Goal: Find specific page/section: Find specific page/section

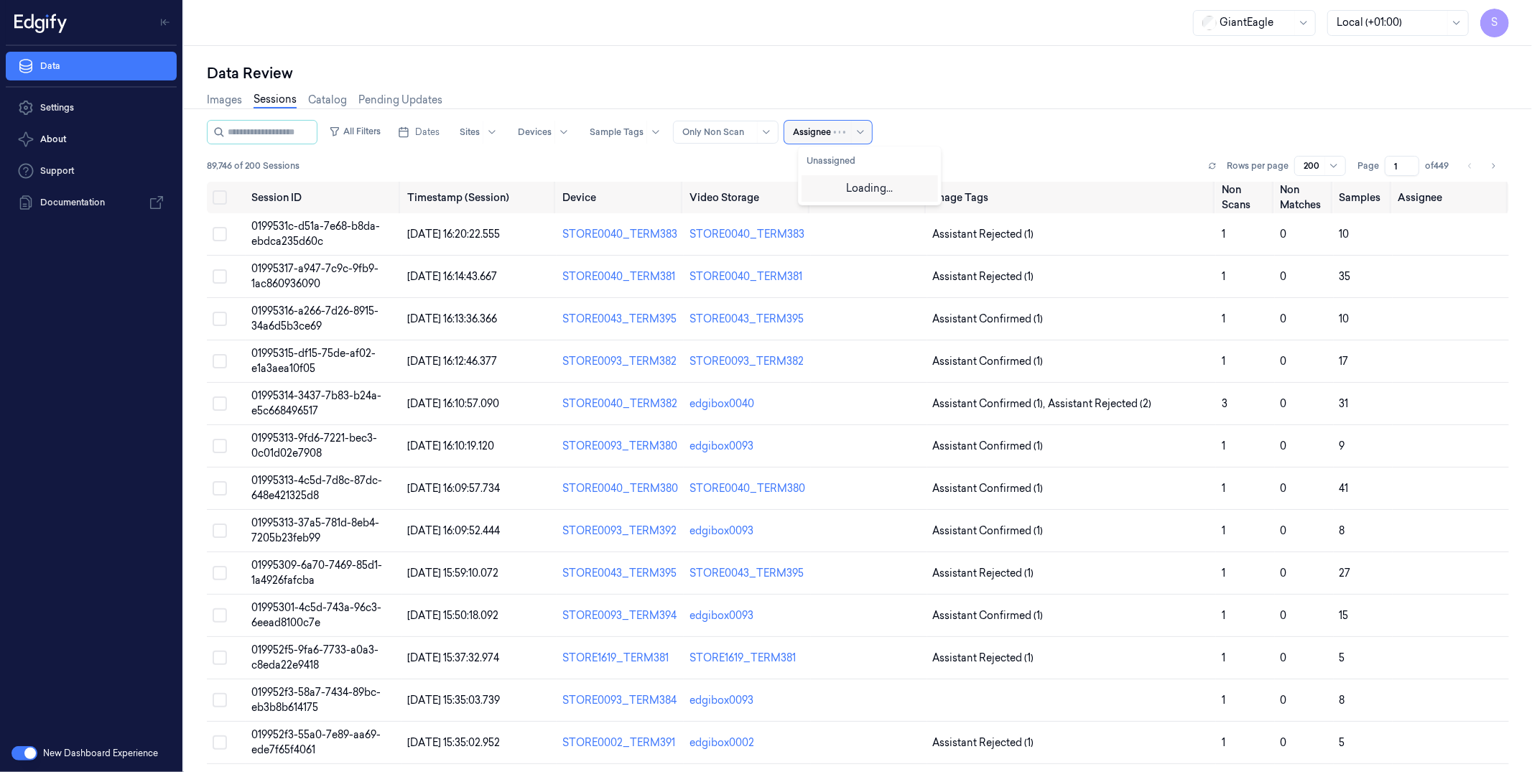
click at [831, 131] on div at bounding box center [812, 132] width 38 height 13
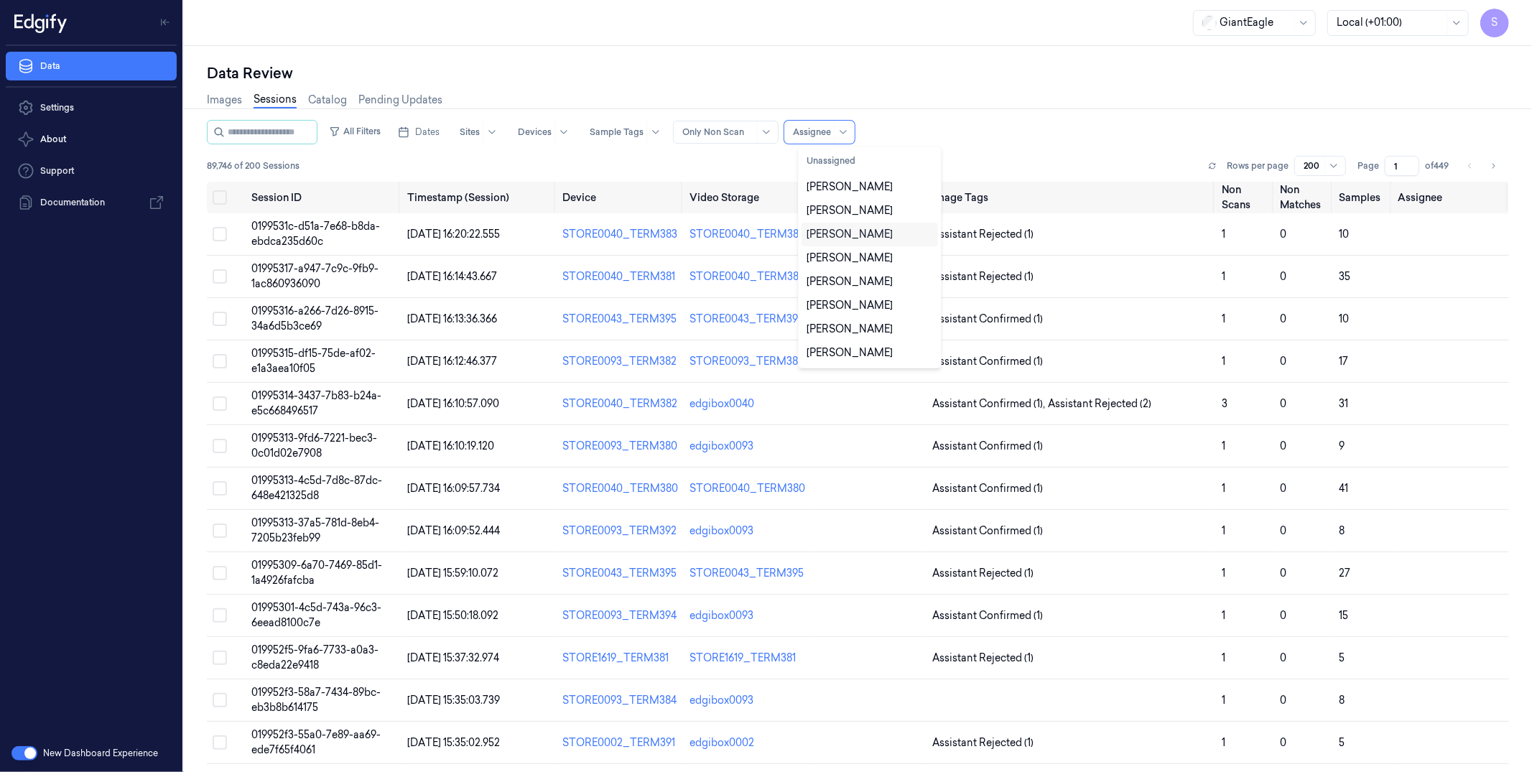
scroll to position [70, 0]
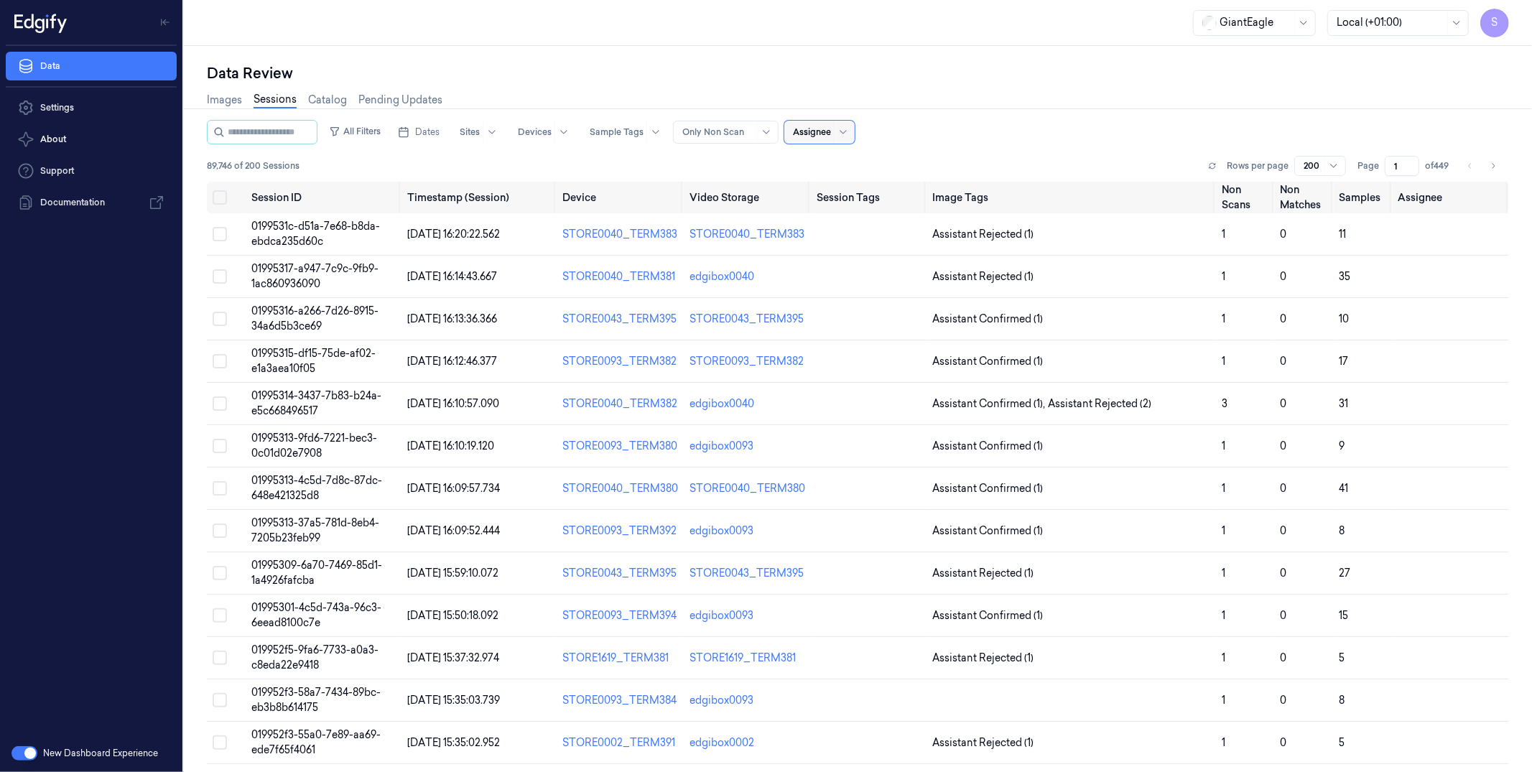
click at [835, 132] on span at bounding box center [834, 132] width 1 height 23
type input "banu"
click at [869, 185] on div "Banu prakash" at bounding box center [839, 187] width 65 height 15
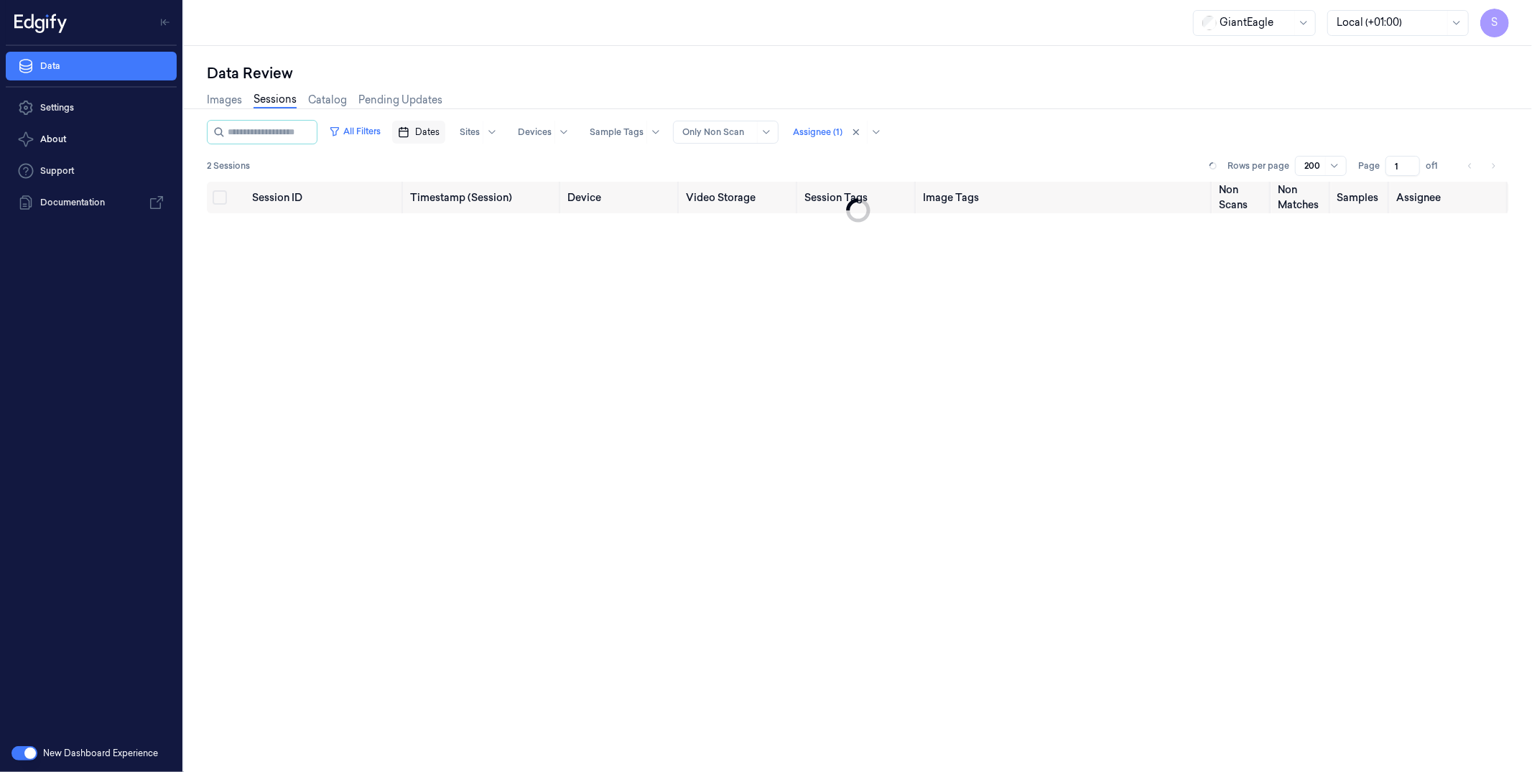
click at [440, 131] on span "Dates" at bounding box center [427, 132] width 24 height 13
click at [434, 276] on button "14" at bounding box center [428, 275] width 23 height 23
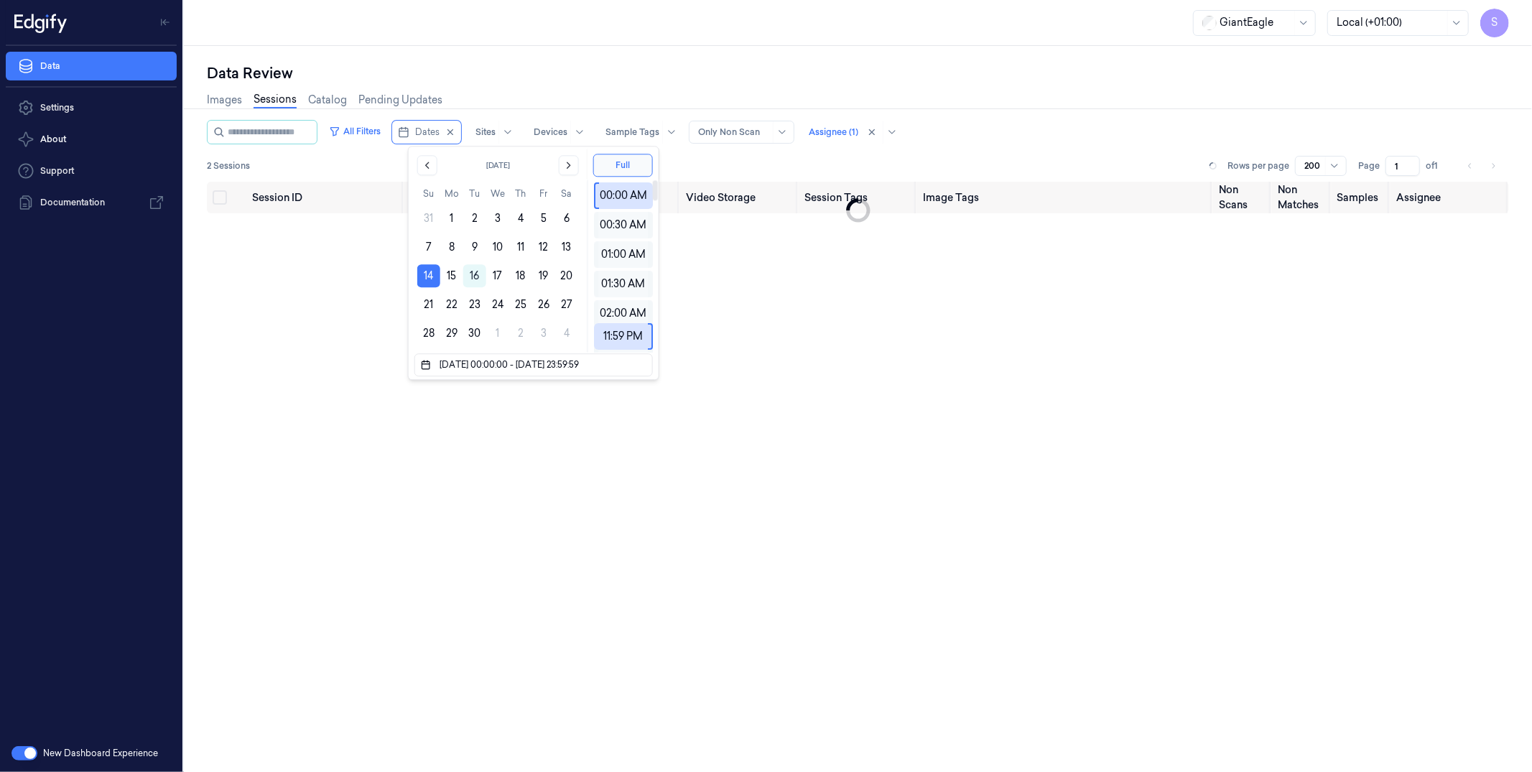
click at [808, 359] on div "Session ID Timestamp (Session) Device Video Storage Session Tags Image Tags Non…" at bounding box center [858, 508] width 1302 height 653
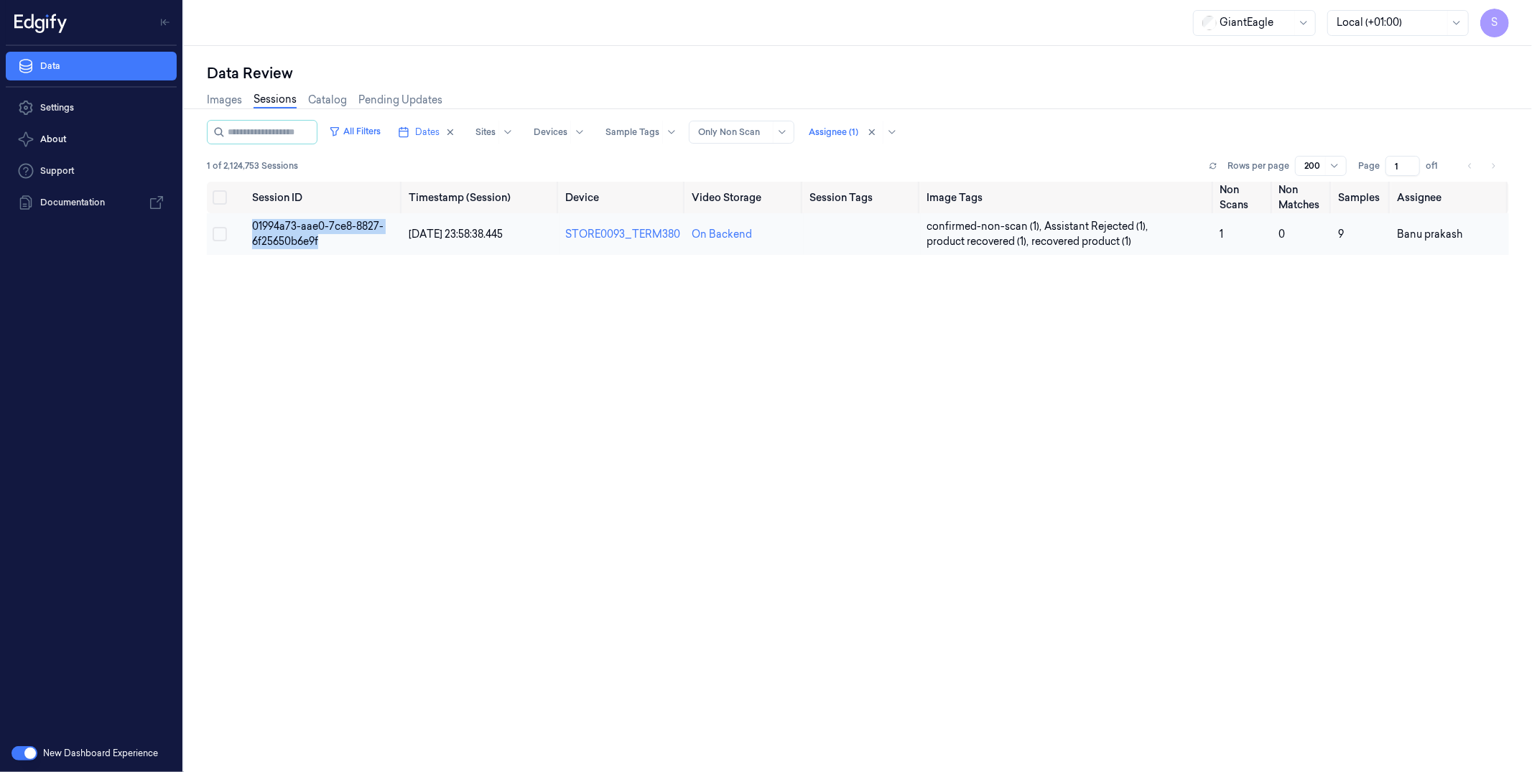
drag, startPoint x: 327, startPoint y: 241, endPoint x: 251, endPoint y: 231, distance: 76.8
click at [251, 231] on td "01994a73-aae0-7ce8-8827-6f25650b6e9f" at bounding box center [324, 234] width 157 height 42
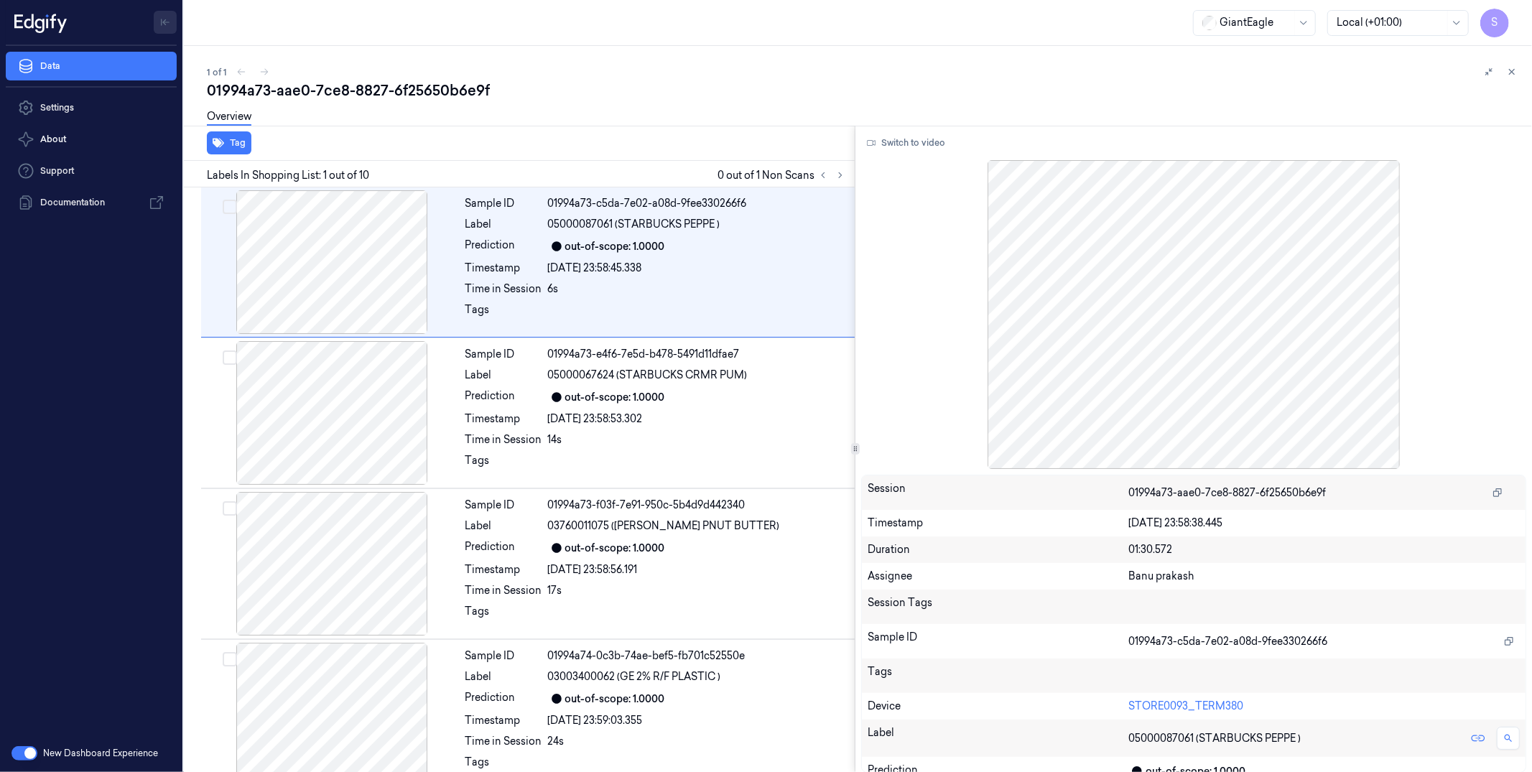
click at [165, 18] on icon "Toggle Navigation" at bounding box center [165, 22] width 10 height 10
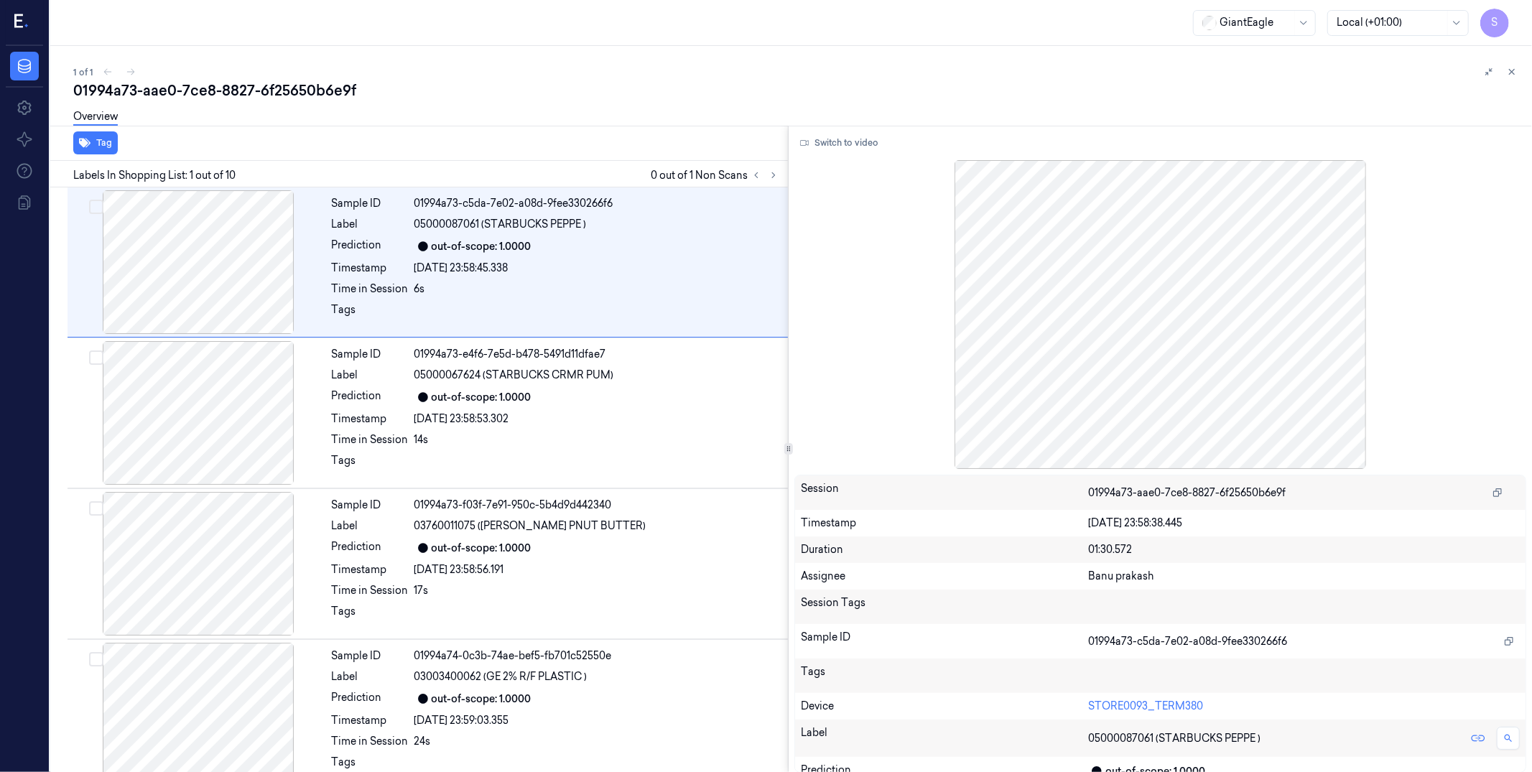
click at [25, 26] on icon at bounding box center [26, 26] width 4 height 4
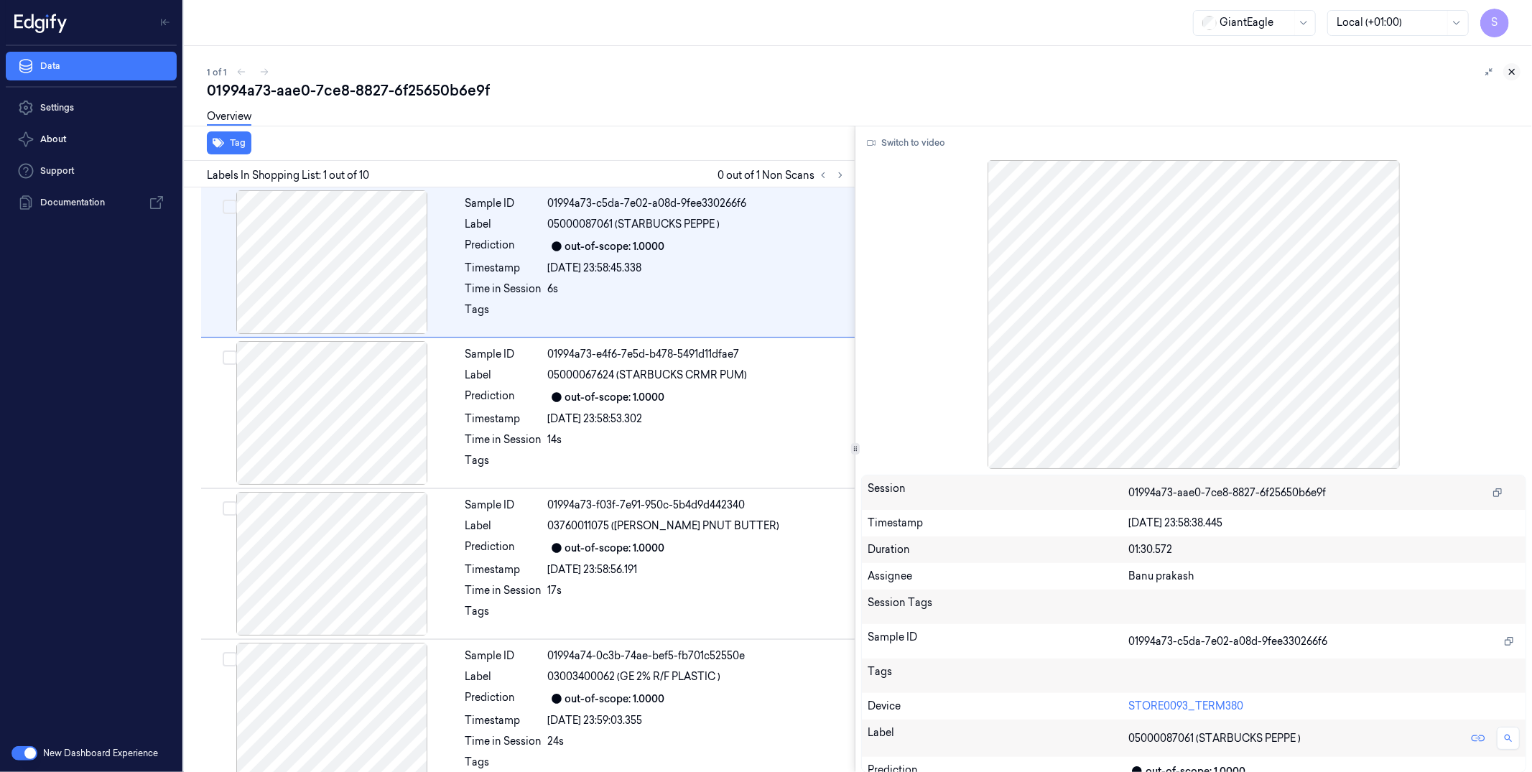
click at [1172, 73] on icon at bounding box center [1512, 72] width 10 height 10
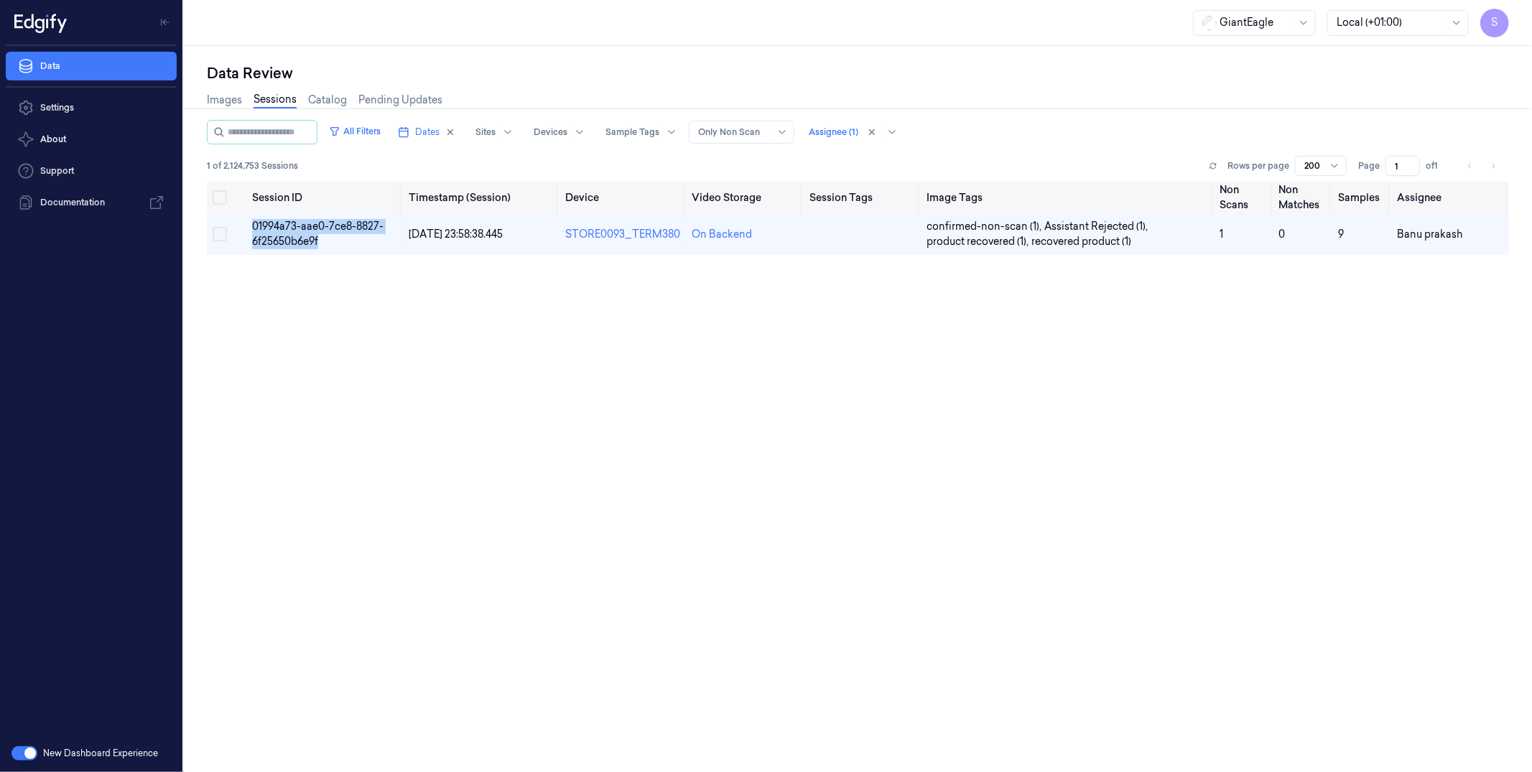
drag, startPoint x: 328, startPoint y: 239, endPoint x: 235, endPoint y: 229, distance: 93.1
click at [246, 228] on td "01994a73-aae0-7ce8-8827-6f25650b6e9f" at bounding box center [324, 234] width 157 height 42
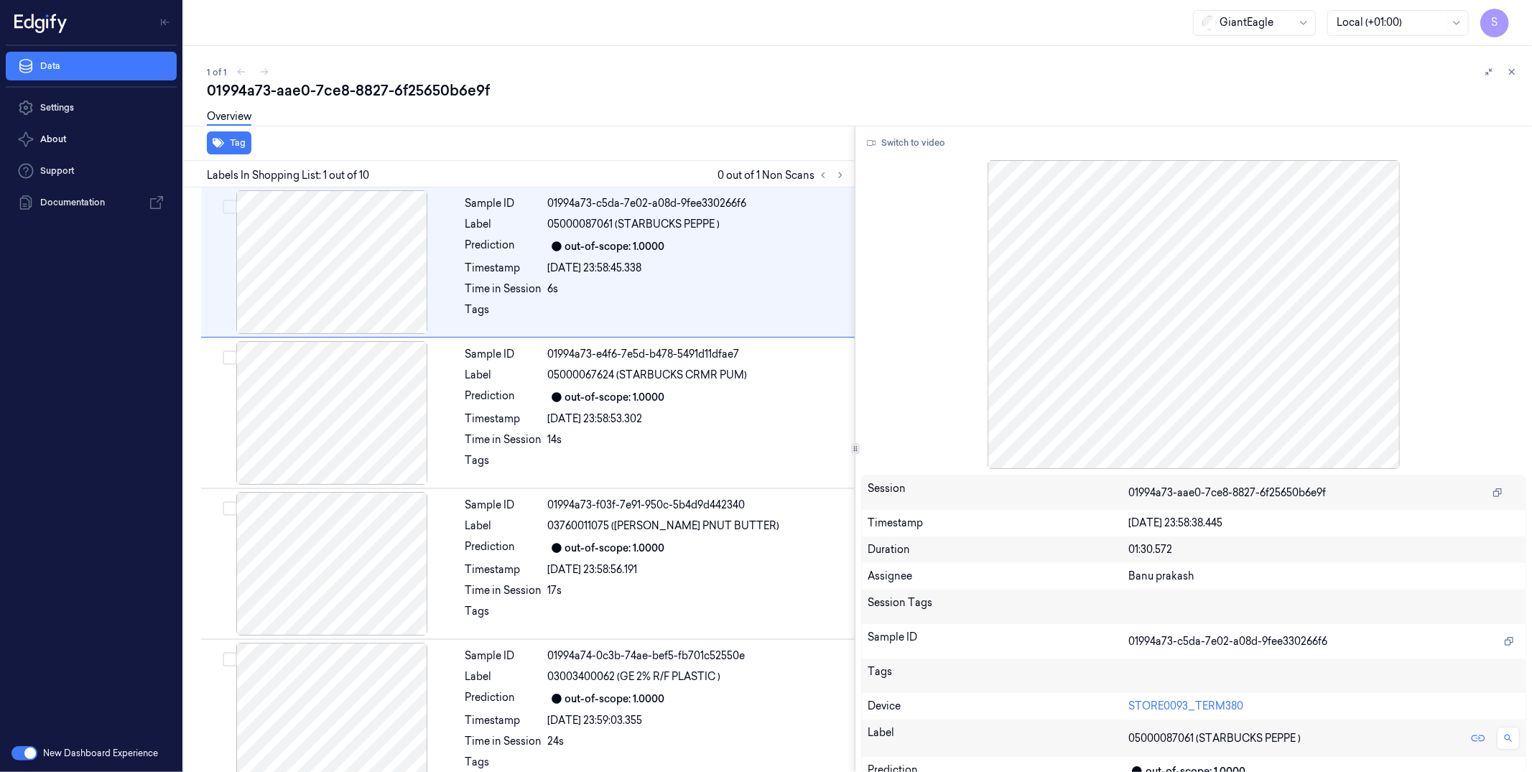
click at [1172, 72] on button at bounding box center [1512, 71] width 17 height 17
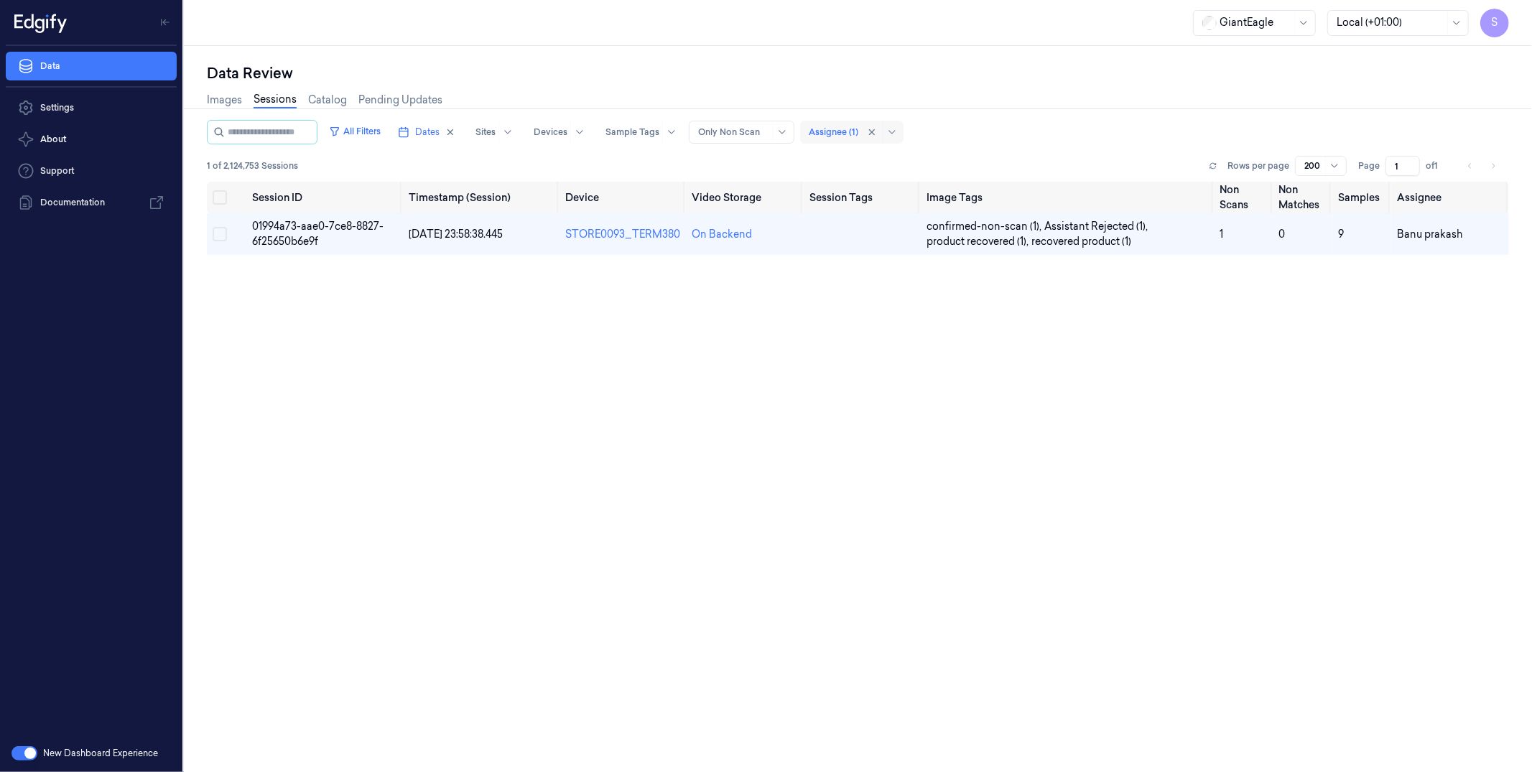
click at [858, 131] on div at bounding box center [834, 132] width 50 height 13
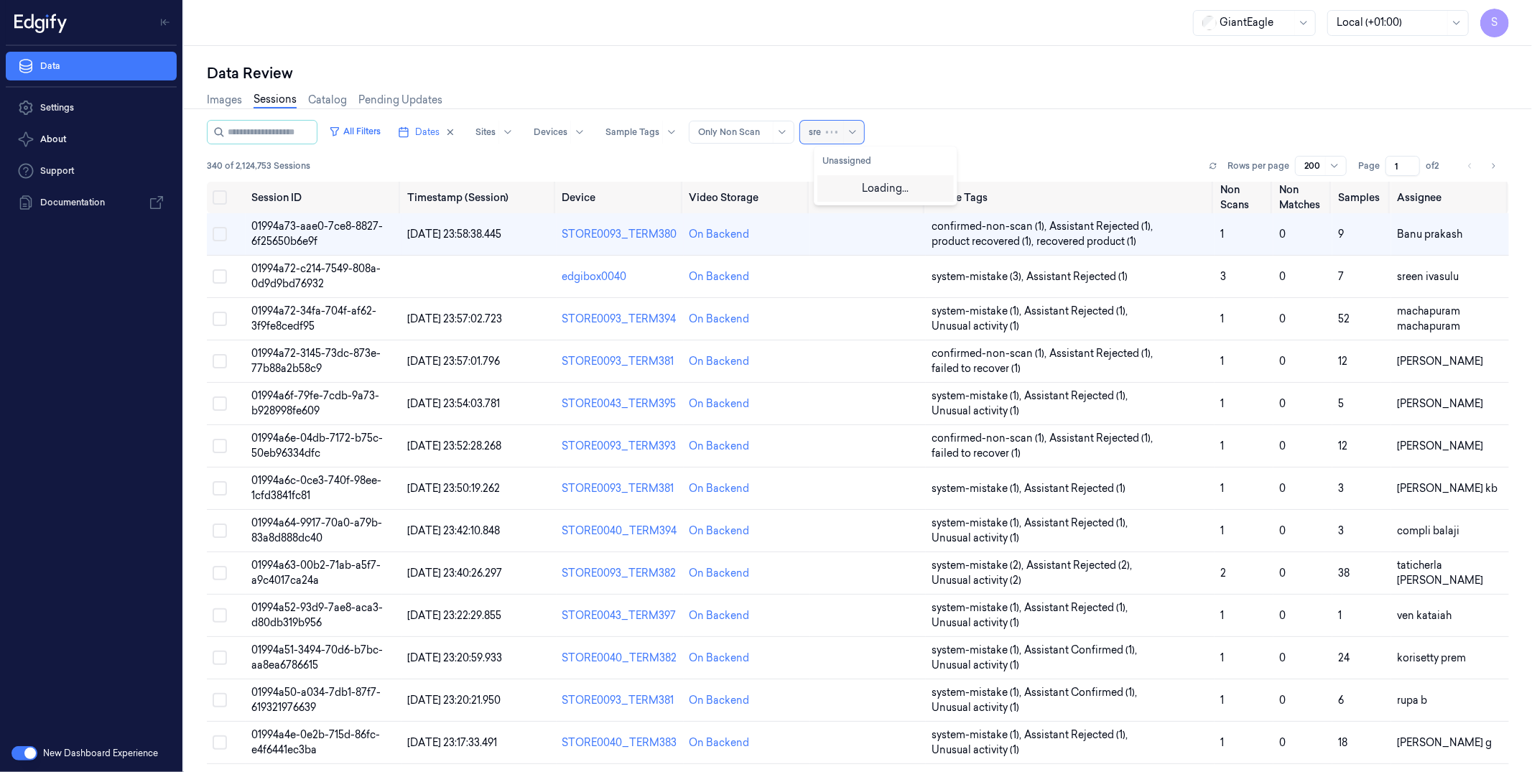
type input "sree"
click at [853, 187] on div "sreen ivasulu" at bounding box center [854, 187] width 62 height 15
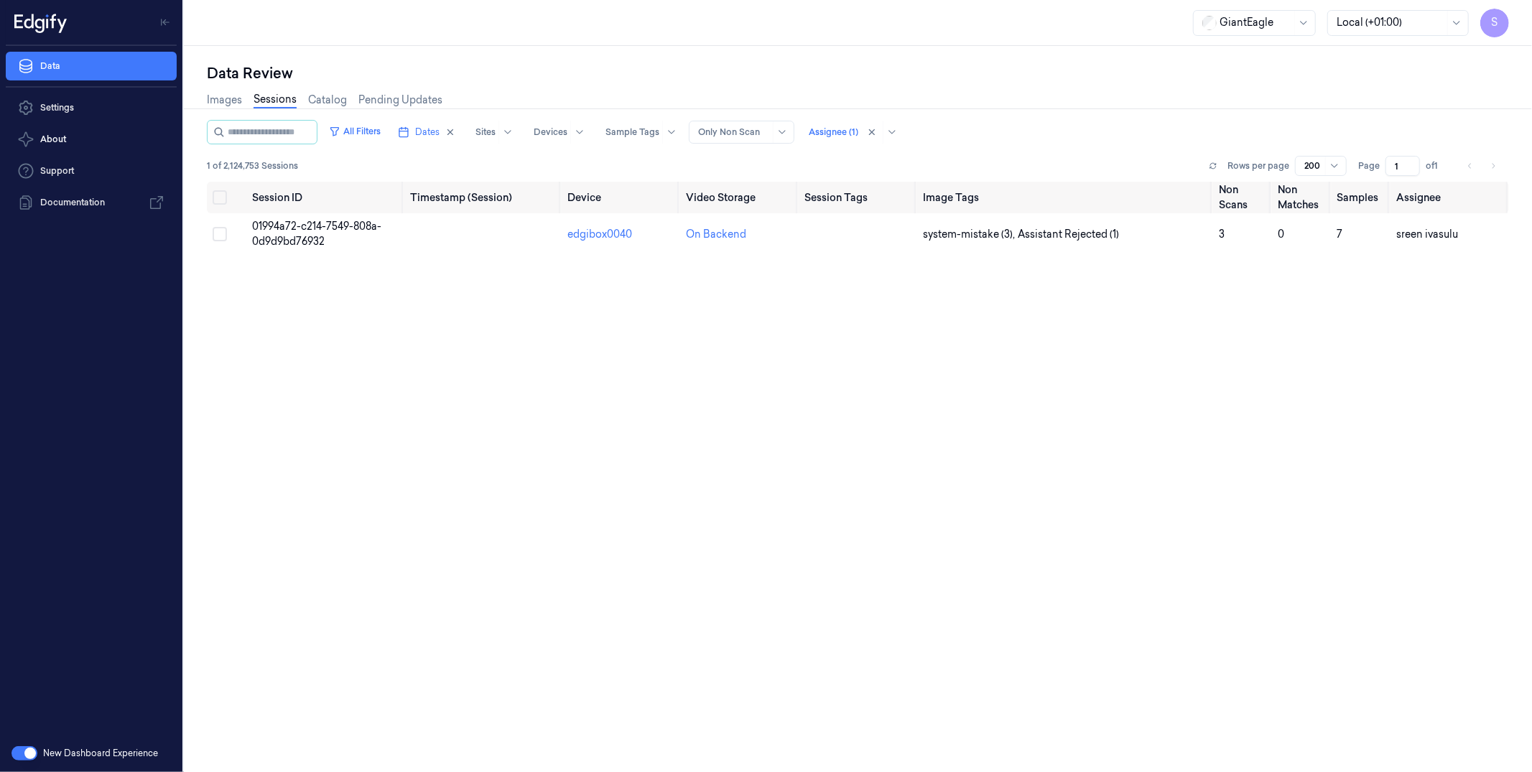
click at [1095, 135] on div "All Filters Dates Sites Devices Sample Tags Alert Type Only Non Scan Assignee (…" at bounding box center [858, 132] width 1302 height 24
click at [341, 238] on td "01994a72-c214-7549-808a-0d9d9bd76932" at bounding box center [325, 234] width 158 height 42
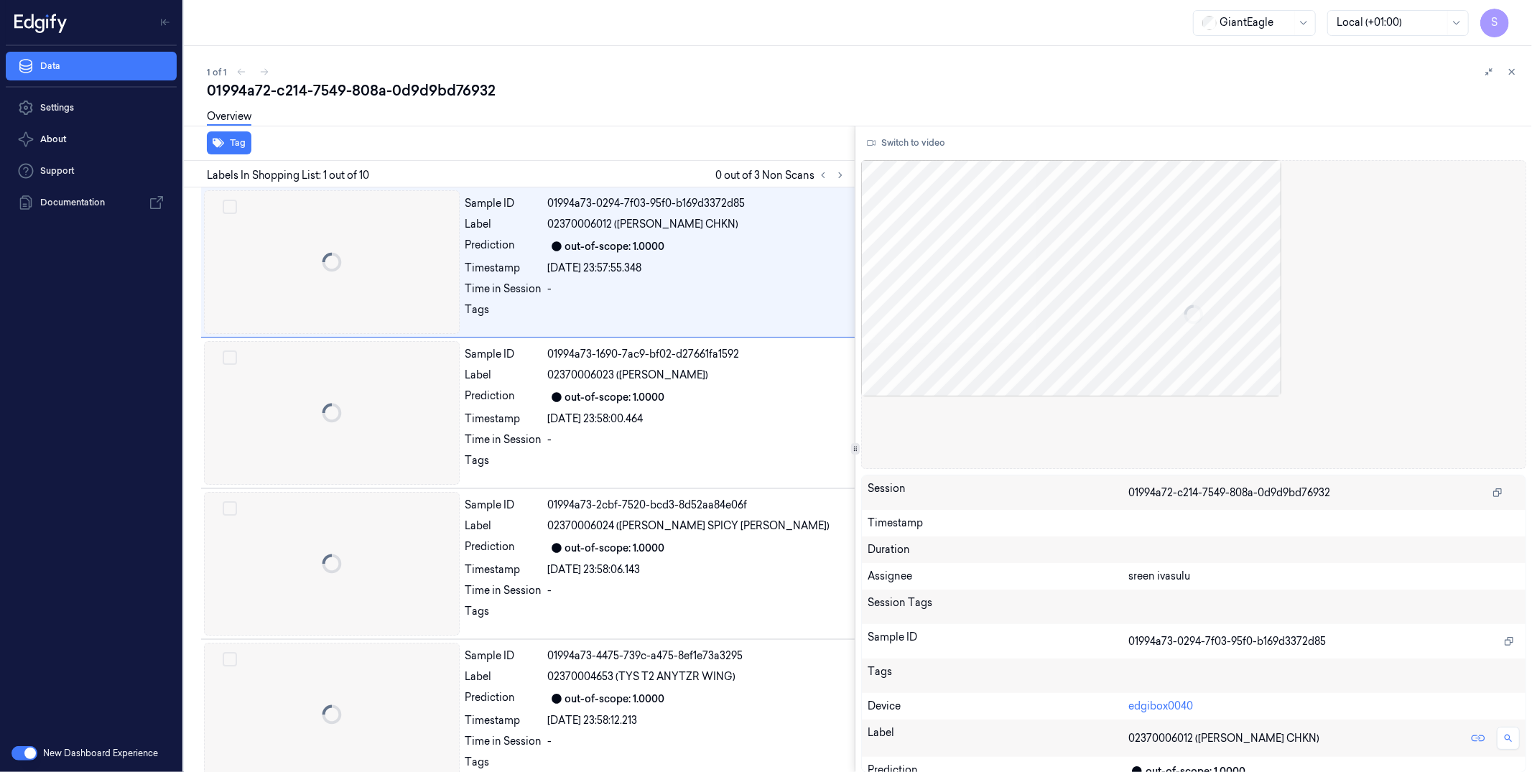
drag, startPoint x: 330, startPoint y: 240, endPoint x: 254, endPoint y: 228, distance: 77.1
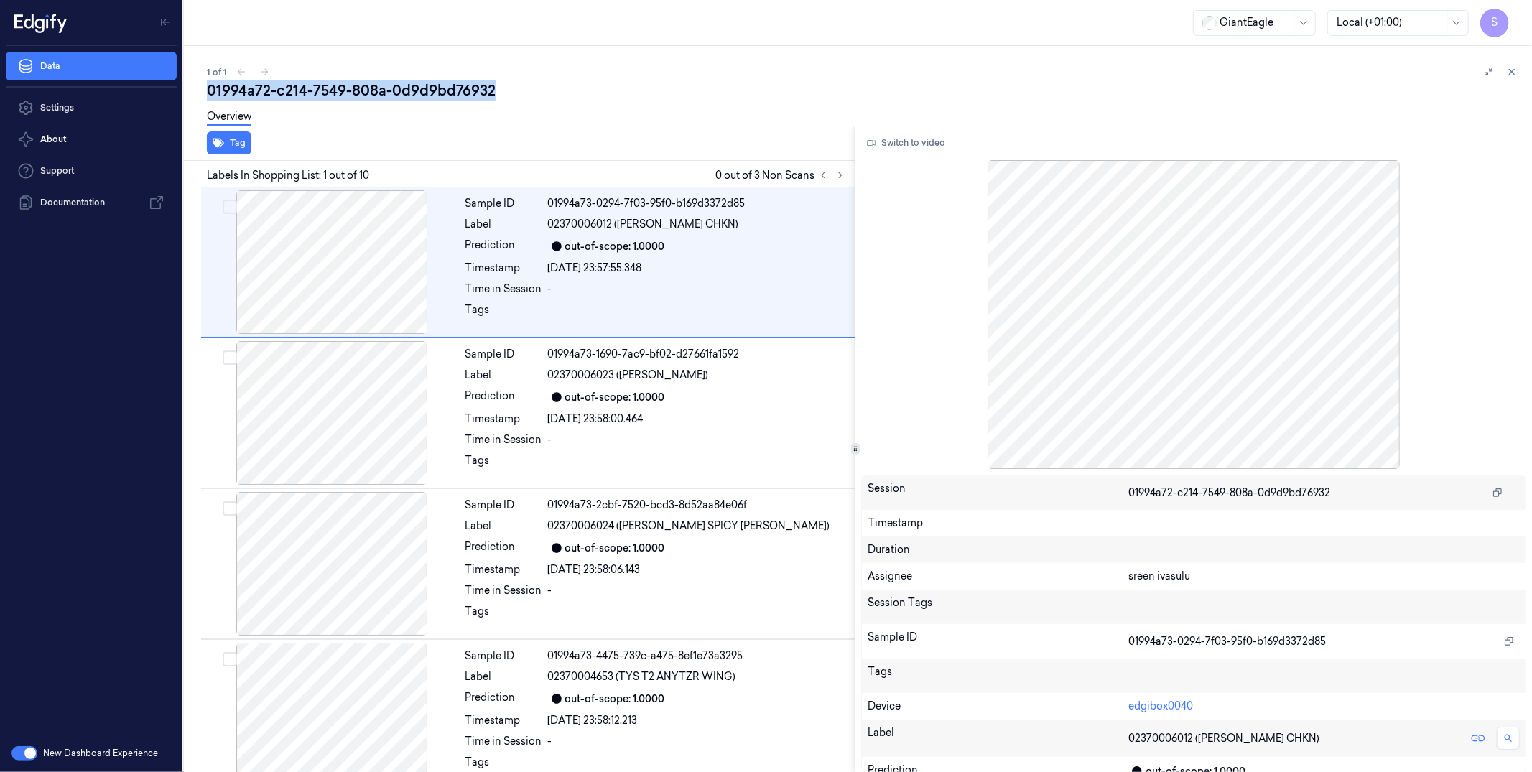
drag, startPoint x: 536, startPoint y: 87, endPoint x: 205, endPoint y: 92, distance: 331.2
click at [195, 87] on div "1 of 1 01994a72-c214-7549-808a-0d9d9bd76932 Overview Tag Labels In Shopping Lis…" at bounding box center [858, 409] width 1348 height 726
copy div "01994a72-c214-7549-808a-0d9d9bd76932"
click at [1172, 75] on icon at bounding box center [1512, 72] width 10 height 10
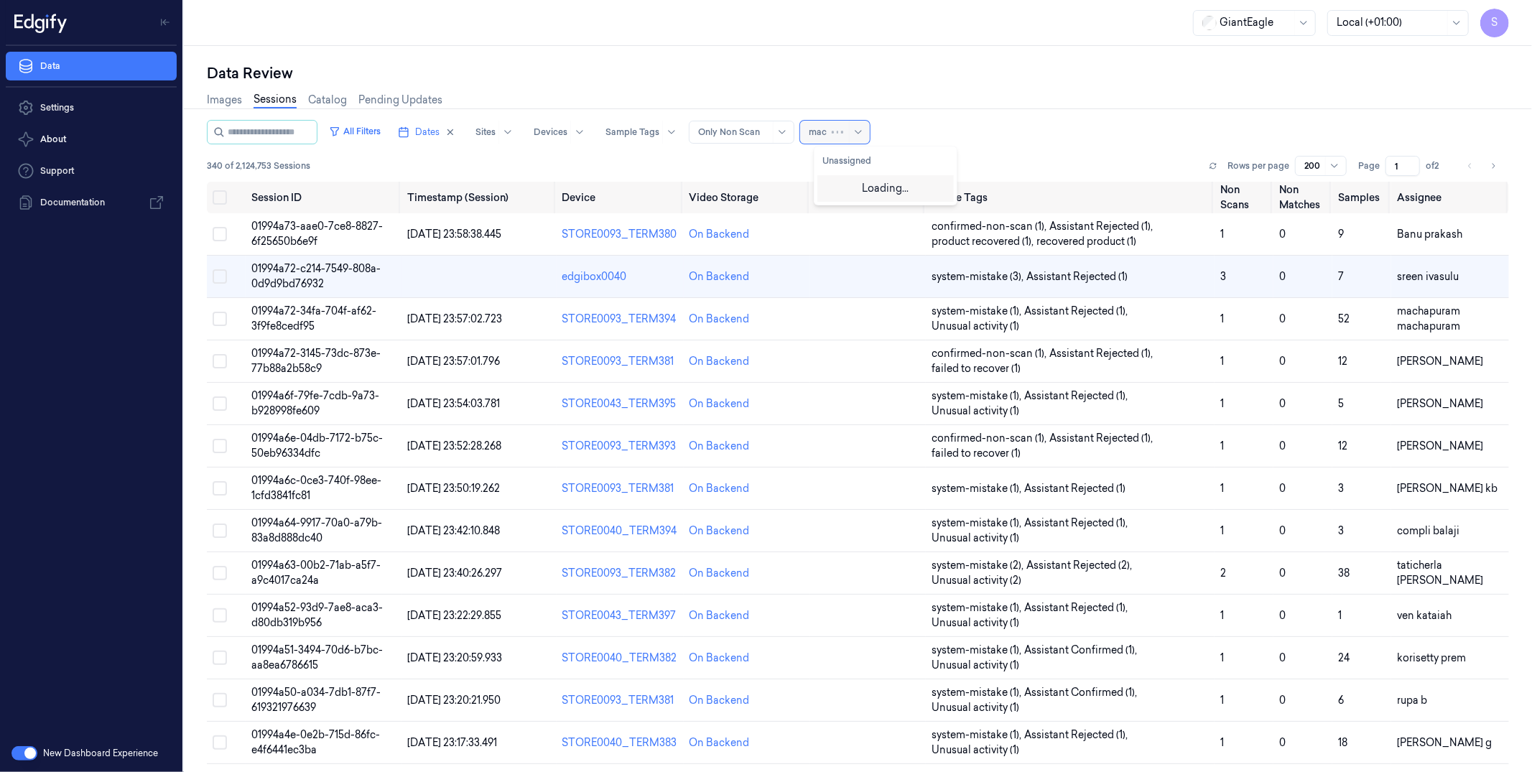
type input "mach"
click at [866, 190] on div "machapuram machapuram" at bounding box center [885, 195] width 125 height 30
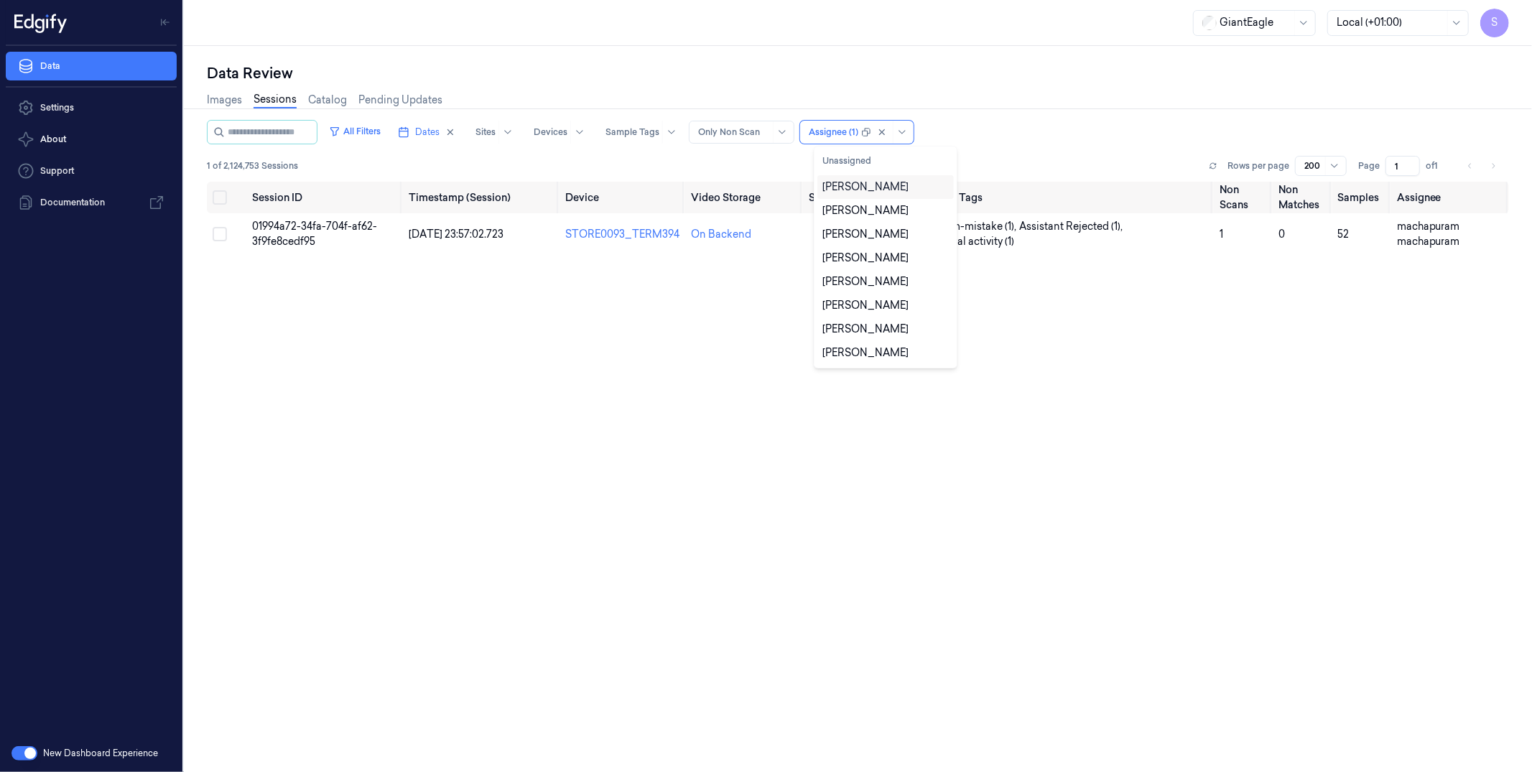
drag, startPoint x: 1142, startPoint y: 49, endPoint x: 1046, endPoint y: 68, distance: 97.5
click at [1142, 49] on div "Data Review Images Sessions Catalog Pending Updates All Filters Dates Sites Dev…" at bounding box center [858, 409] width 1348 height 726
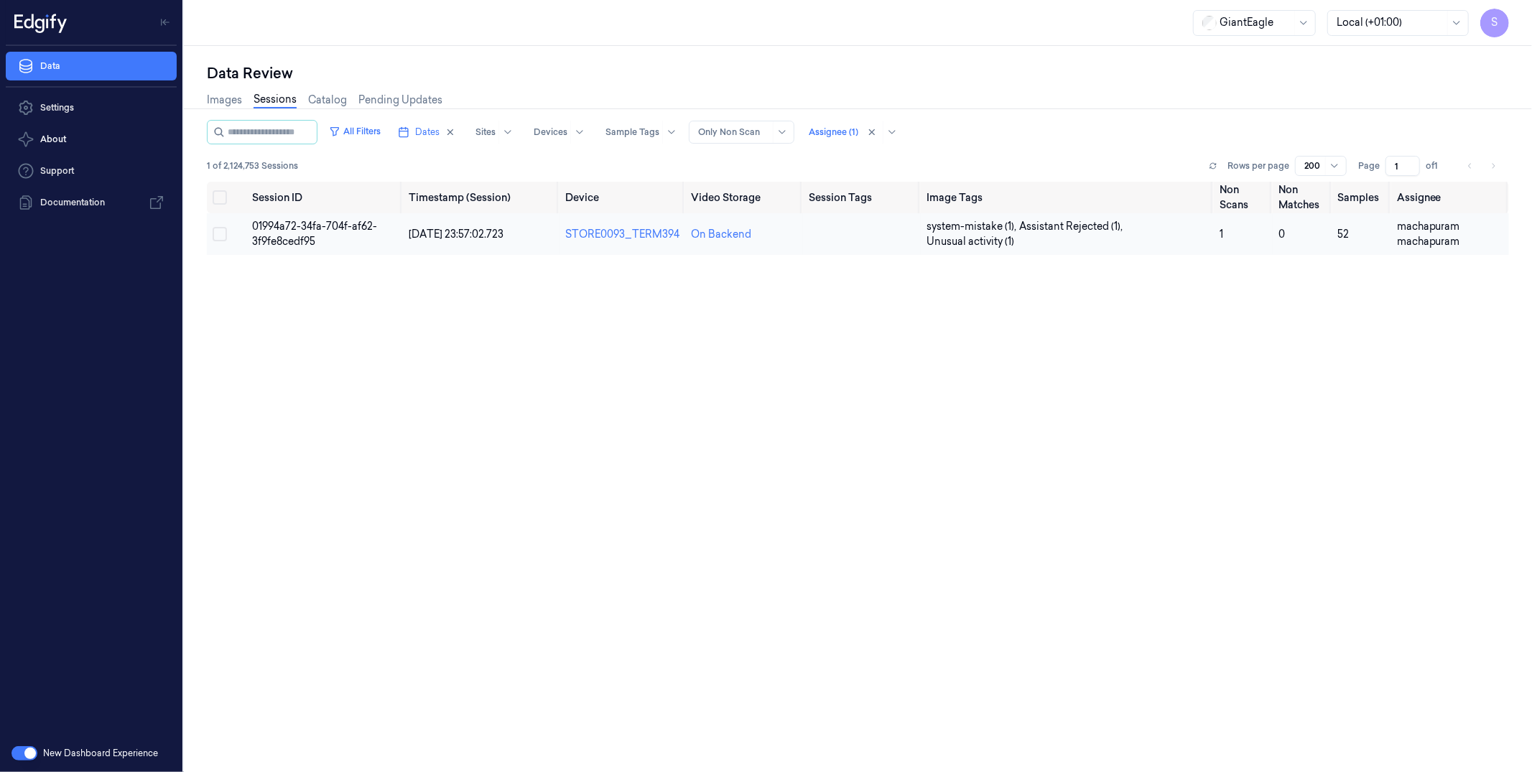
click at [312, 238] on span "01994a72-34fa-704f-af62-3f9fe8cedf95" at bounding box center [314, 234] width 125 height 28
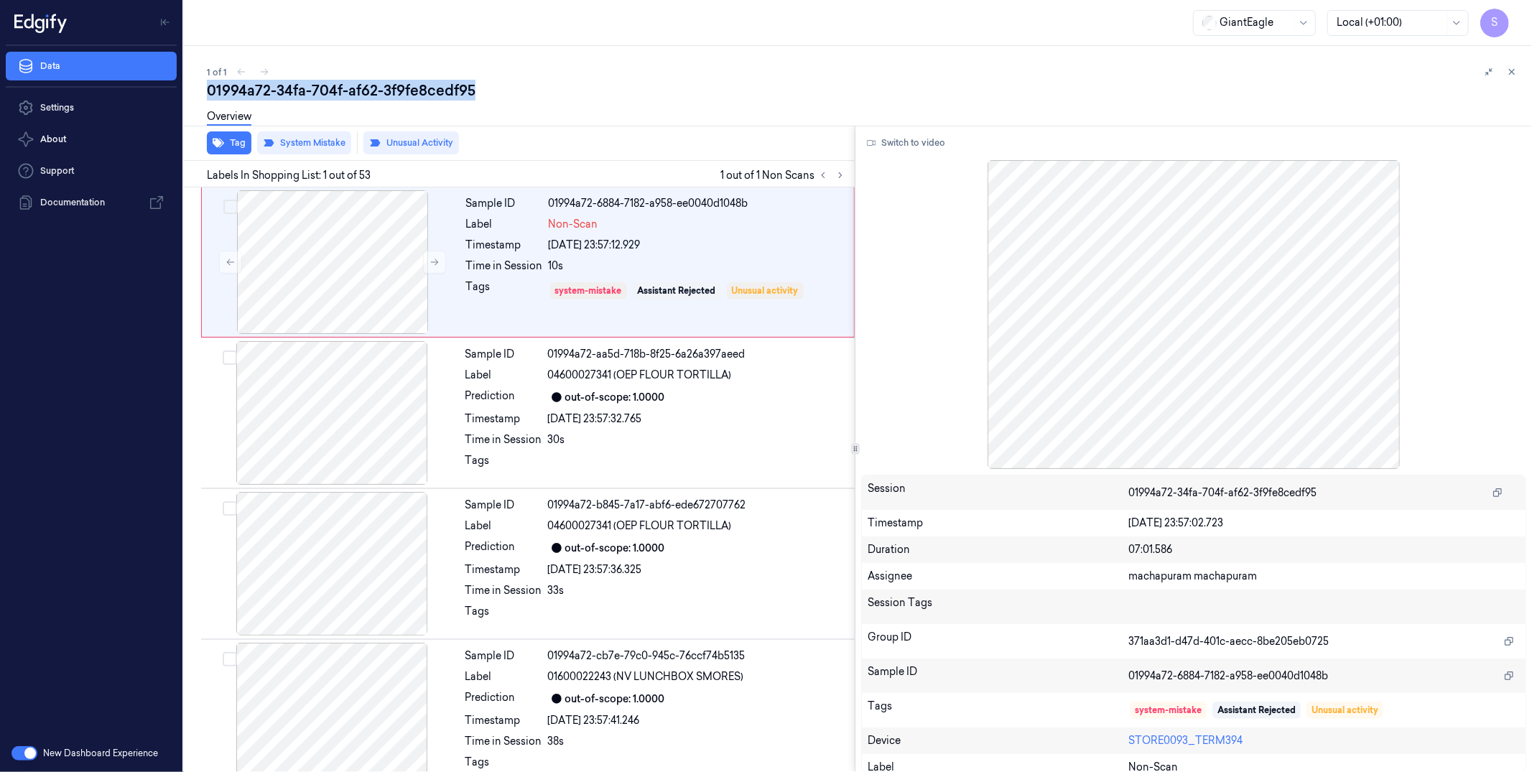
drag, startPoint x: 497, startPoint y: 91, endPoint x: 222, endPoint y: 101, distance: 275.3
click at [202, 96] on div "1 of 1 01994a72-34fa-704f-af62-3f9fe8cedf95 Overview Tag System Mistake Unusual…" at bounding box center [858, 409] width 1348 height 726
copy div "01994a72-34fa-704f-af62-3f9fe8cedf95"
drag, startPoint x: 1512, startPoint y: 67, endPoint x: 1295, endPoint y: 136, distance: 228.6
click at [1172, 67] on icon at bounding box center [1512, 72] width 10 height 10
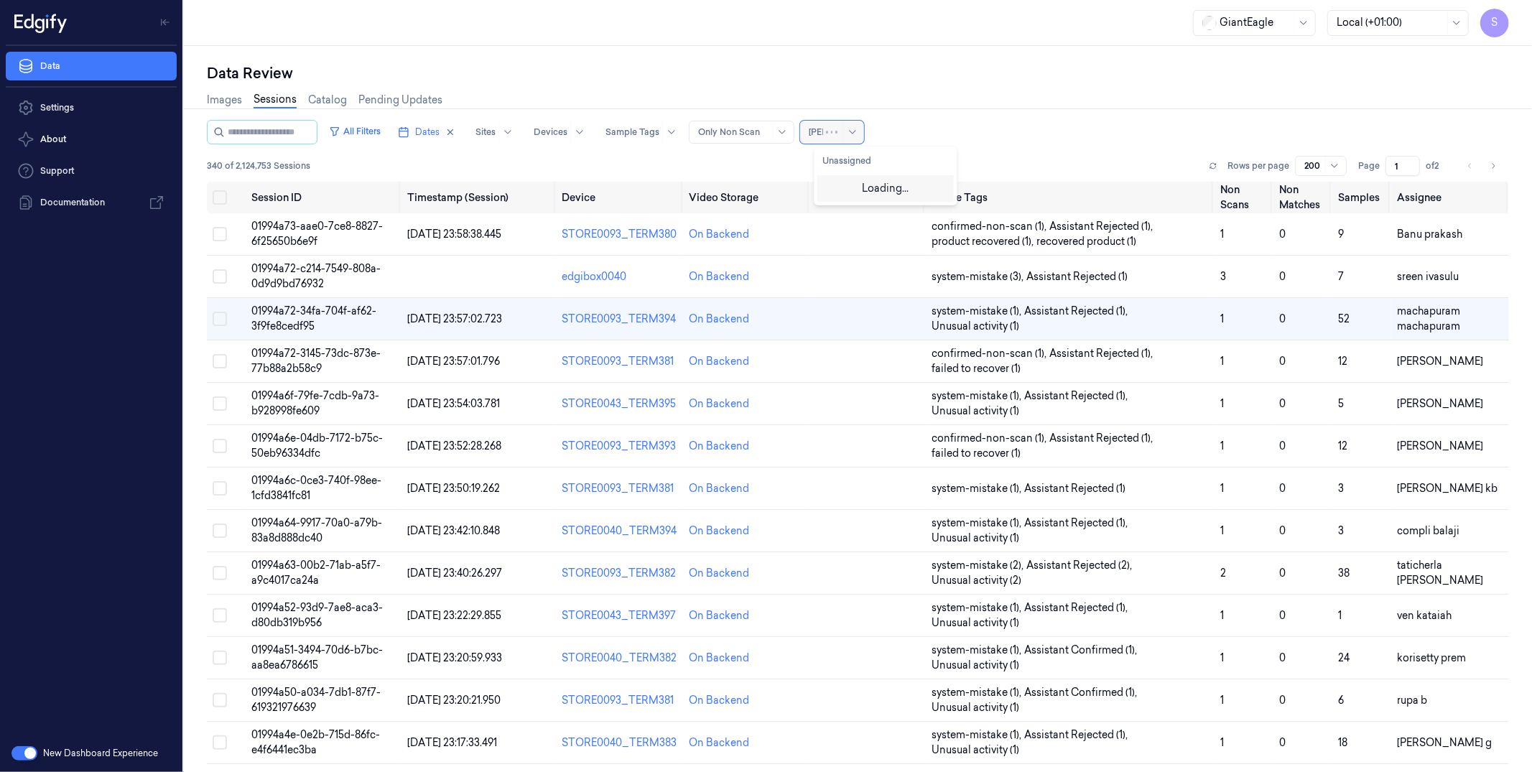
type input "janni"
click at [852, 183] on div "Janni K" at bounding box center [866, 187] width 86 height 15
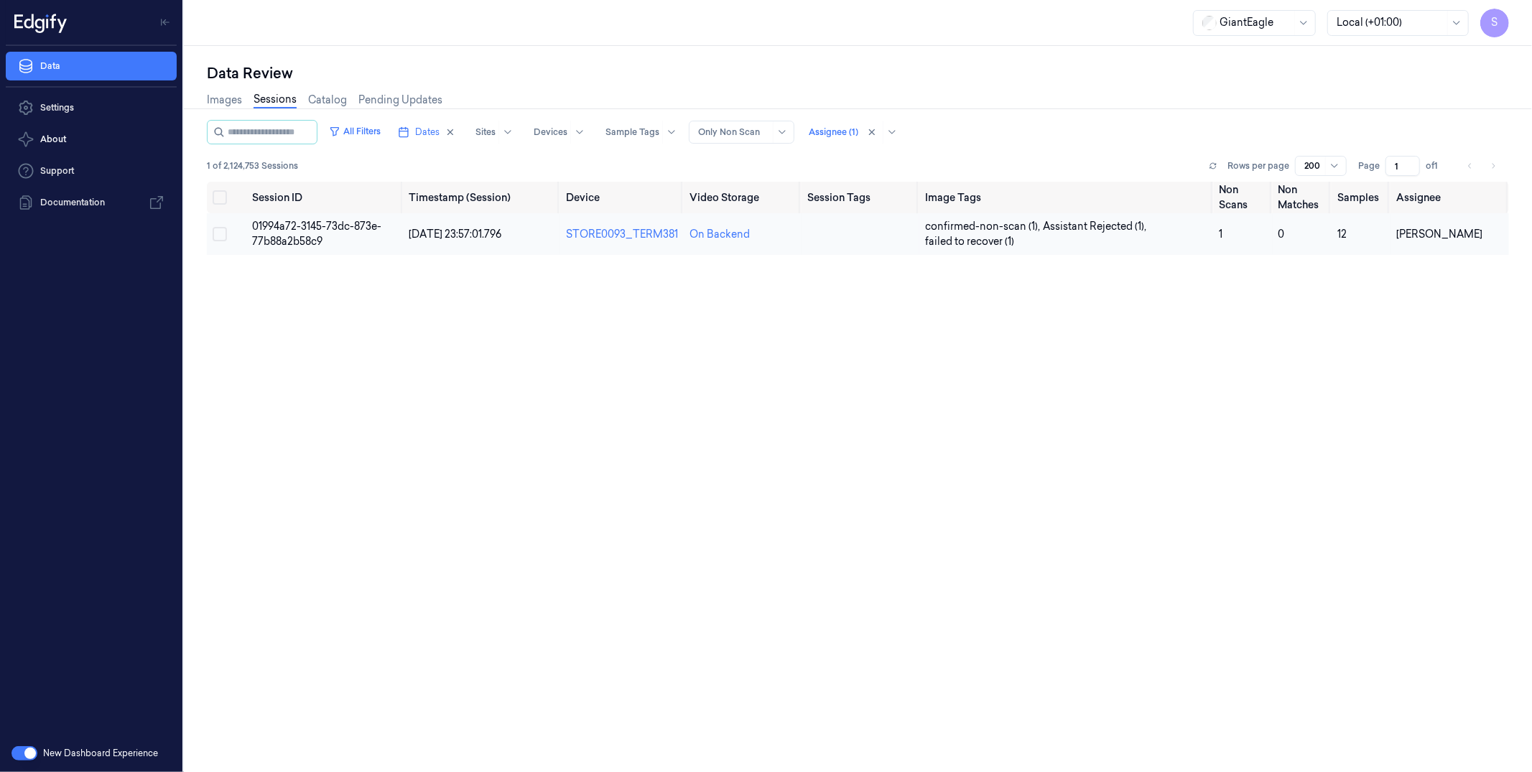
click at [312, 231] on td "01994a72-3145-73dc-873e-77b88a2b58c9" at bounding box center [324, 234] width 157 height 42
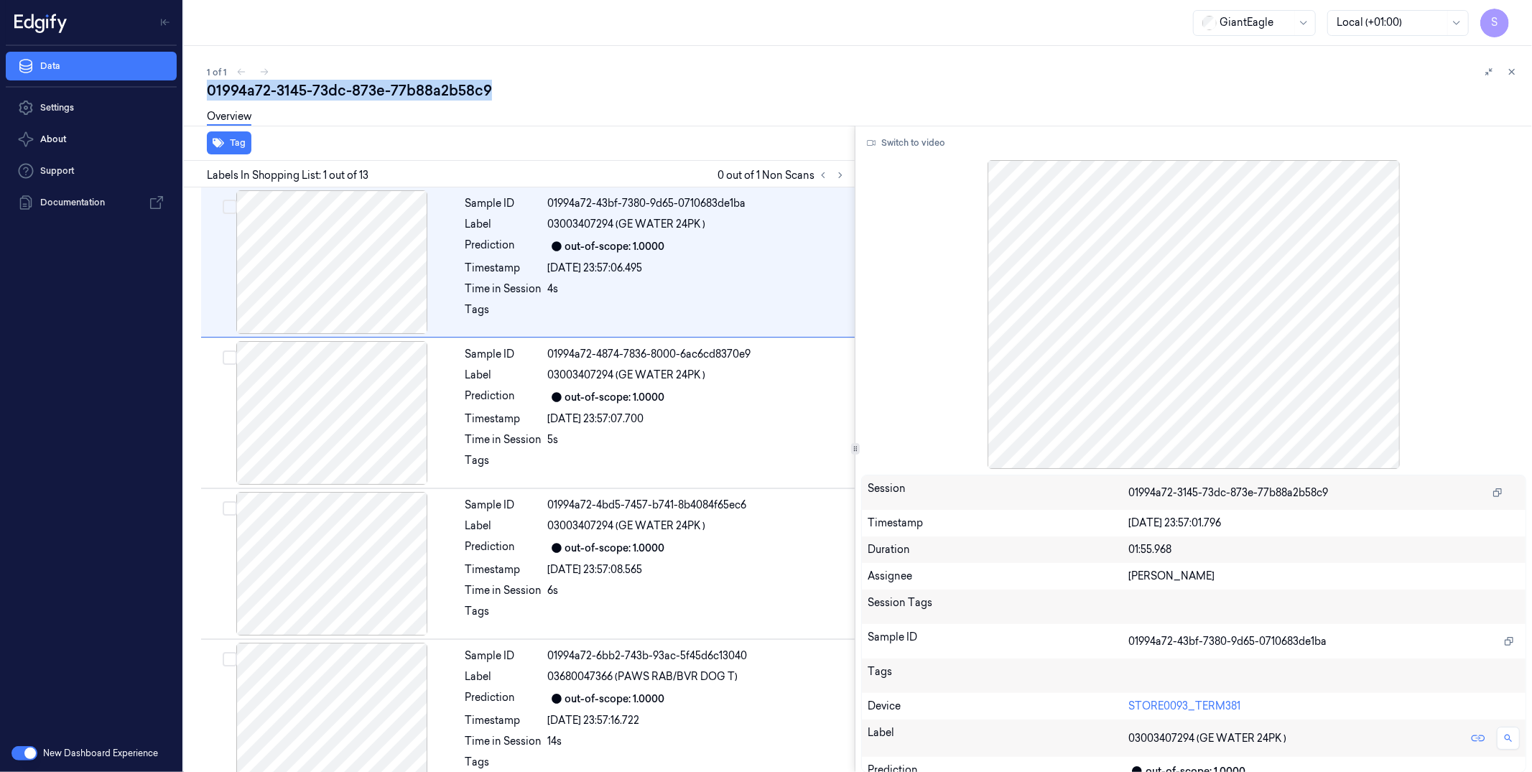
drag, startPoint x: 511, startPoint y: 85, endPoint x: 203, endPoint y: 90, distance: 308.2
click at [201, 91] on div "1 of 1 01994a72-3145-73dc-873e-77b88a2b58c9 Overview Tag Labels In Shopping Lis…" at bounding box center [858, 409] width 1348 height 726
copy div "01994a72-3145-73dc-873e-77b88a2b58c9"
click at [1172, 70] on button at bounding box center [1512, 71] width 17 height 17
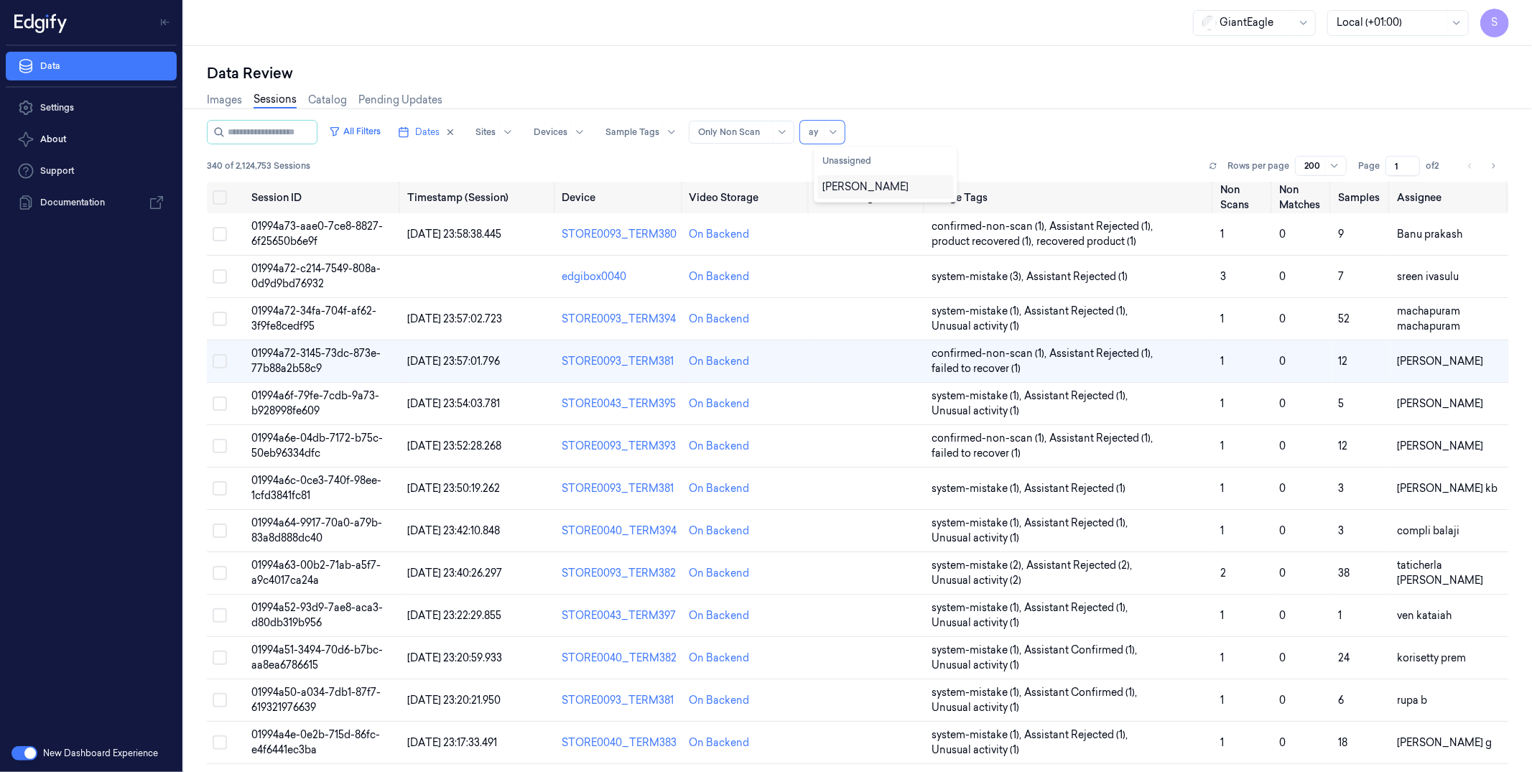
type input "ayy"
click at [858, 190] on div "ayyub ayyub" at bounding box center [866, 187] width 86 height 15
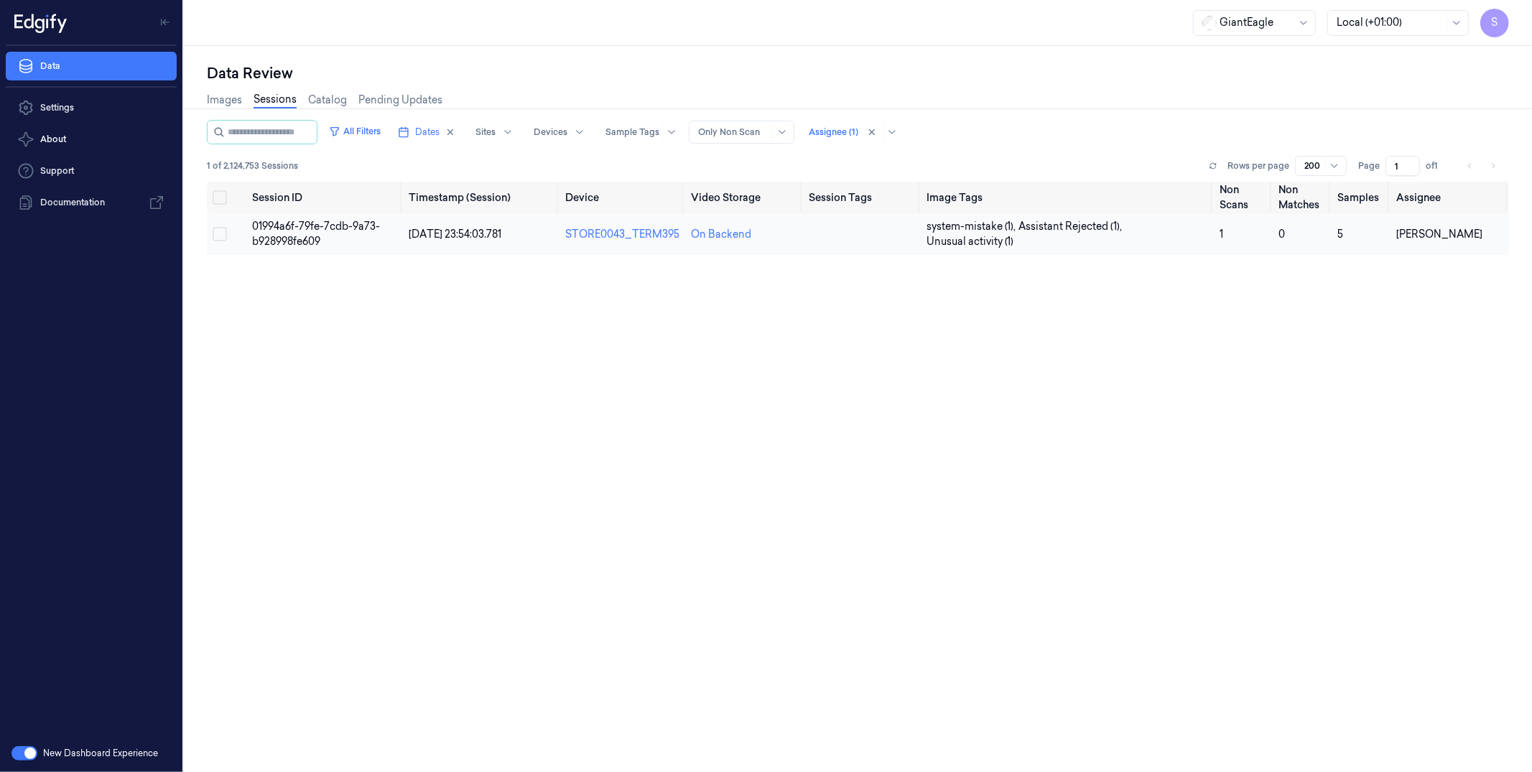
click at [335, 223] on span "01994a6f-79fe-7cdb-9a73-b928998fe609" at bounding box center [316, 234] width 128 height 28
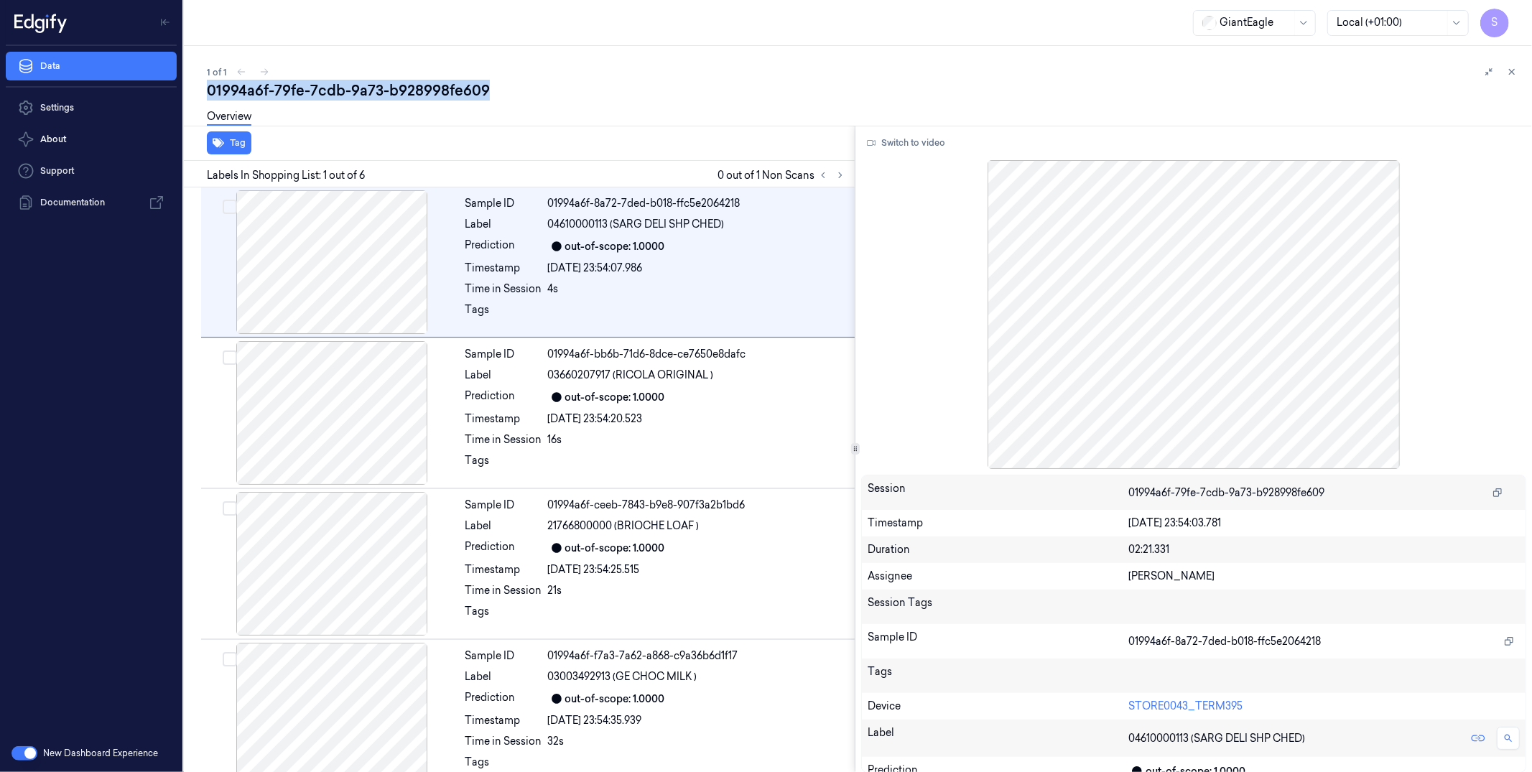
drag, startPoint x: 499, startPoint y: 81, endPoint x: 247, endPoint y: 93, distance: 251.7
click at [195, 91] on div "1 of 1 01994a6f-79fe-7cdb-9a73-b928998fe609 Overview Tag Labels In Shopping Lis…" at bounding box center [858, 409] width 1348 height 726
copy div "01994a6f-79fe-7cdb-9a73-b928998fe609"
click at [1172, 70] on button at bounding box center [1512, 71] width 17 height 17
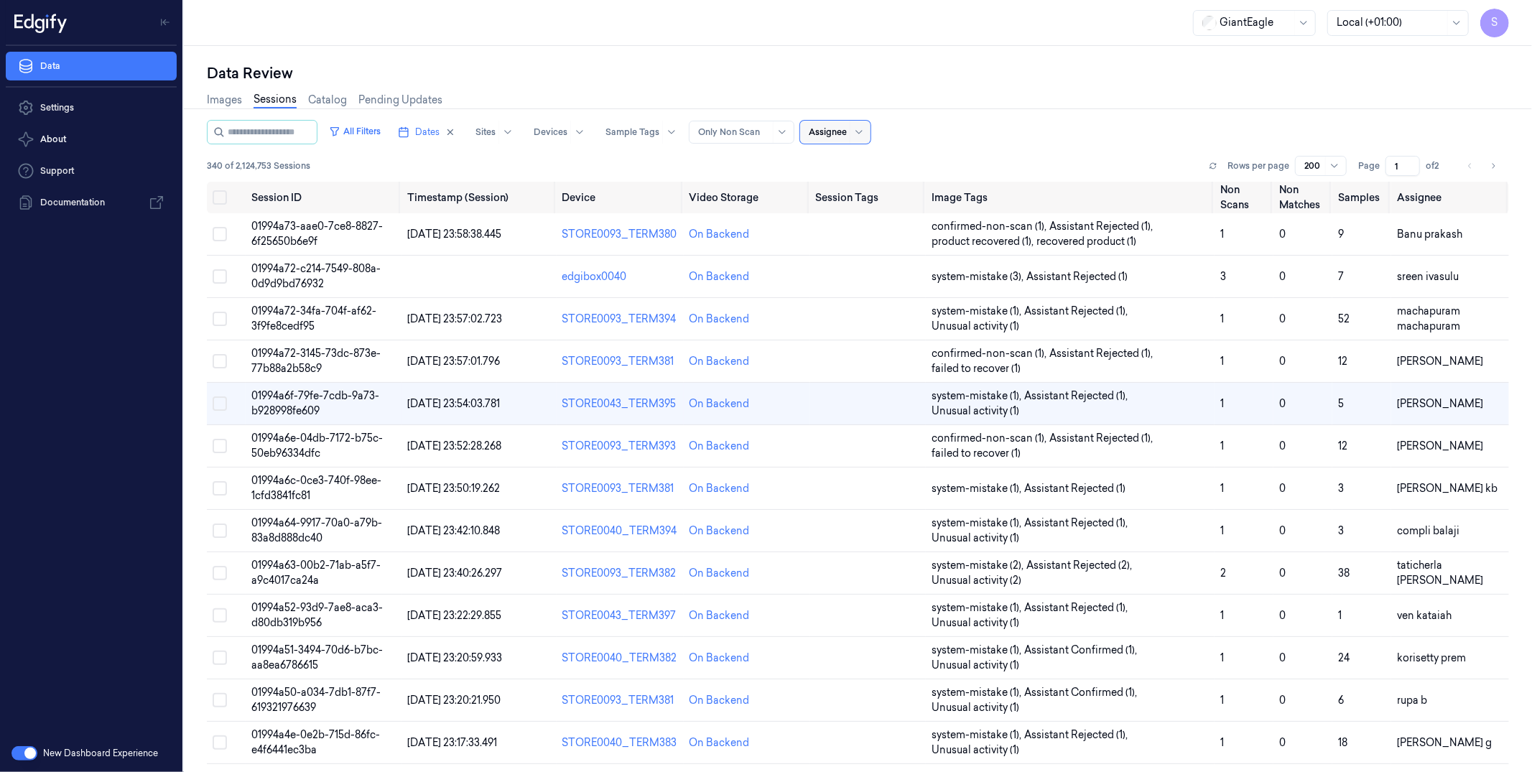
click at [838, 134] on div at bounding box center [828, 132] width 38 height 13
type input "shan"
click at [874, 216] on div "shankaramma shankaramma" at bounding box center [866, 210] width 86 height 15
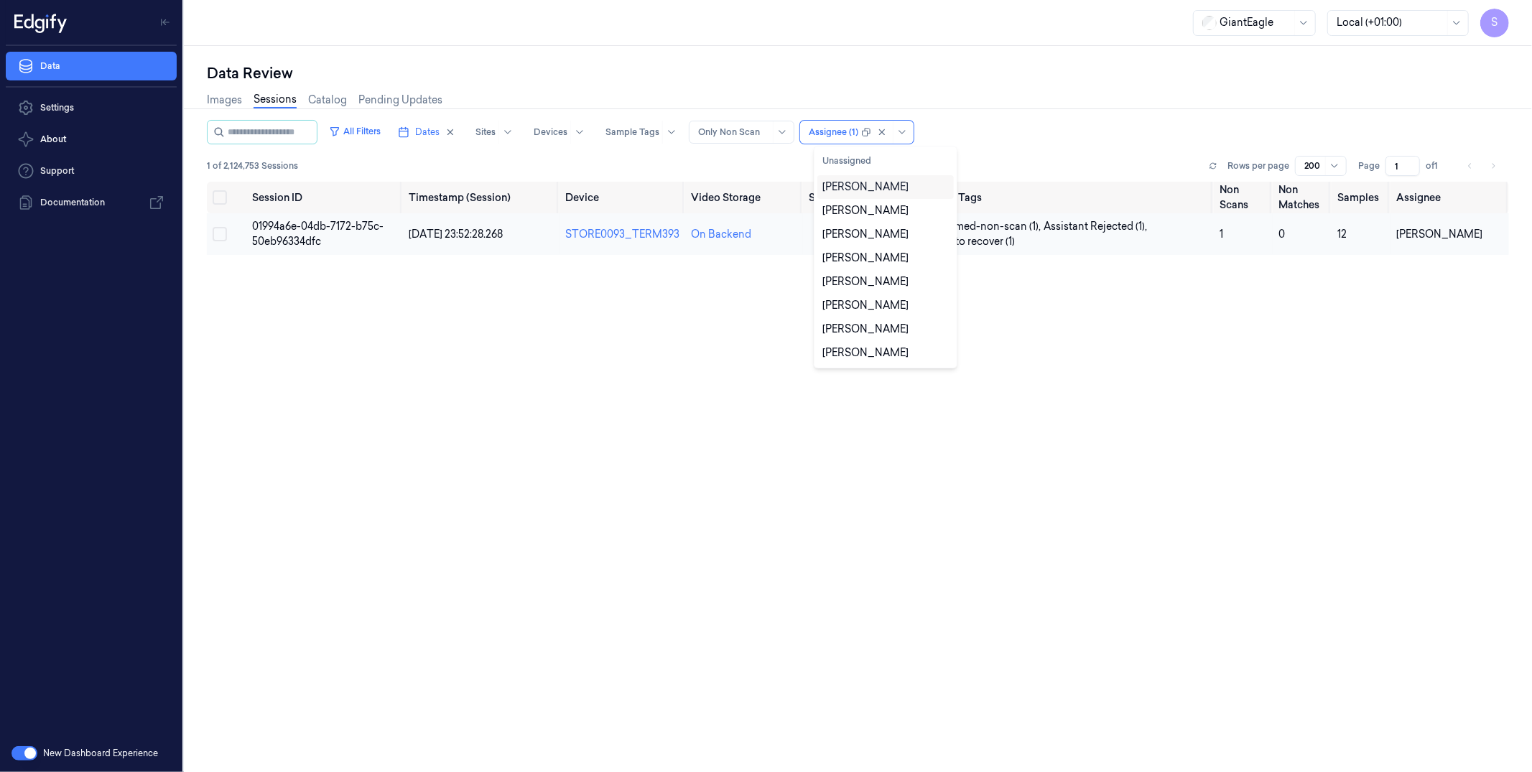
click at [330, 239] on td "01994a6e-04db-7172-b75c-50eb96334dfc" at bounding box center [324, 234] width 157 height 42
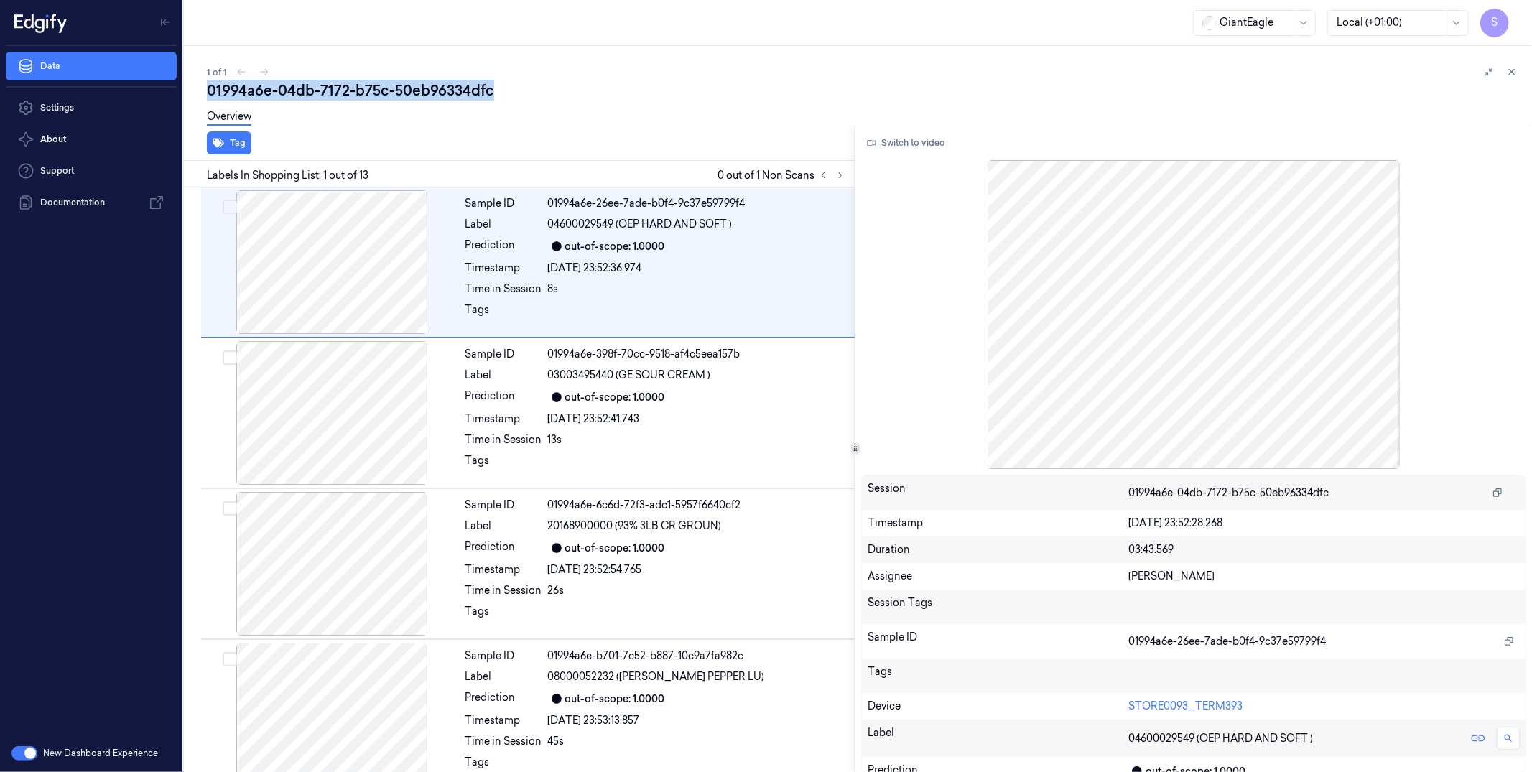
drag, startPoint x: 490, startPoint y: 97, endPoint x: 241, endPoint y: 101, distance: 248.6
click at [199, 96] on div "1 of 1 01994a6e-04db-7172-b75c-50eb96334dfc Overview Tag Labels In Shopping Lis…" at bounding box center [858, 409] width 1348 height 726
copy div "01994a6e-04db-7172-b75c-50eb96334dfc"
click at [1172, 73] on icon at bounding box center [1512, 72] width 10 height 10
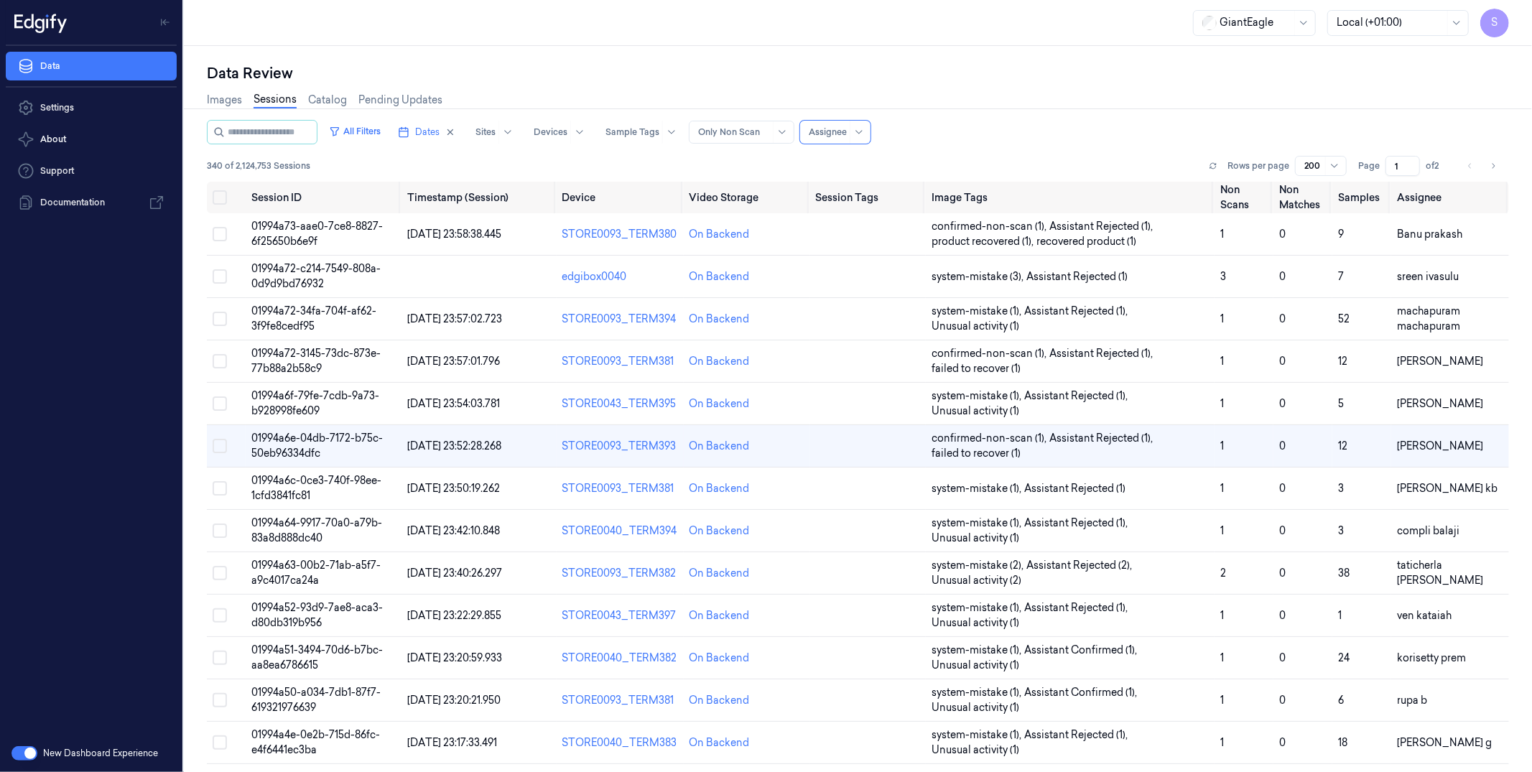
scroll to position [1, 0]
type input "pavan"
click at [861, 182] on div "pavankumar kb" at bounding box center [873, 185] width 101 height 15
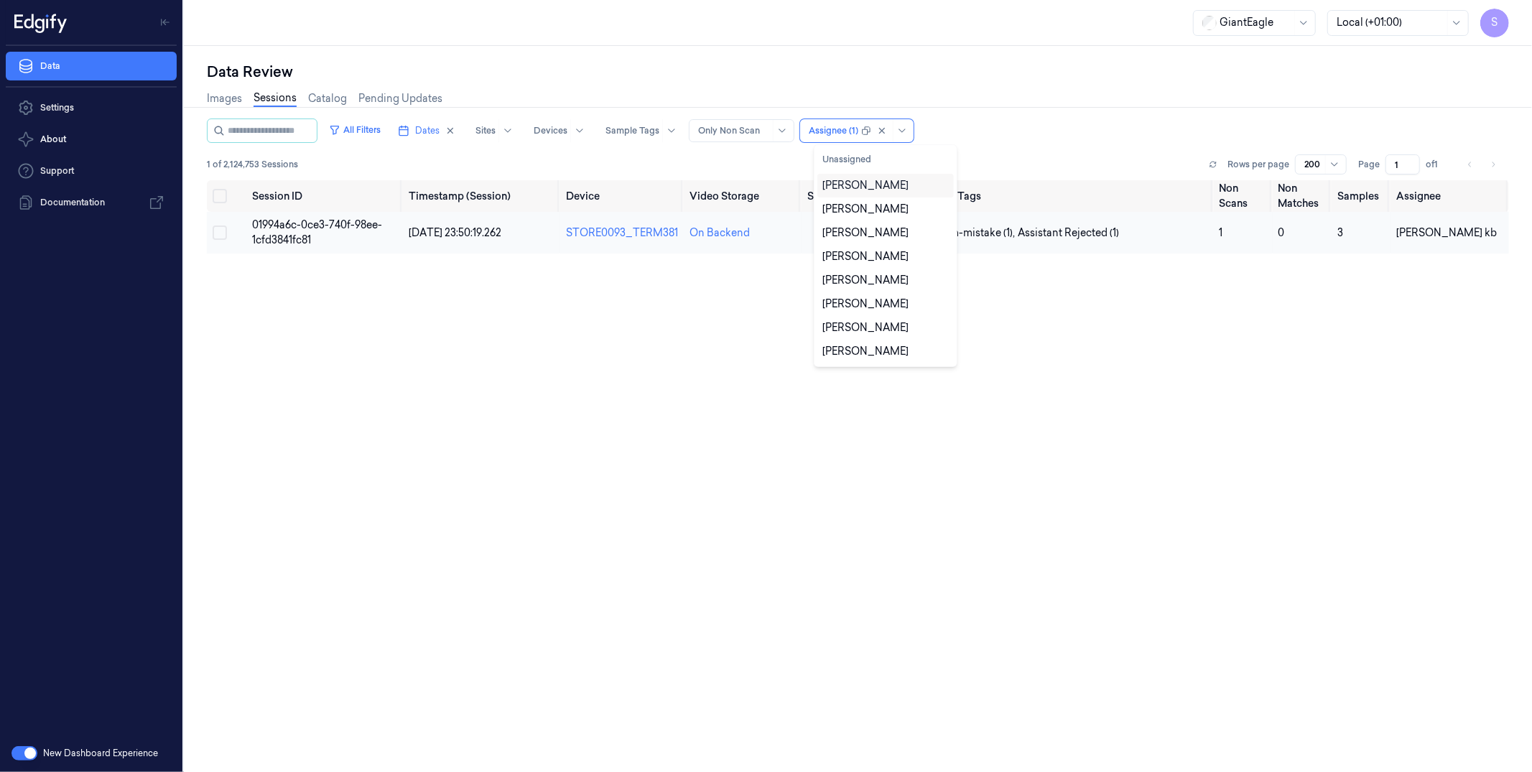
click at [336, 228] on span "01994a6c-0ce3-740f-98ee-1cfd3841fc81" at bounding box center [317, 232] width 130 height 28
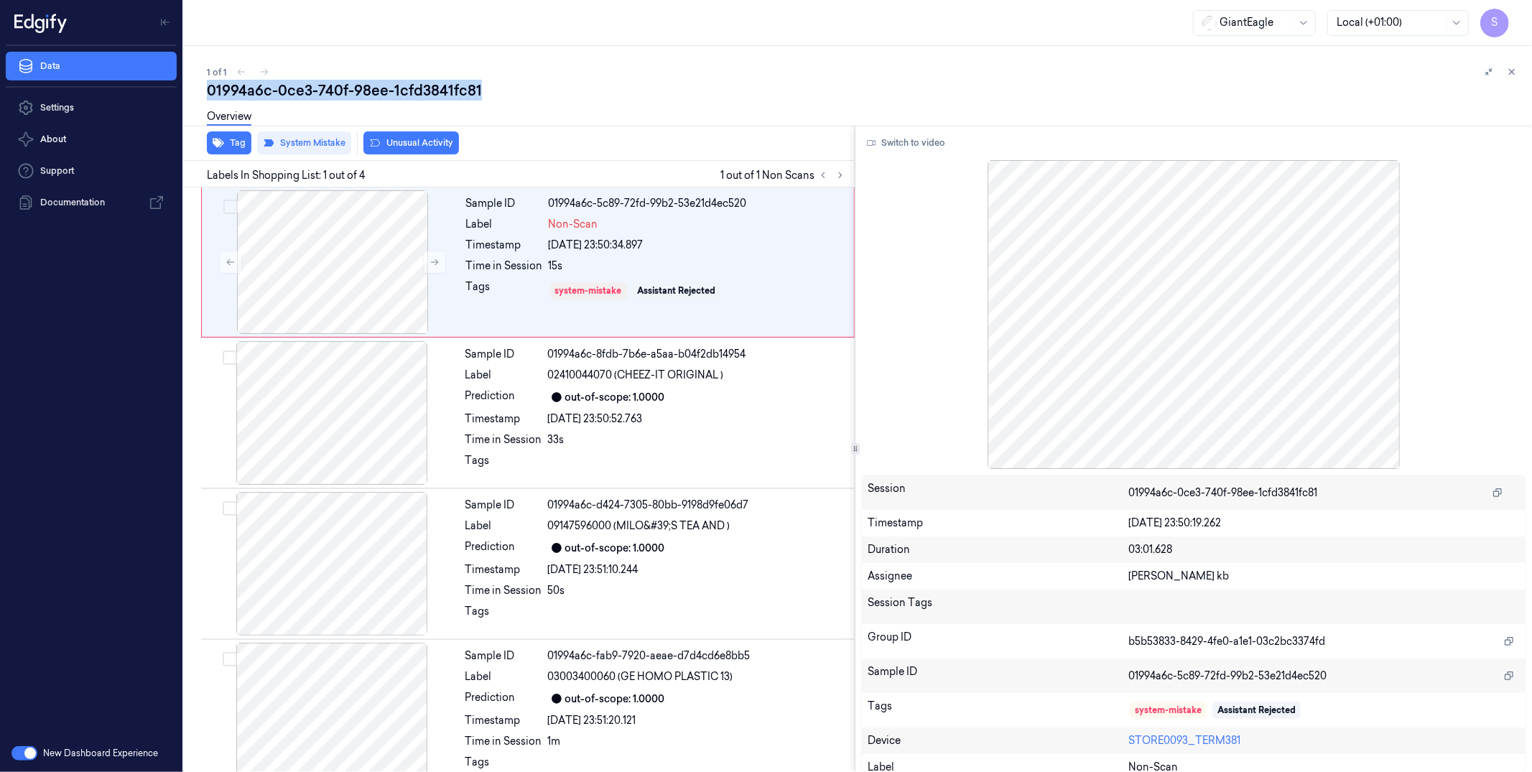
drag, startPoint x: 448, startPoint y: 95, endPoint x: 198, endPoint y: 94, distance: 250.7
click at [191, 96] on div "1 of 1 01994a6c-0ce3-740f-98ee-1cfd3841fc81 Overview Tag System Mistake Unusual…" at bounding box center [858, 409] width 1348 height 726
copy div "01994a6c-0ce3-740f-98ee-1cfd3841fc81"
click at [1172, 70] on icon at bounding box center [1512, 72] width 5 height 5
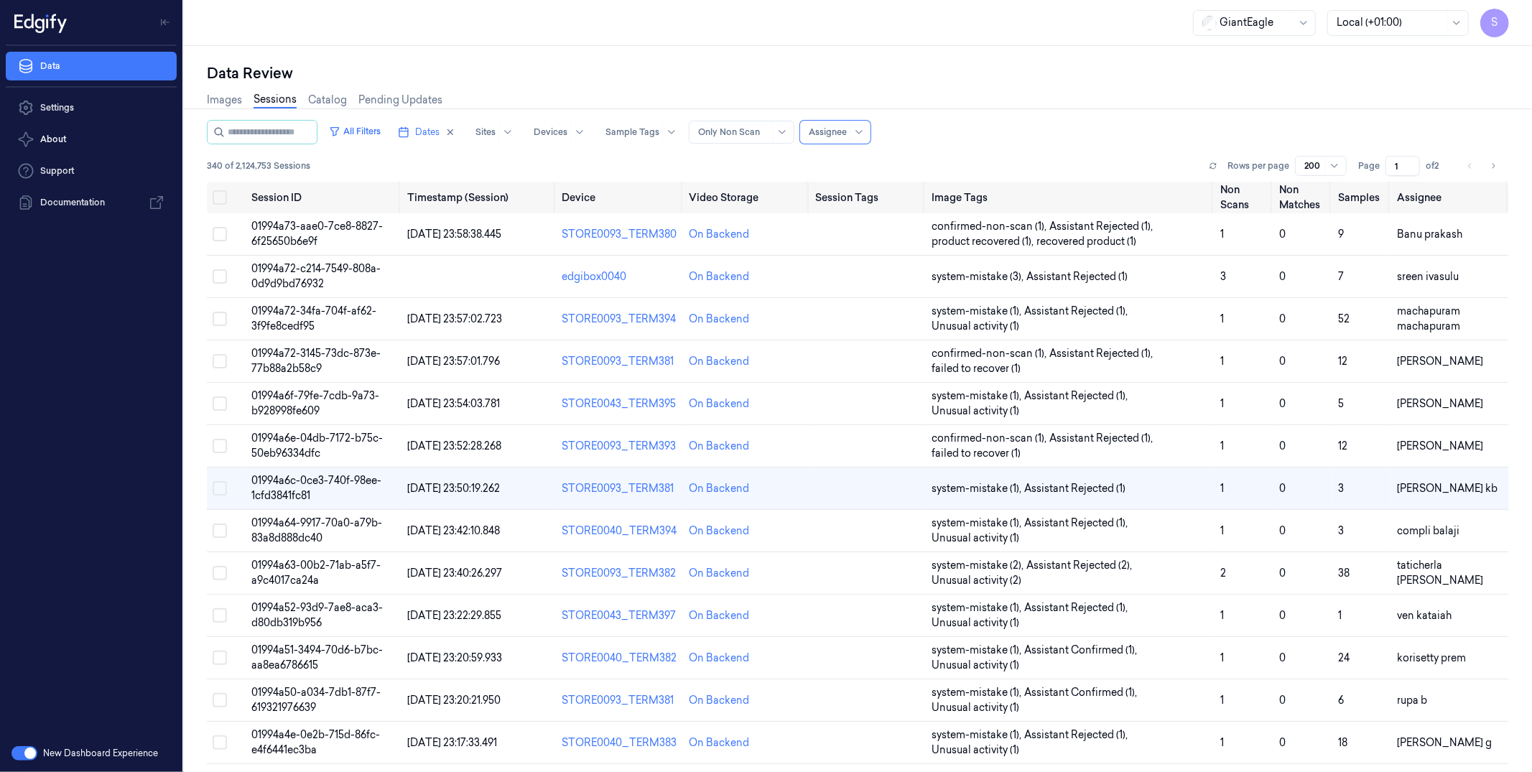
scroll to position [9, 0]
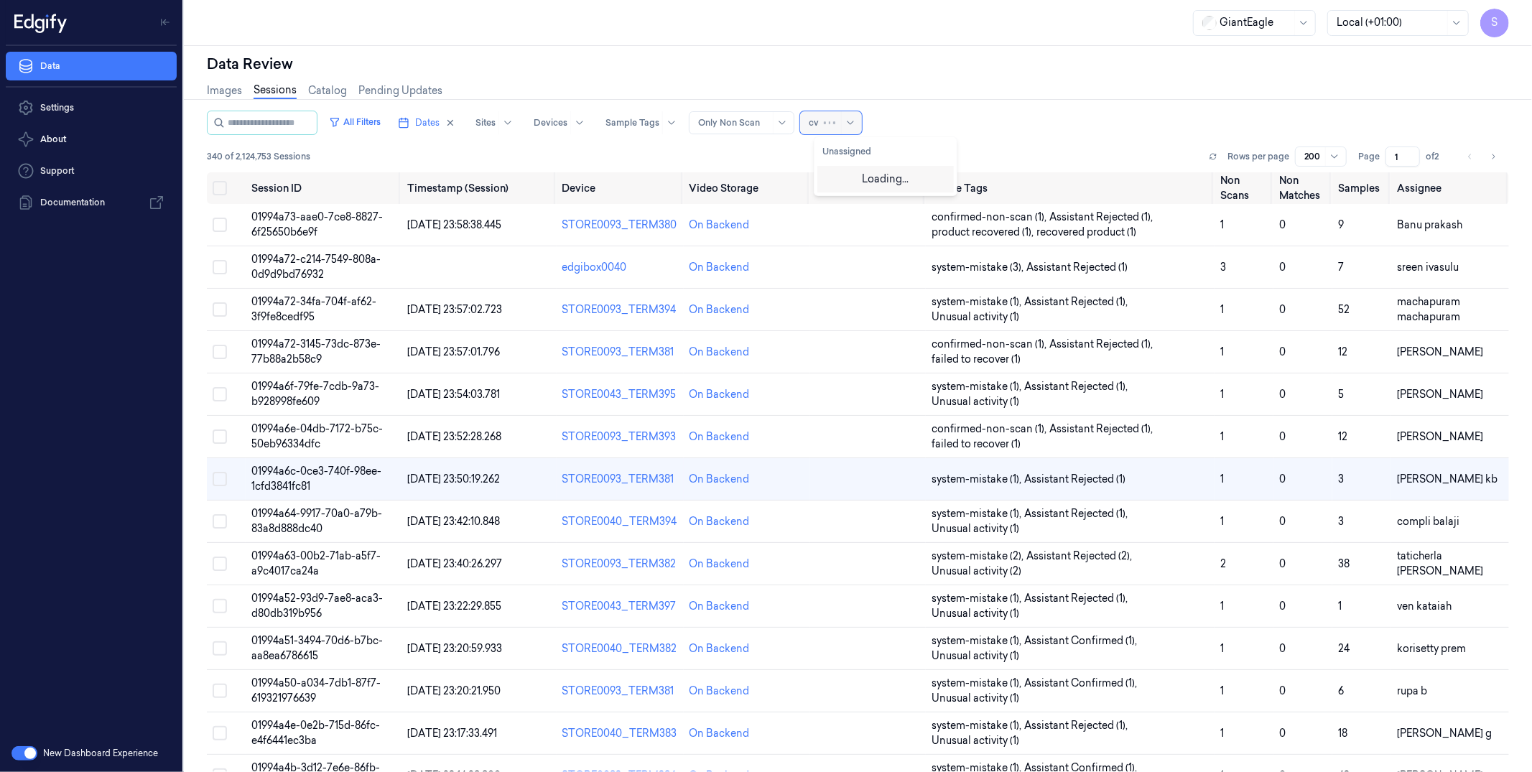
type input "c"
type input "compl"
click at [858, 175] on div "compli balaji" at bounding box center [854, 177] width 62 height 15
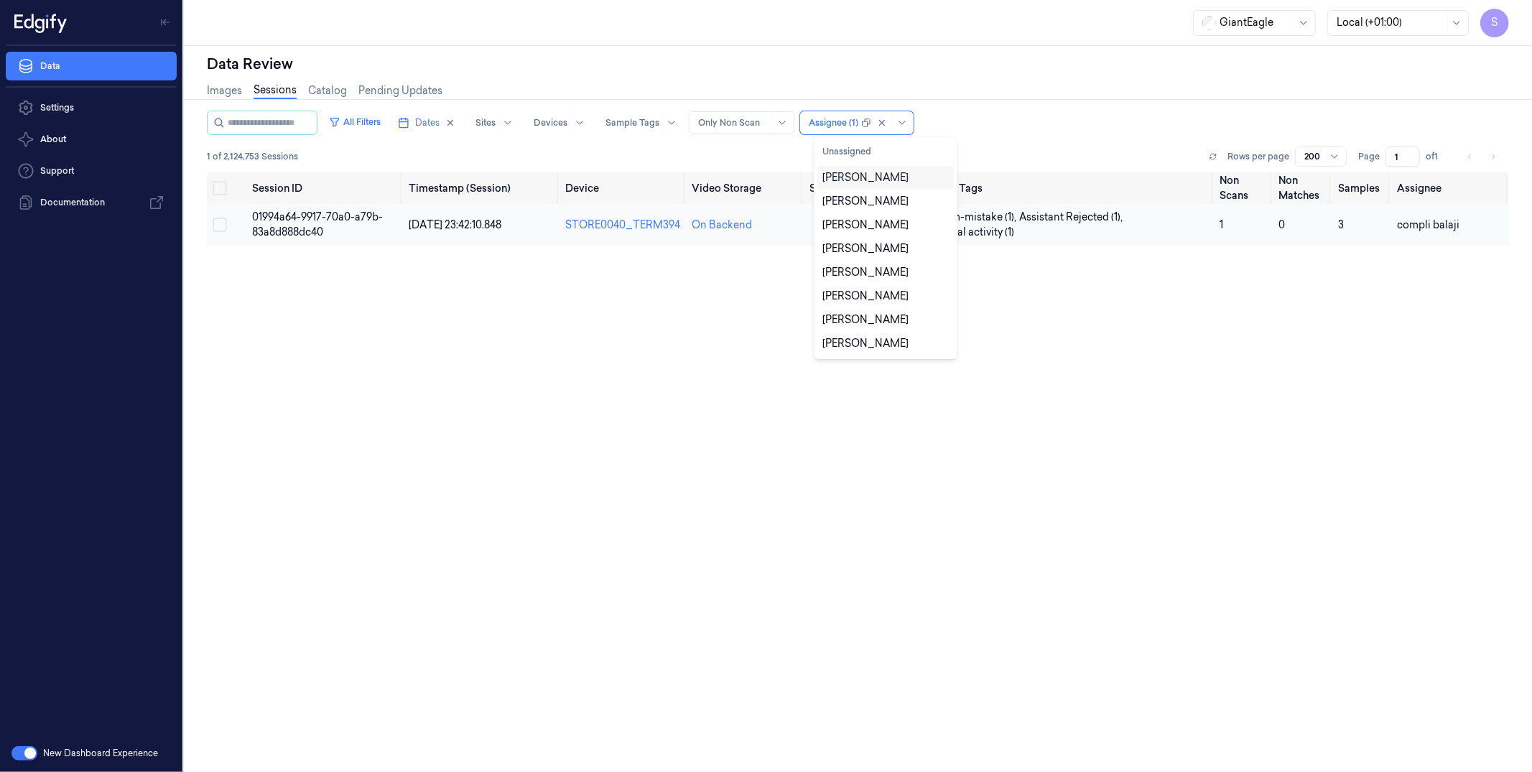
click at [290, 215] on span "01994a64-9917-70a0-a79b-83a8d888dc40" at bounding box center [317, 224] width 131 height 28
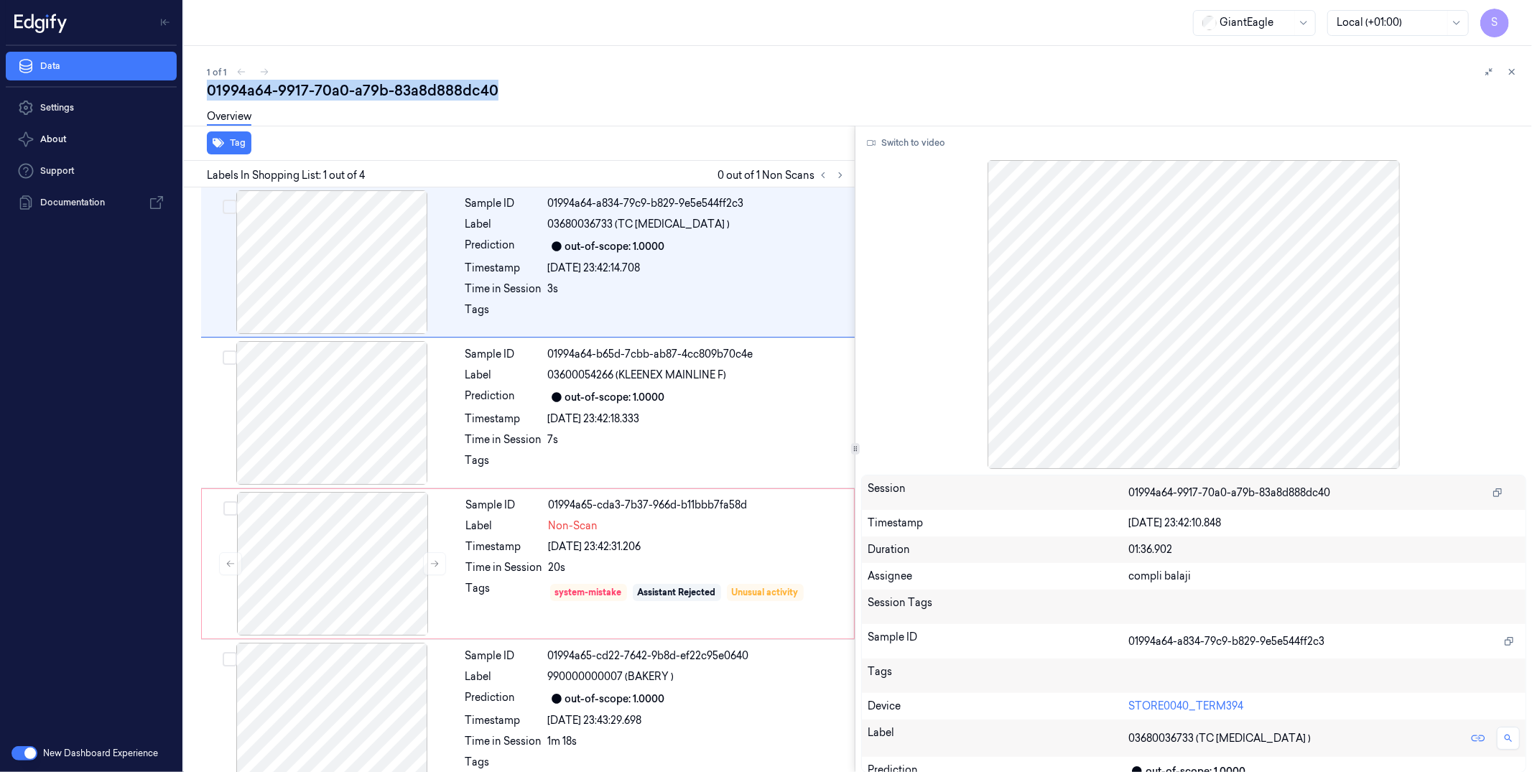
drag, startPoint x: 481, startPoint y: 93, endPoint x: 200, endPoint y: 96, distance: 280.9
click at [203, 96] on div "1 of 1 01994a64-9917-70a0-a79b-83a8d888dc40 Overview Tag Labels In Shopping Lis…" at bounding box center [858, 409] width 1348 height 726
copy div "01994a64-9917-70a0-a79b-83a8d888dc40"
click at [1172, 71] on icon at bounding box center [1512, 72] width 10 height 10
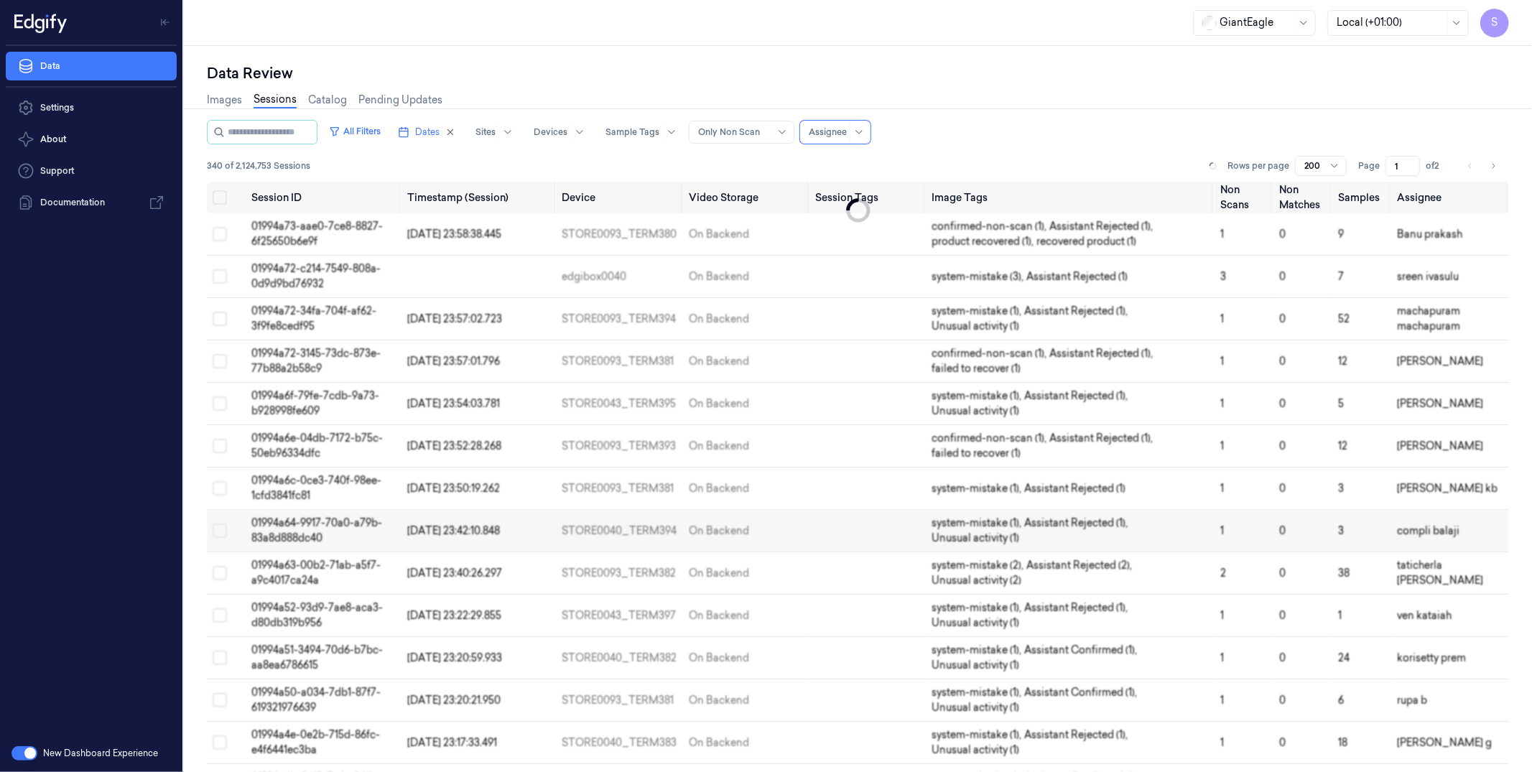
scroll to position [22, 0]
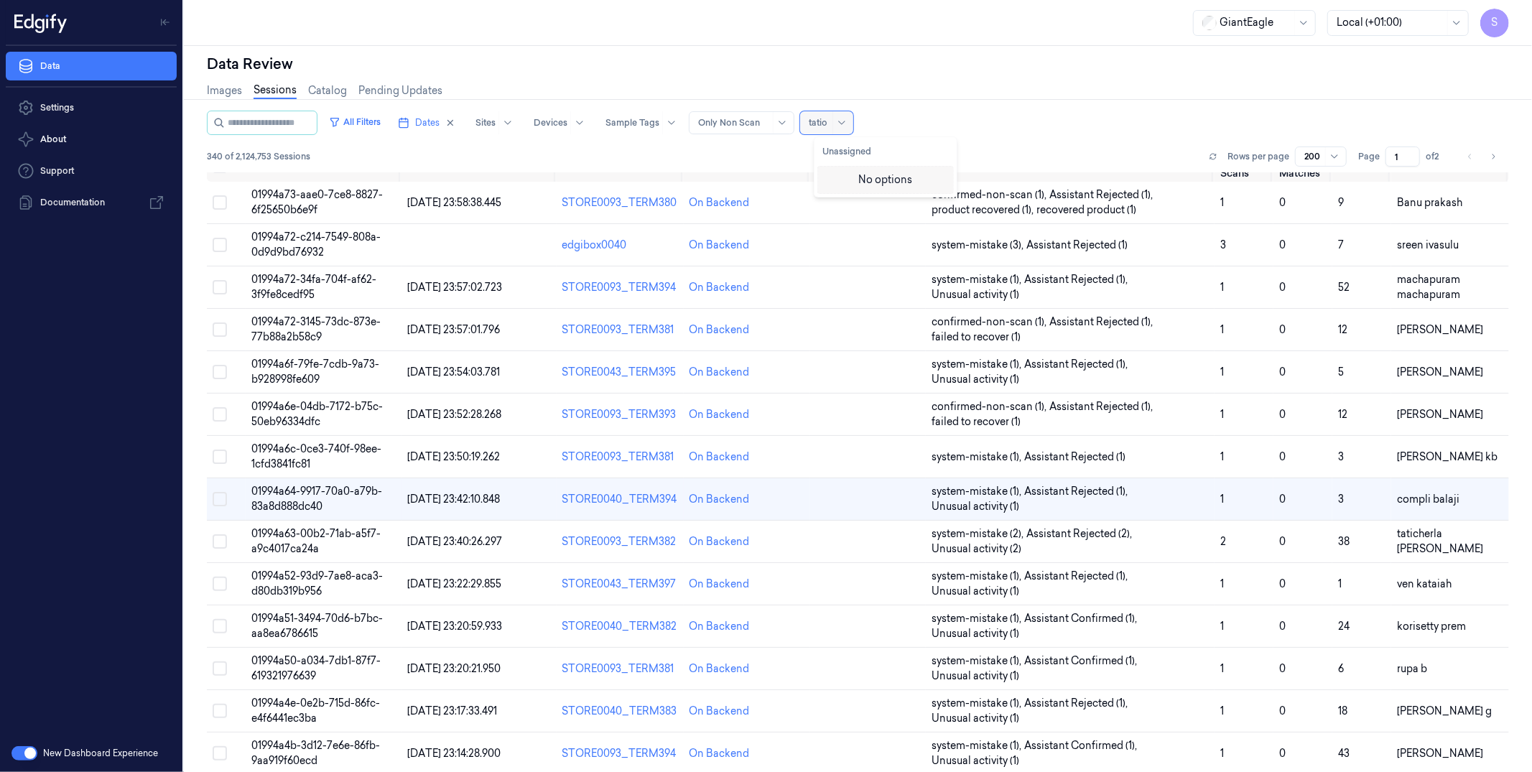
type input "tati"
click at [886, 174] on div "taticherla rabbani" at bounding box center [885, 185] width 125 height 30
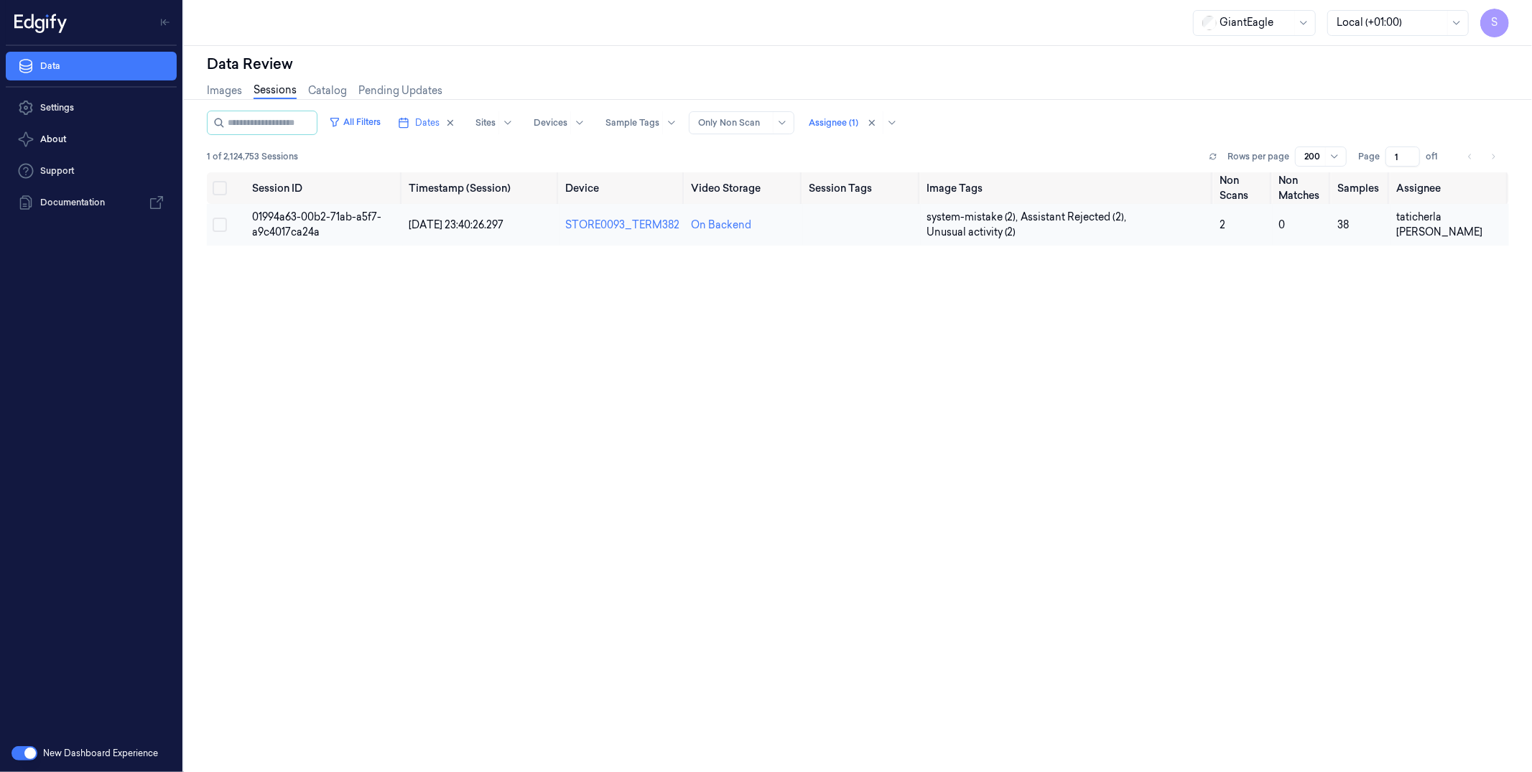
click at [290, 224] on span "01994a63-00b2-71ab-a5f7-a9c4017ca24a" at bounding box center [316, 224] width 129 height 28
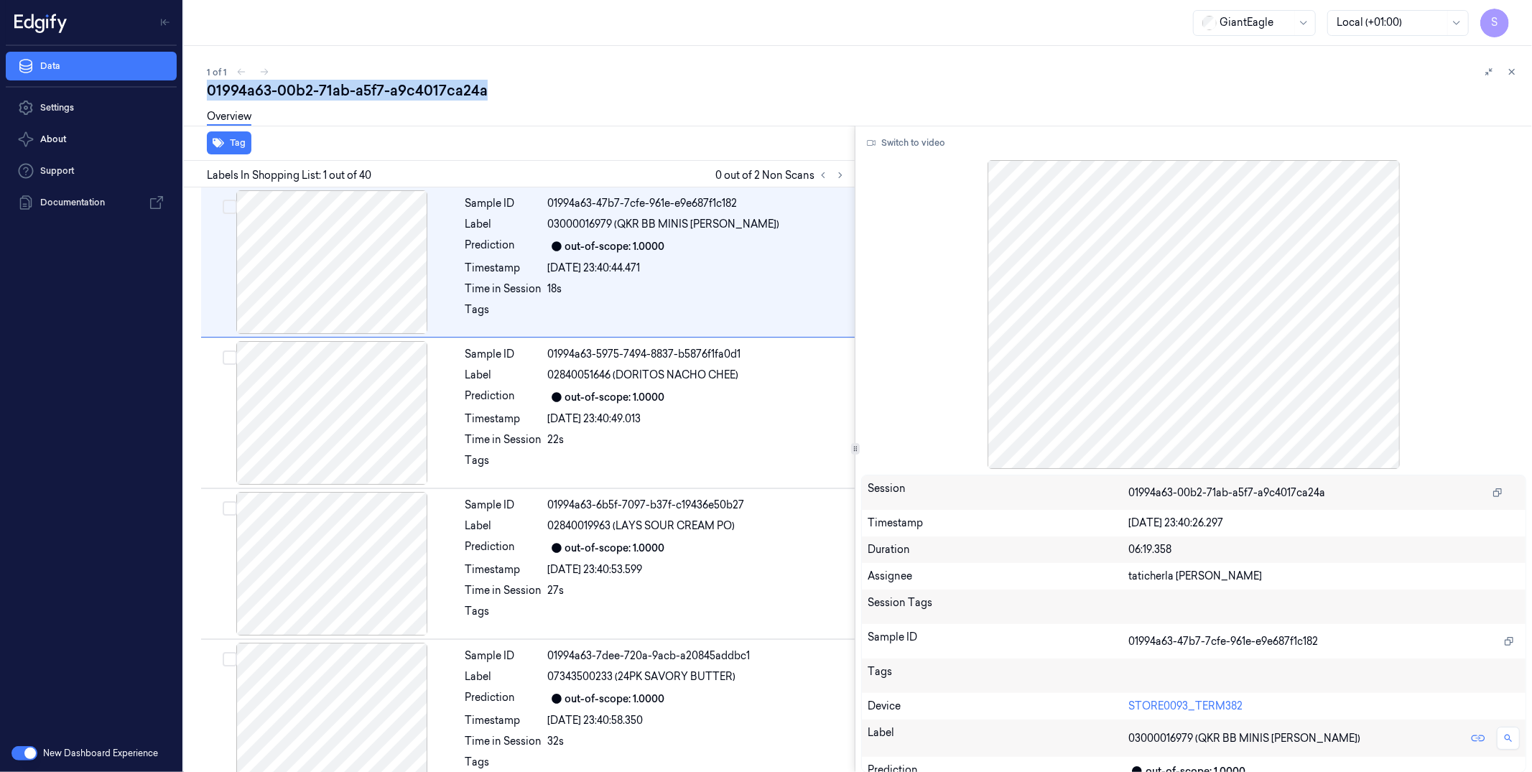
drag, startPoint x: 500, startPoint y: 95, endPoint x: 195, endPoint y: 97, distance: 305.3
click at [209, 91] on div "01994a63-00b2-71ab-a5f7-a9c4017ca24a" at bounding box center [864, 90] width 1314 height 20
copy div "01994a63-00b2-71ab-a5f7-a9c4017ca24a"
click at [1172, 68] on icon at bounding box center [1512, 72] width 10 height 10
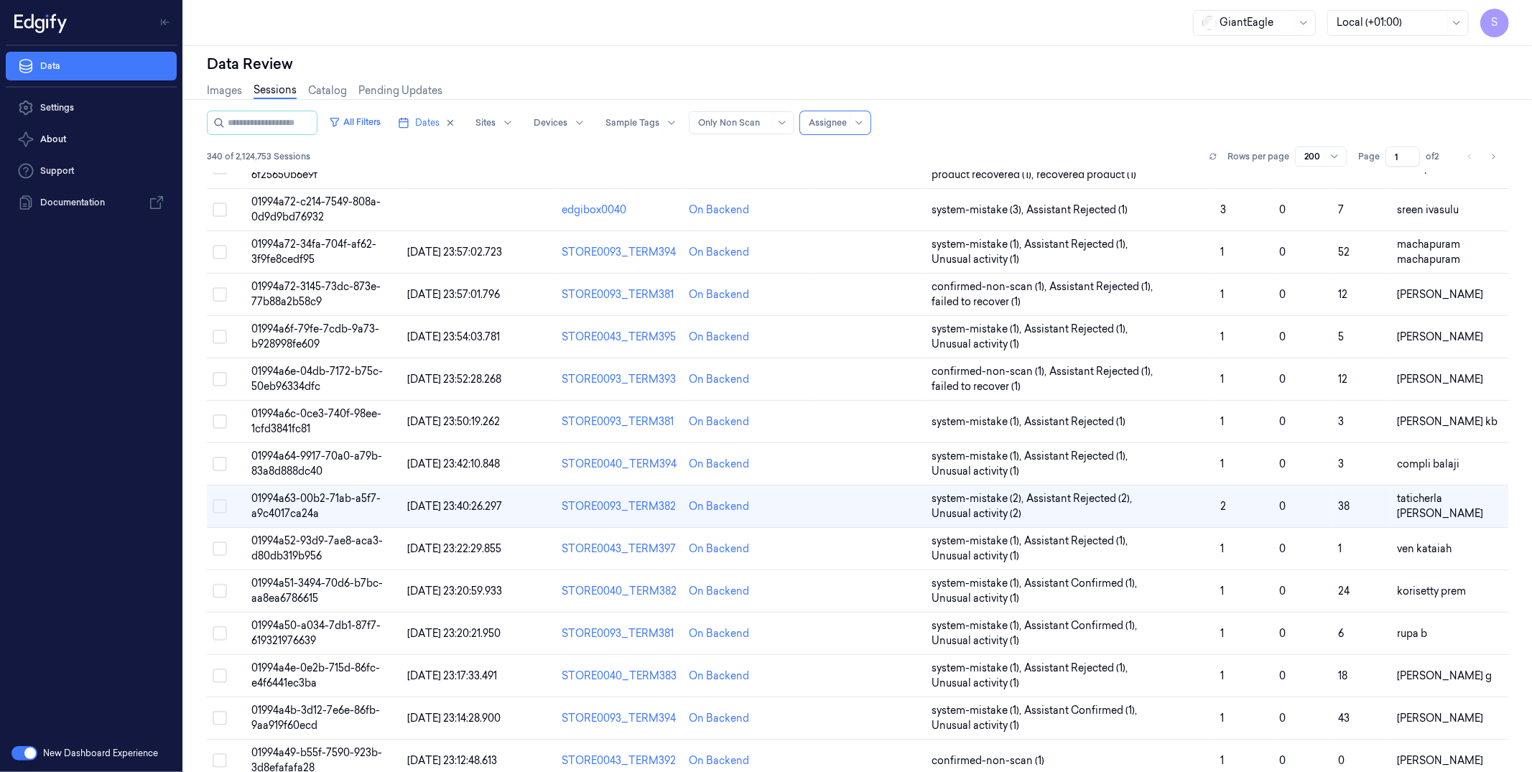
scroll to position [65, 0]
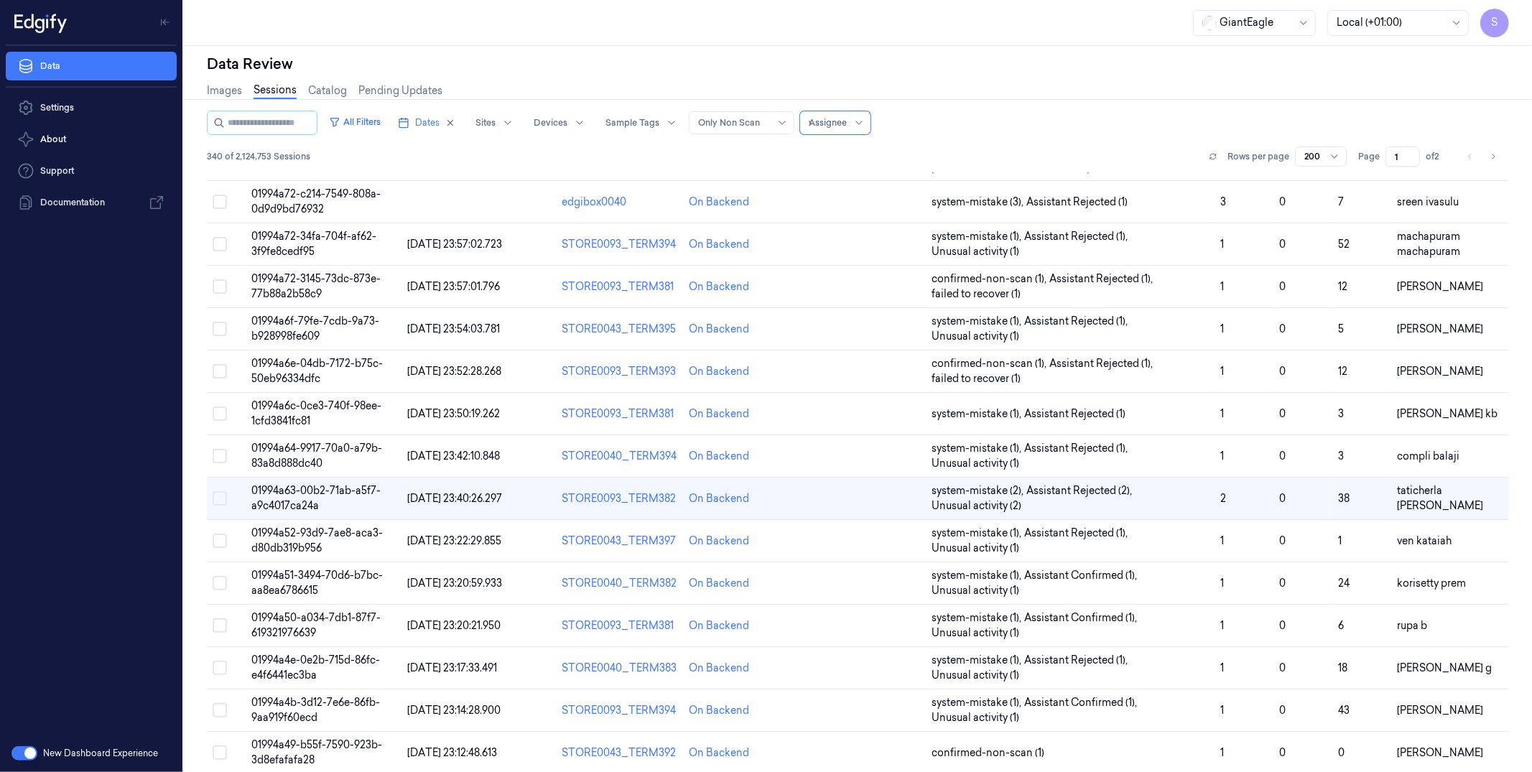
type input "ve"
click at [859, 175] on div "ven kataiah" at bounding box center [850, 177] width 55 height 15
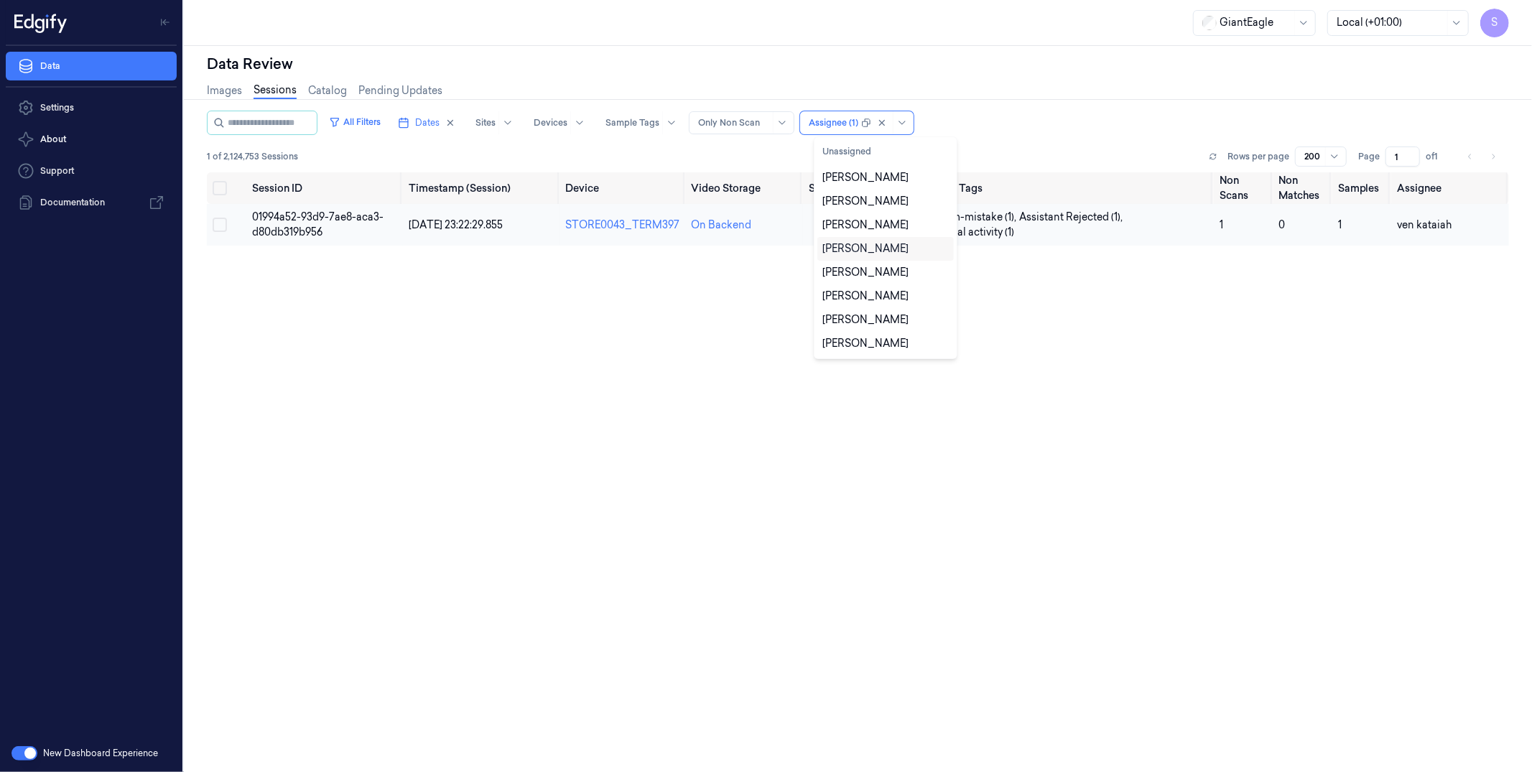
click at [284, 216] on span "01994a52-93d9-7ae8-aca3-d80db319b956" at bounding box center [317, 224] width 131 height 28
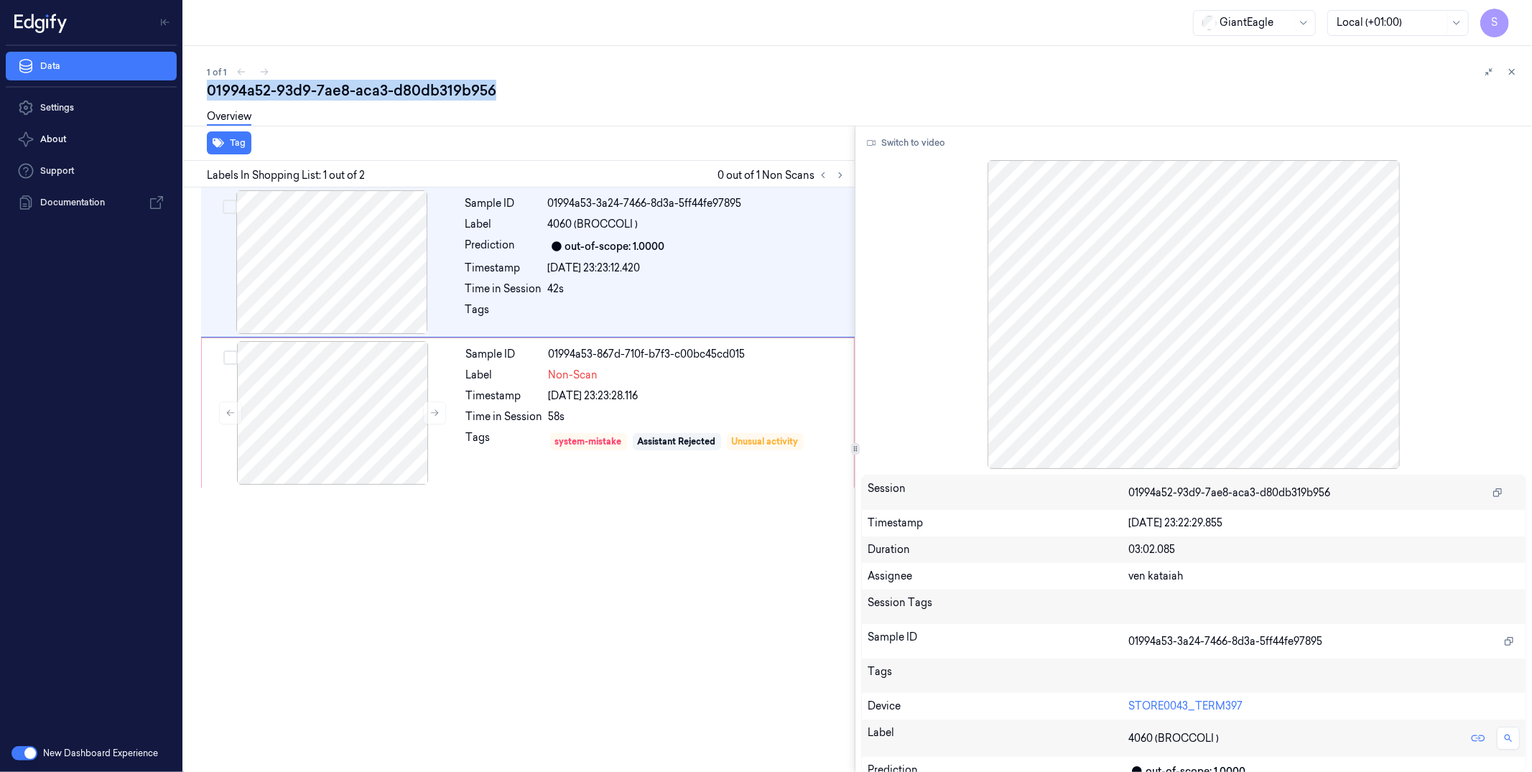
drag, startPoint x: 518, startPoint y: 88, endPoint x: 198, endPoint y: 106, distance: 320.9
click at [195, 91] on div "1 of 1 01994a52-93d9-7ae8-aca3-d80db319b956 Overview Tag Labels In Shopping Lis…" at bounding box center [858, 409] width 1348 height 726
copy div "01994a52-93d9-7ae8-aca3-d80db319b956"
click at [1172, 71] on icon at bounding box center [1512, 72] width 5 height 5
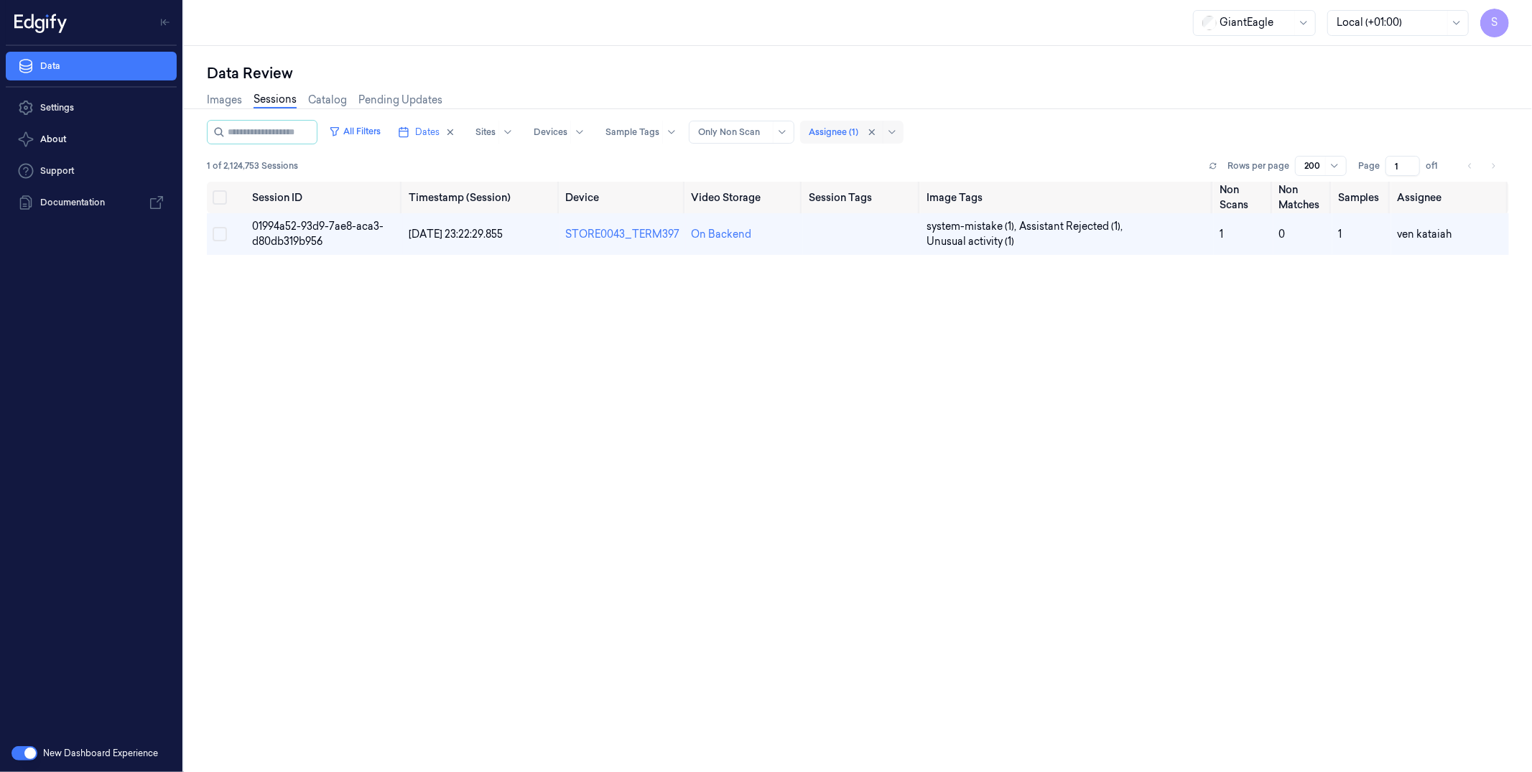
drag, startPoint x: 885, startPoint y: 129, endPoint x: 843, endPoint y: 134, distance: 42.0
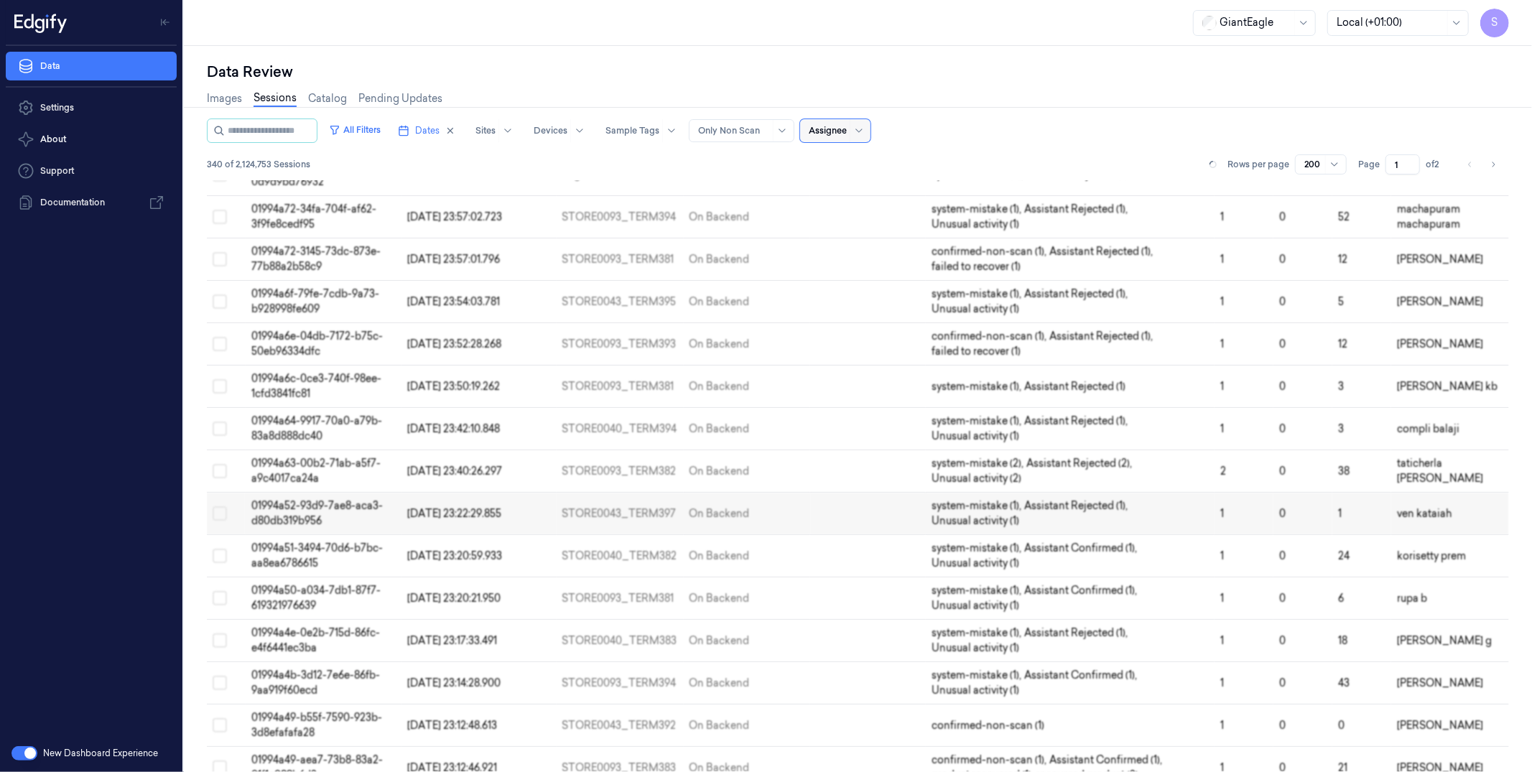
scroll to position [108, 0]
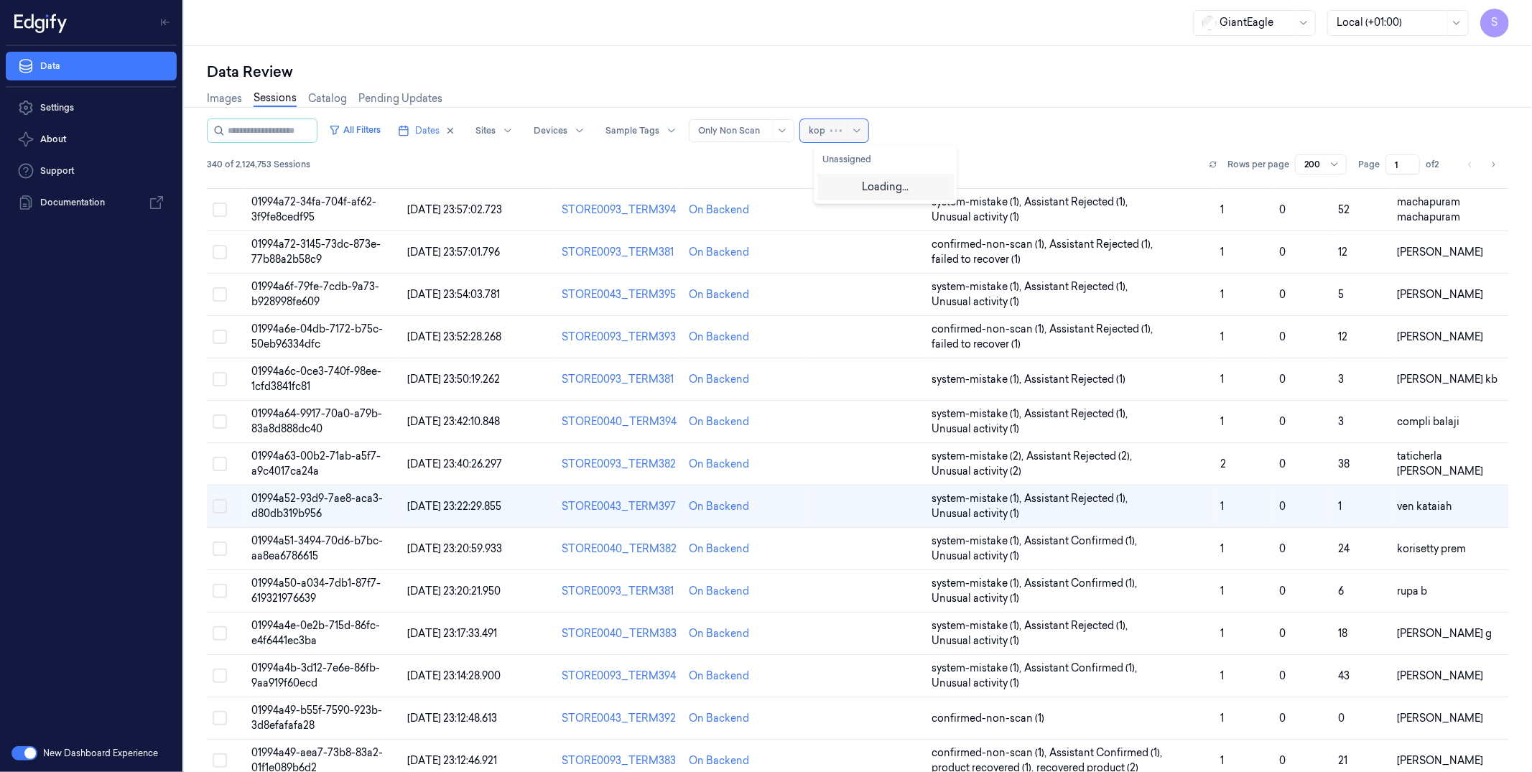
type input "ko"
click at [864, 180] on div "korisetty prem" at bounding box center [857, 185] width 69 height 15
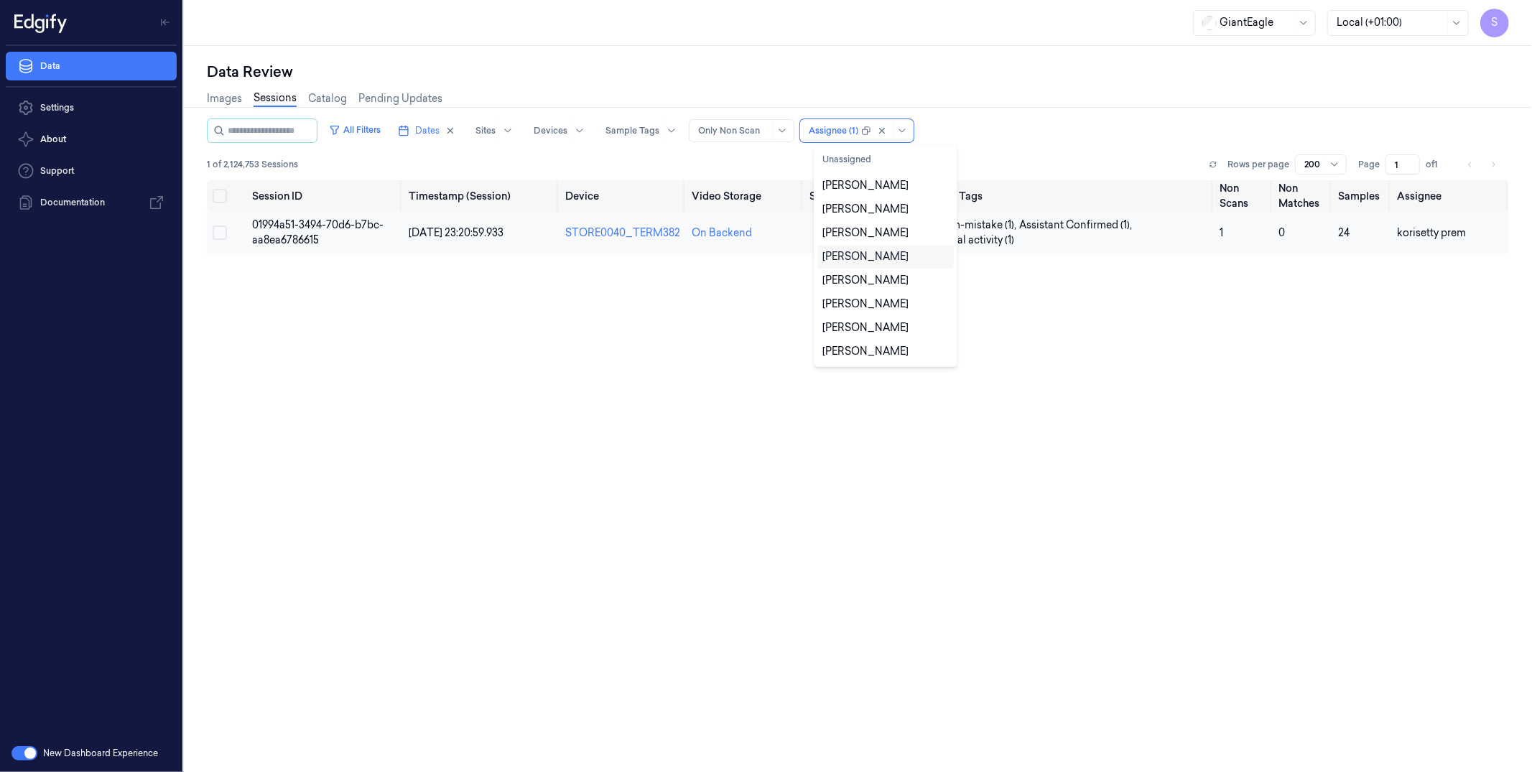
click at [325, 240] on td "01994a51-3494-70d6-b7bc-aa8ea6786615" at bounding box center [324, 233] width 157 height 42
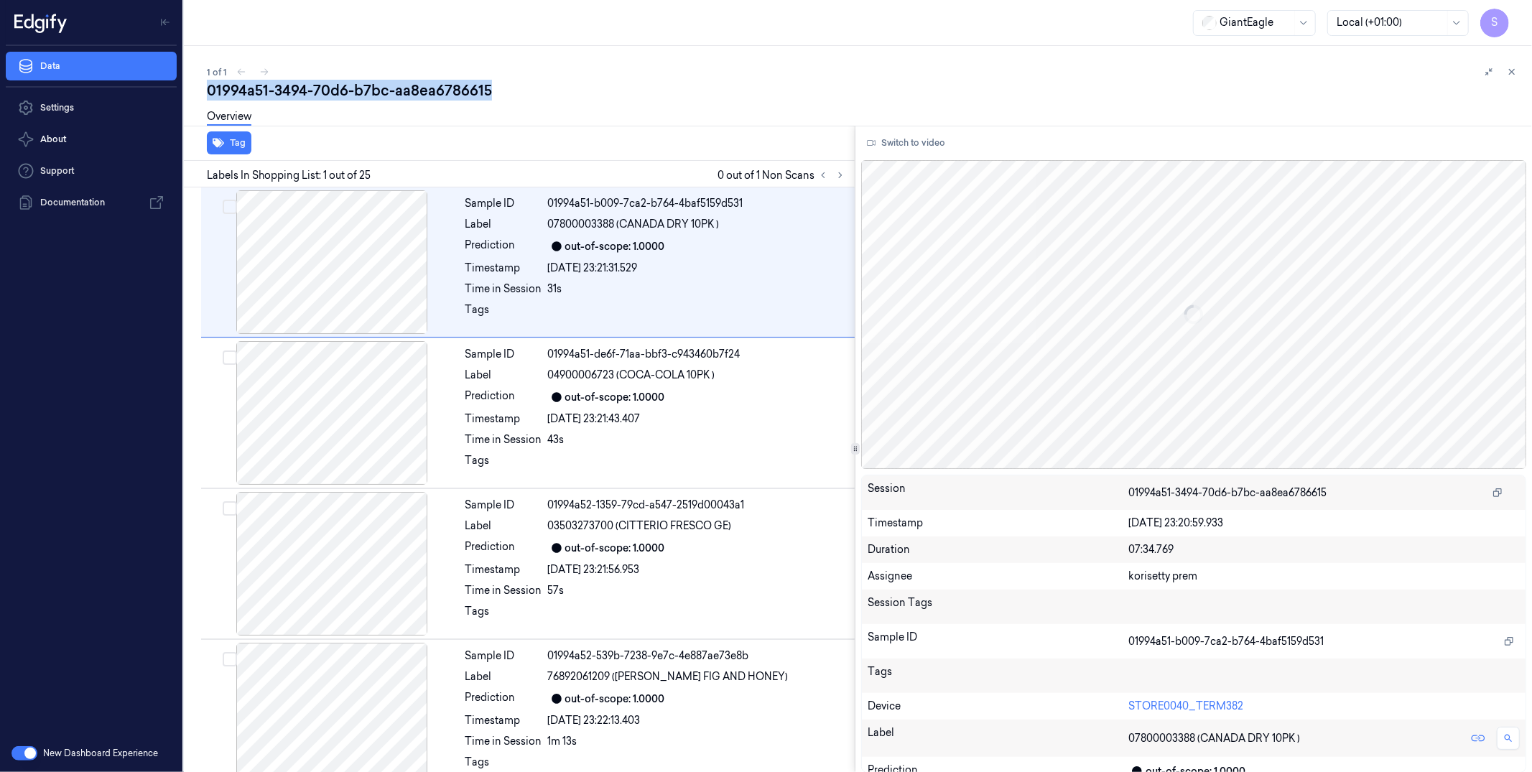
drag, startPoint x: 521, startPoint y: 87, endPoint x: 190, endPoint y: 91, distance: 330.5
click at [193, 91] on div "1 of 1 01994a51-3494-70d6-b7bc-aa8ea6786615 Overview Tag Labels In Shopping Lis…" at bounding box center [858, 409] width 1348 height 726
copy div "01994a51-3494-70d6-b7bc-aa8ea6786615"
drag, startPoint x: 1511, startPoint y: 74, endPoint x: 1458, endPoint y: 76, distance: 53.2
click at [1172, 74] on icon at bounding box center [1512, 72] width 10 height 10
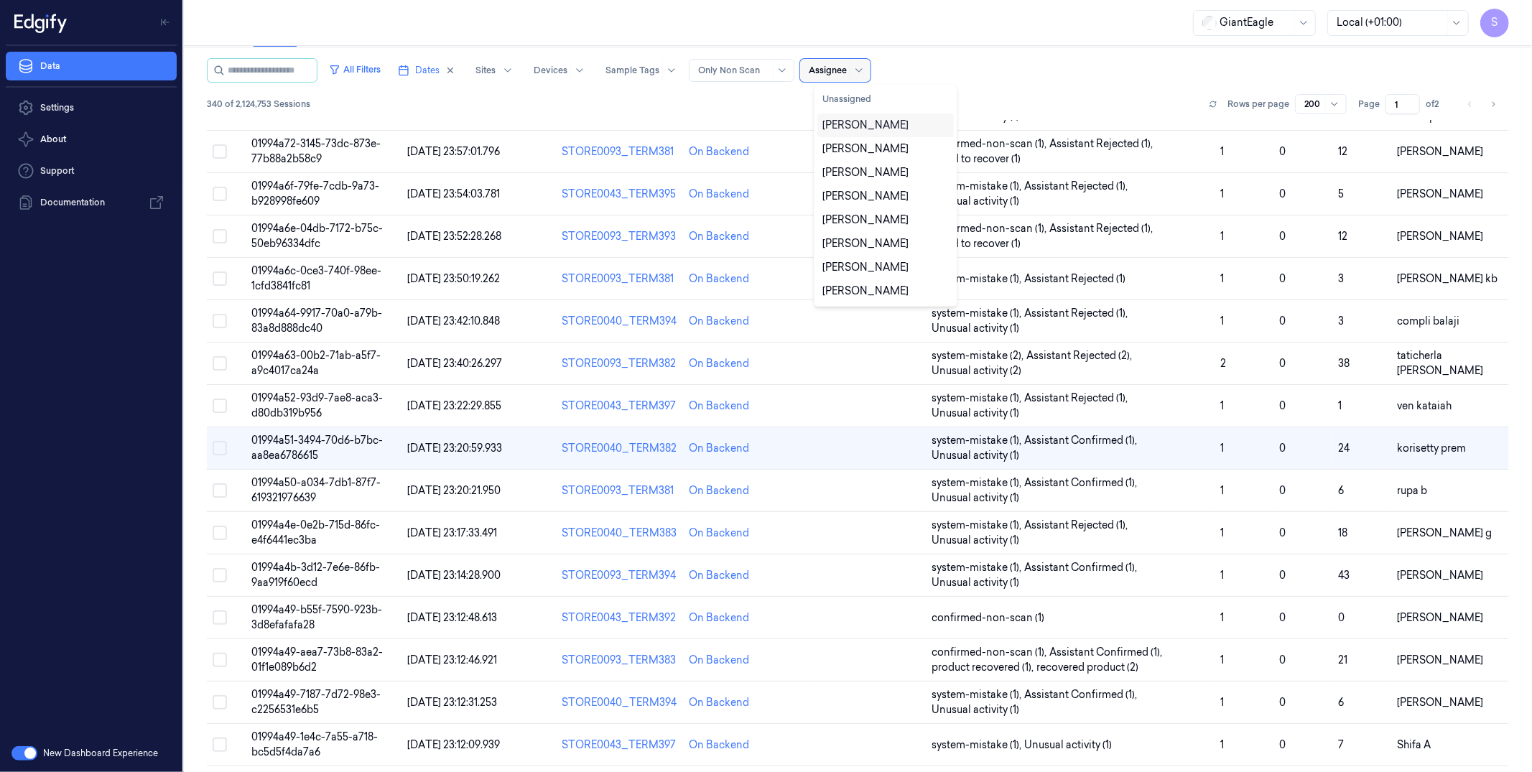
scroll to position [149, 0]
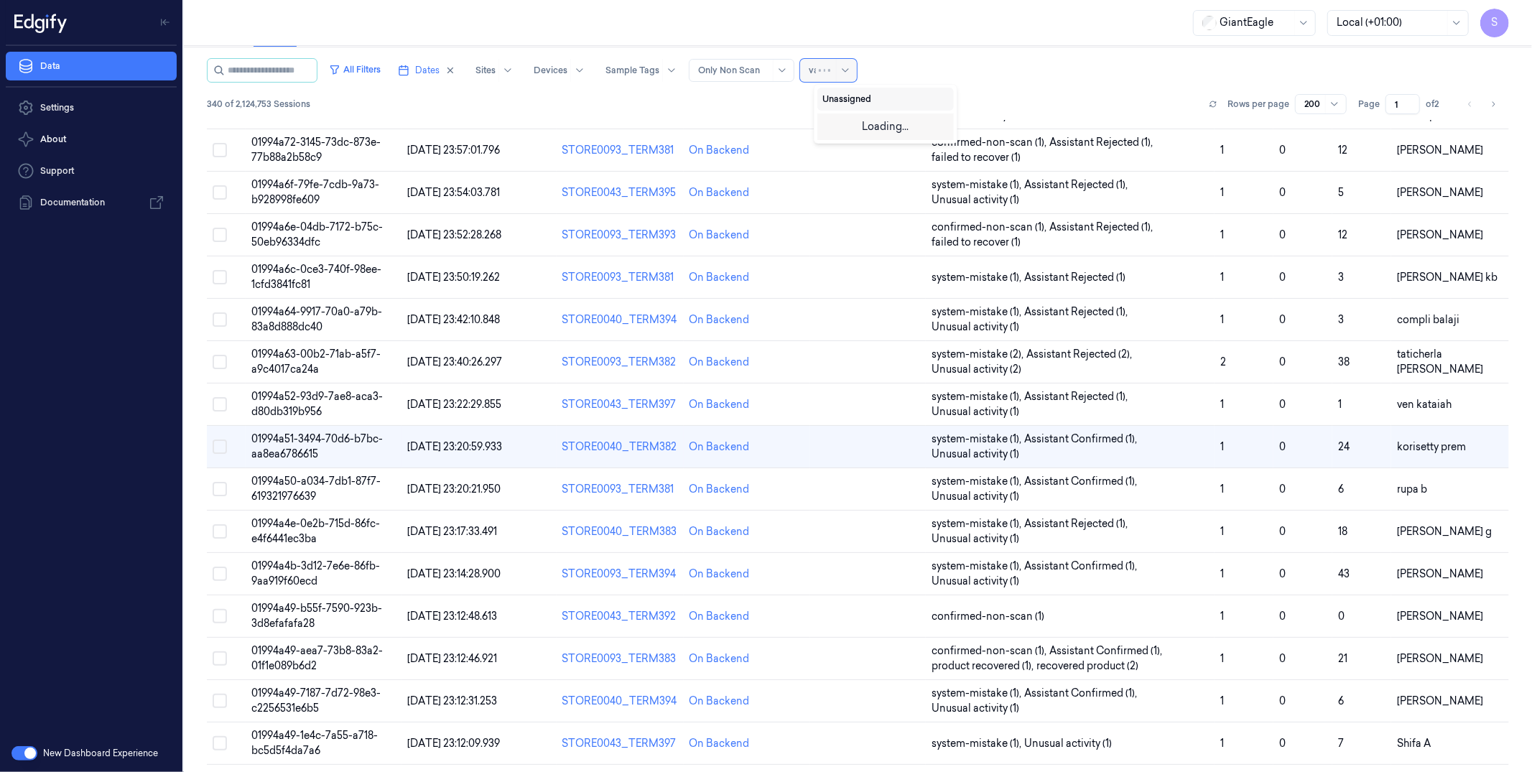
type input "var"
click at [861, 149] on div "varsha g" at bounding box center [870, 149] width 95 height 15
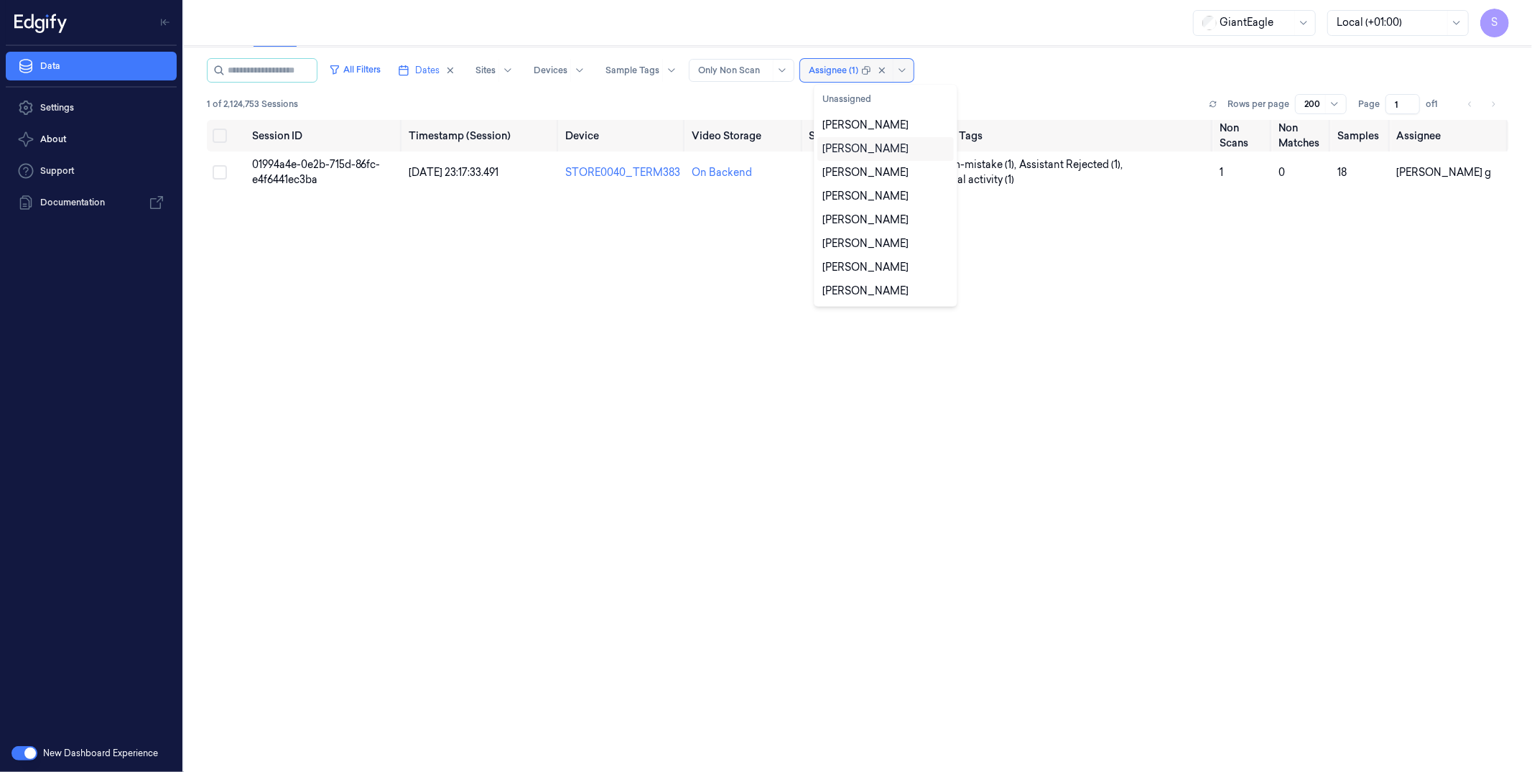
click at [1032, 68] on div "All Filters Dates Sites Devices Sample Tags Alert Type Only Non Scan option var…" at bounding box center [858, 70] width 1302 height 24
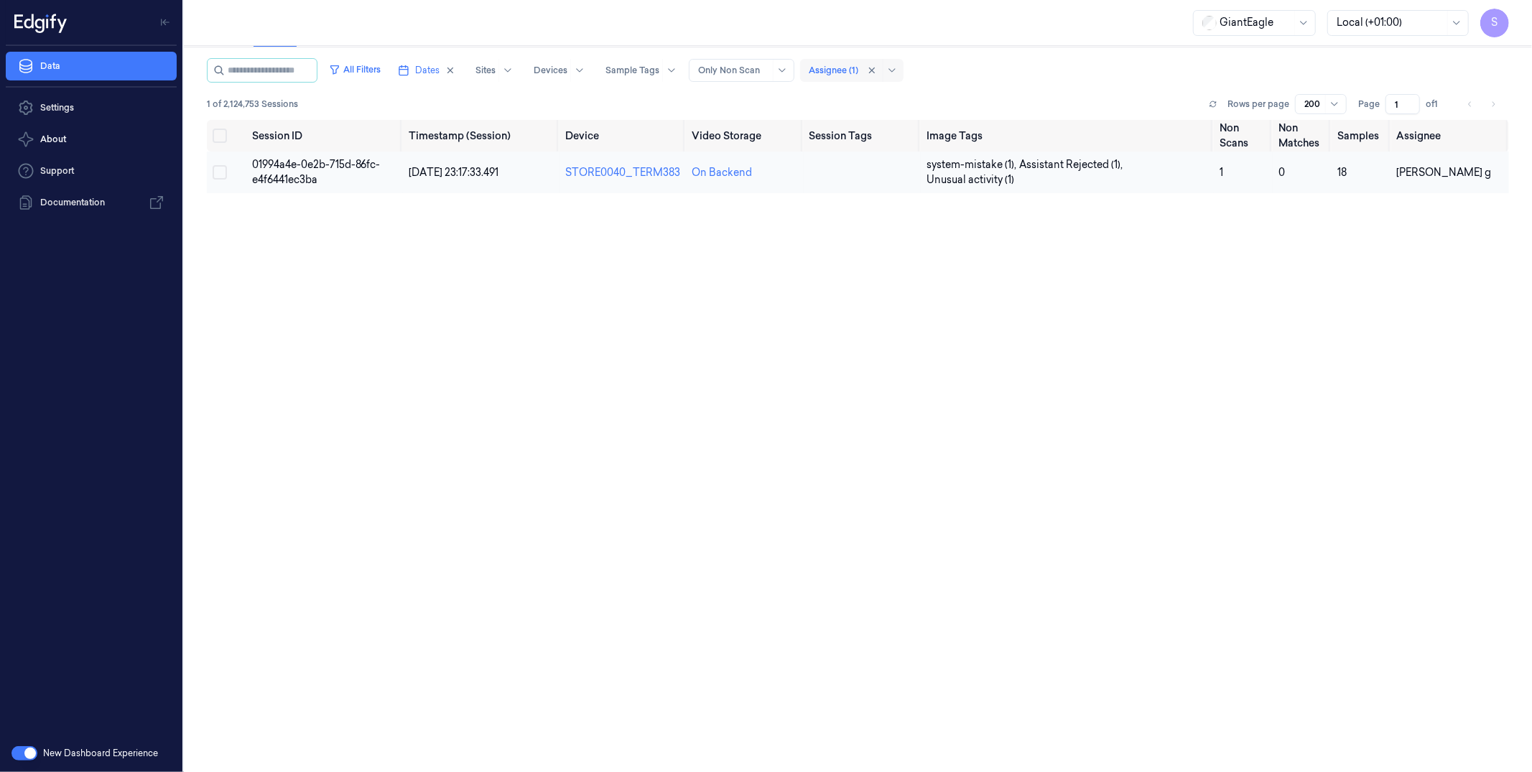
drag, startPoint x: 358, startPoint y: 163, endPoint x: 377, endPoint y: 180, distance: 26.0
click at [357, 164] on span "01994a4e-0e2b-715d-86fc-e4f6441ec3ba" at bounding box center [316, 172] width 129 height 28
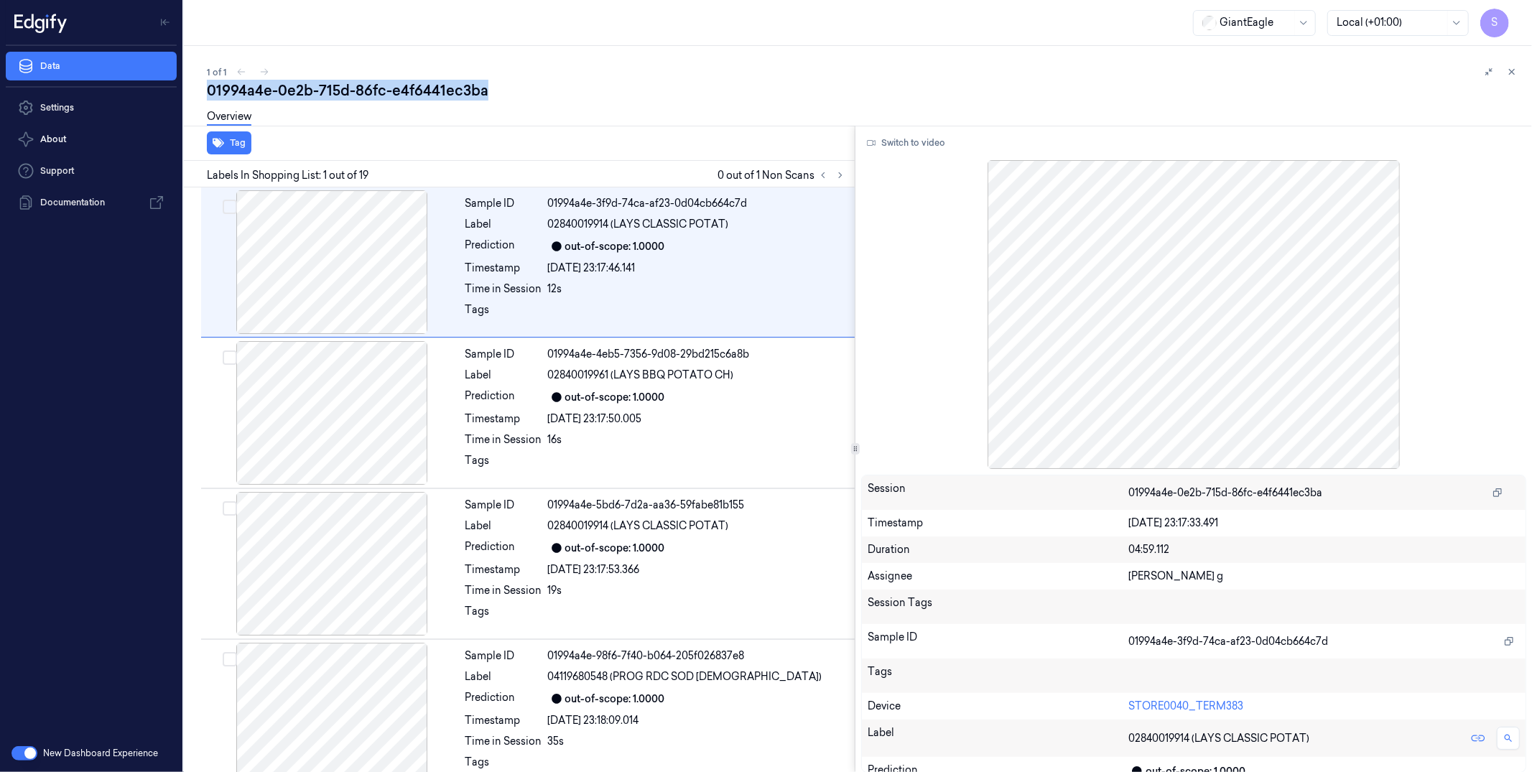
drag, startPoint x: 514, startPoint y: 91, endPoint x: 205, endPoint y: 100, distance: 309.0
click at [205, 100] on div "1 of 1 01994a4e-0e2b-715d-86fc-e4f6441ec3ba Overview Tag Labels In Shopping Lis…" at bounding box center [858, 409] width 1348 height 726
click at [1172, 68] on icon at bounding box center [1512, 72] width 10 height 10
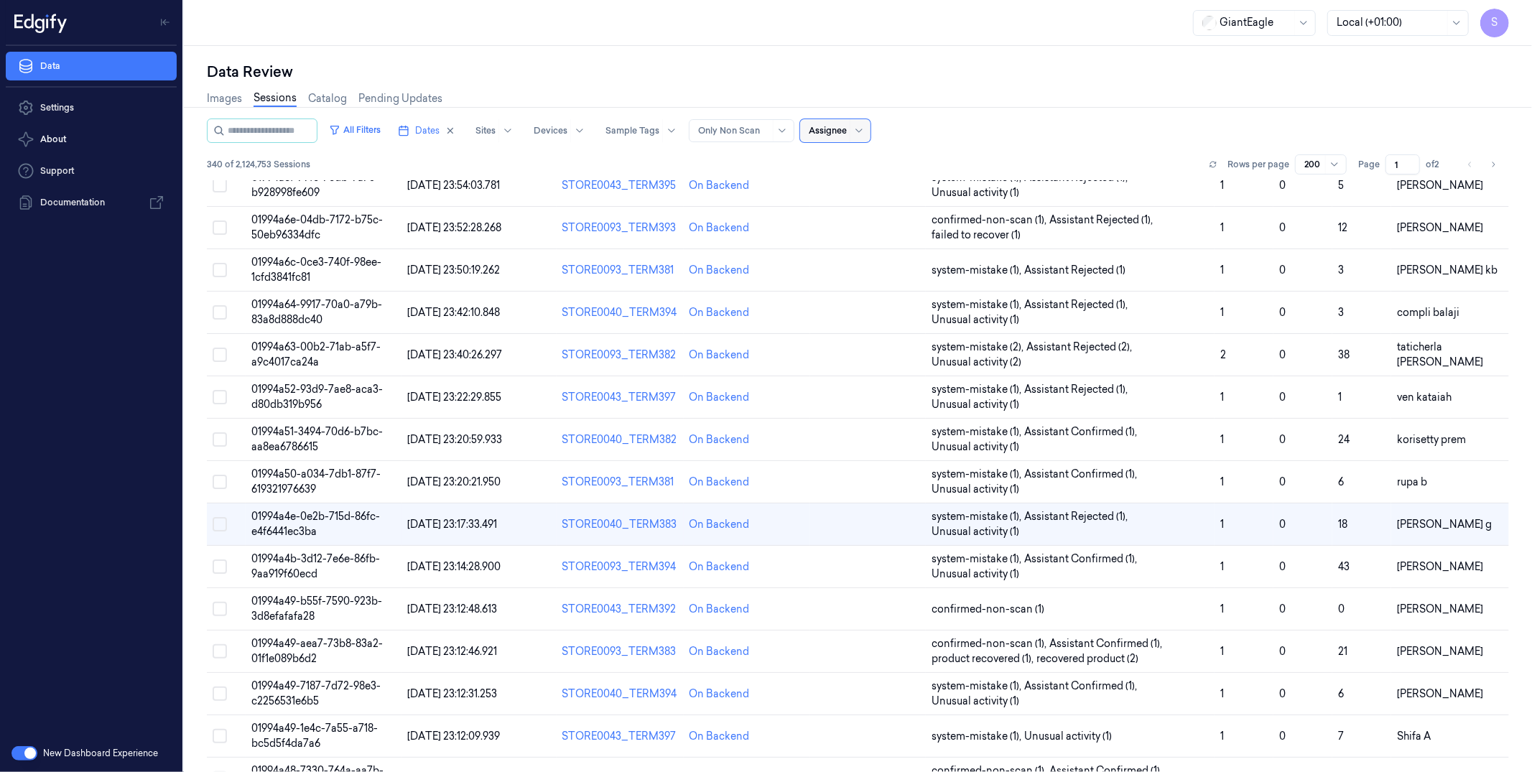
scroll to position [234, 0]
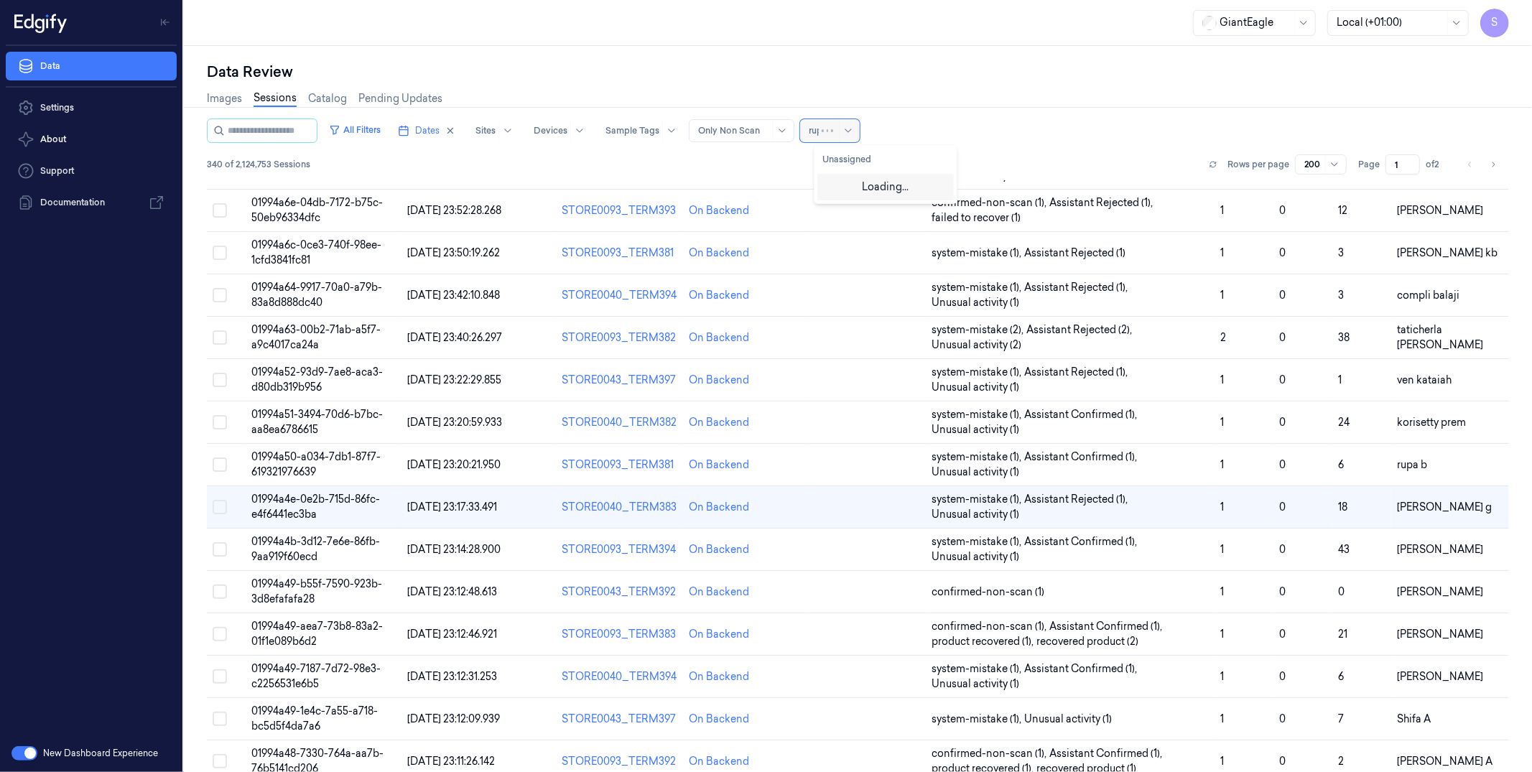
type input "rupa"
click at [862, 190] on div "rupa b" at bounding box center [885, 185] width 125 height 15
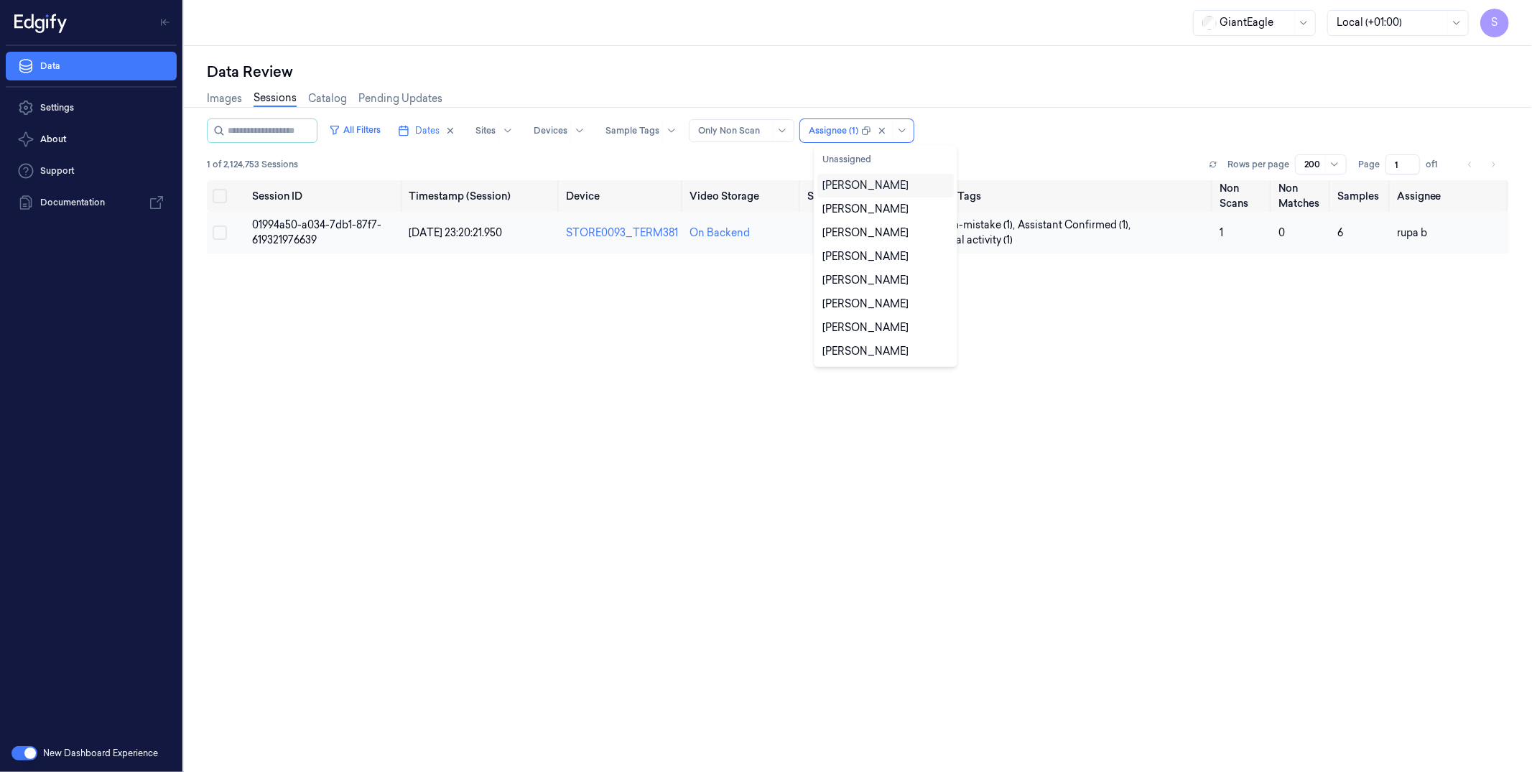
click at [333, 245] on td "01994a50-a034-7db1-87f7-619321976639" at bounding box center [324, 233] width 157 height 42
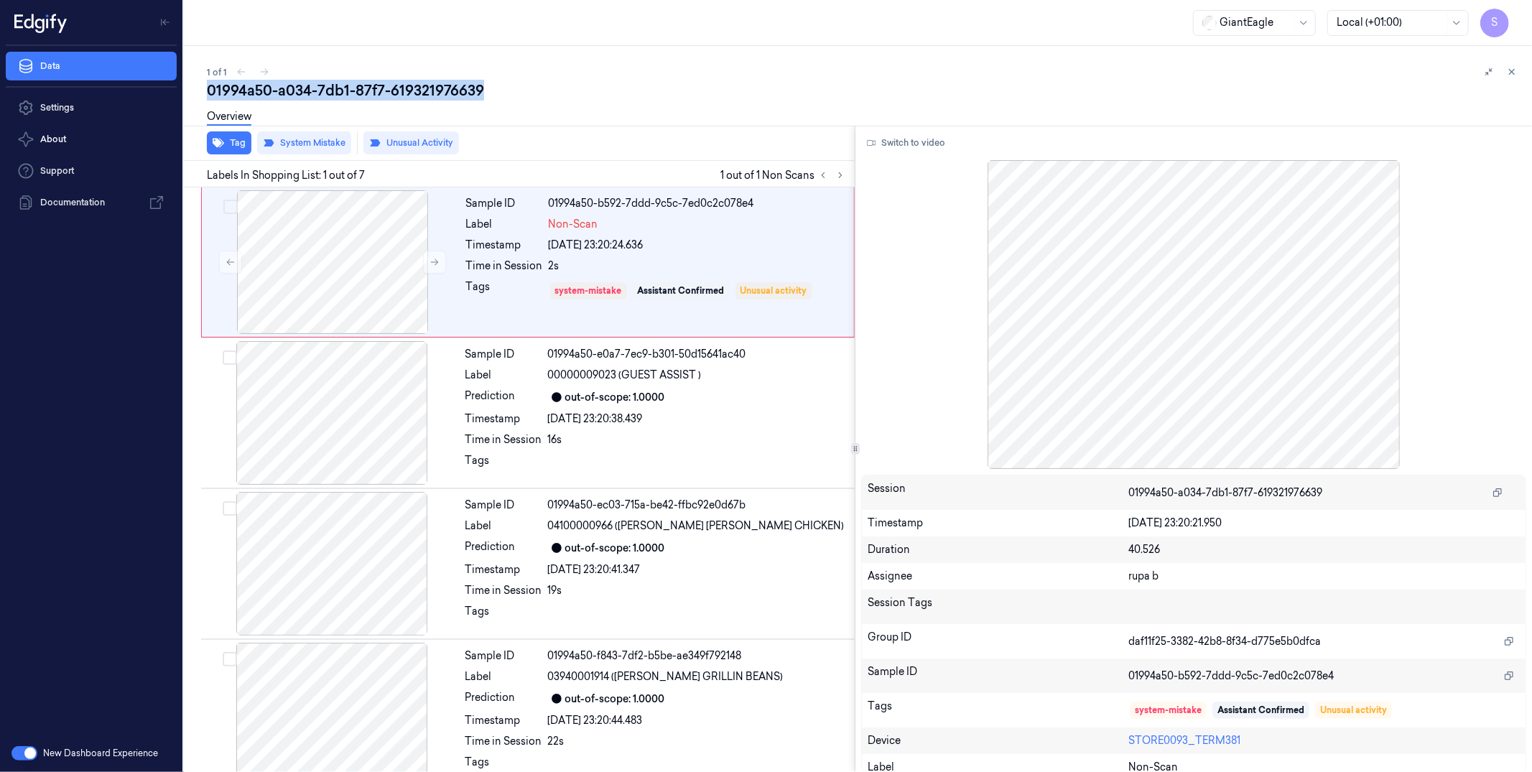
drag, startPoint x: 489, startPoint y: 91, endPoint x: 205, endPoint y: 96, distance: 284.5
click at [195, 96] on div "1 of 1 01994a50-a034-7db1-87f7-619321976639 Overview Tag System Mistake Unusual…" at bounding box center [858, 409] width 1348 height 726
click at [1172, 67] on icon at bounding box center [1512, 72] width 10 height 10
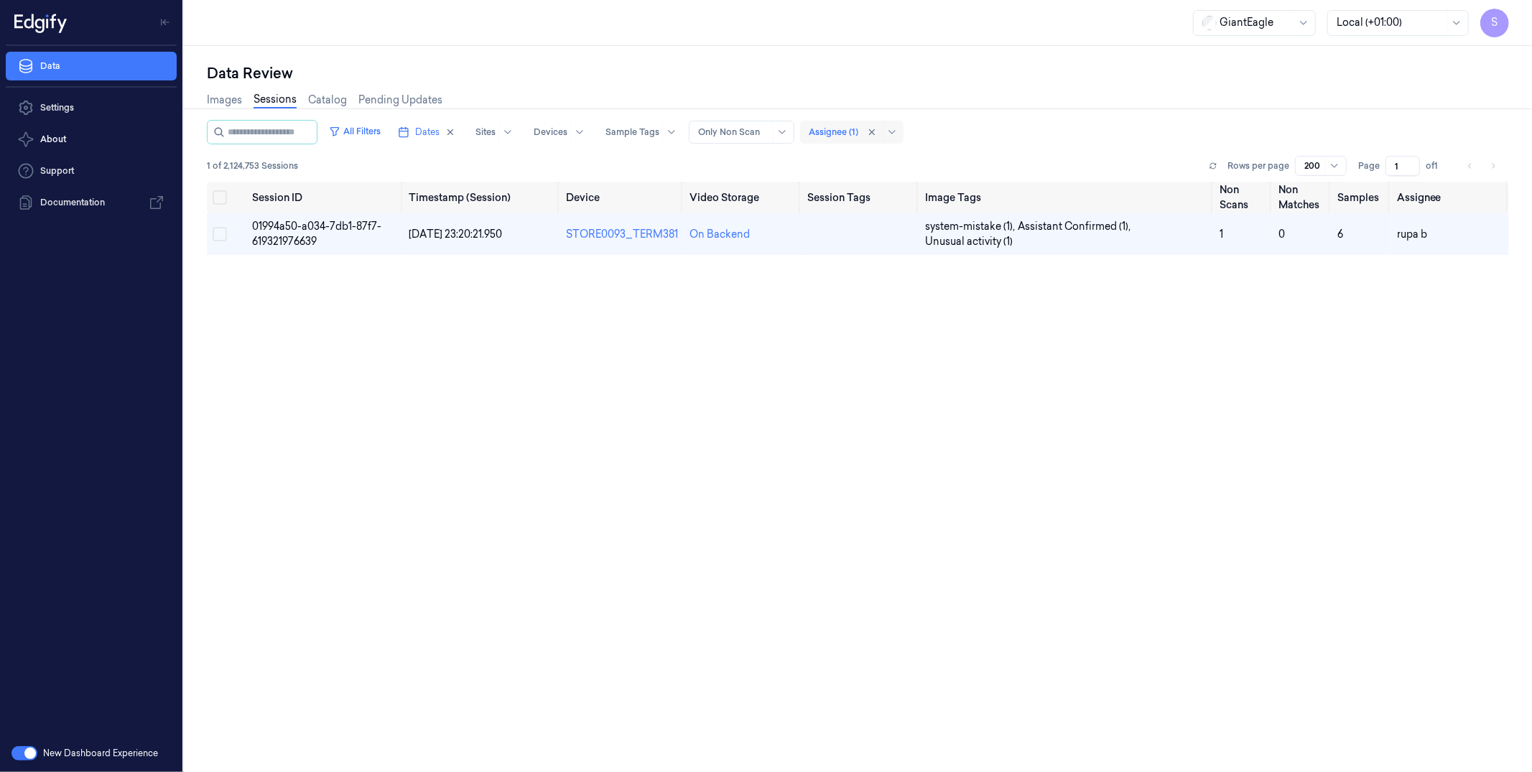
click at [858, 129] on div at bounding box center [834, 132] width 50 height 13
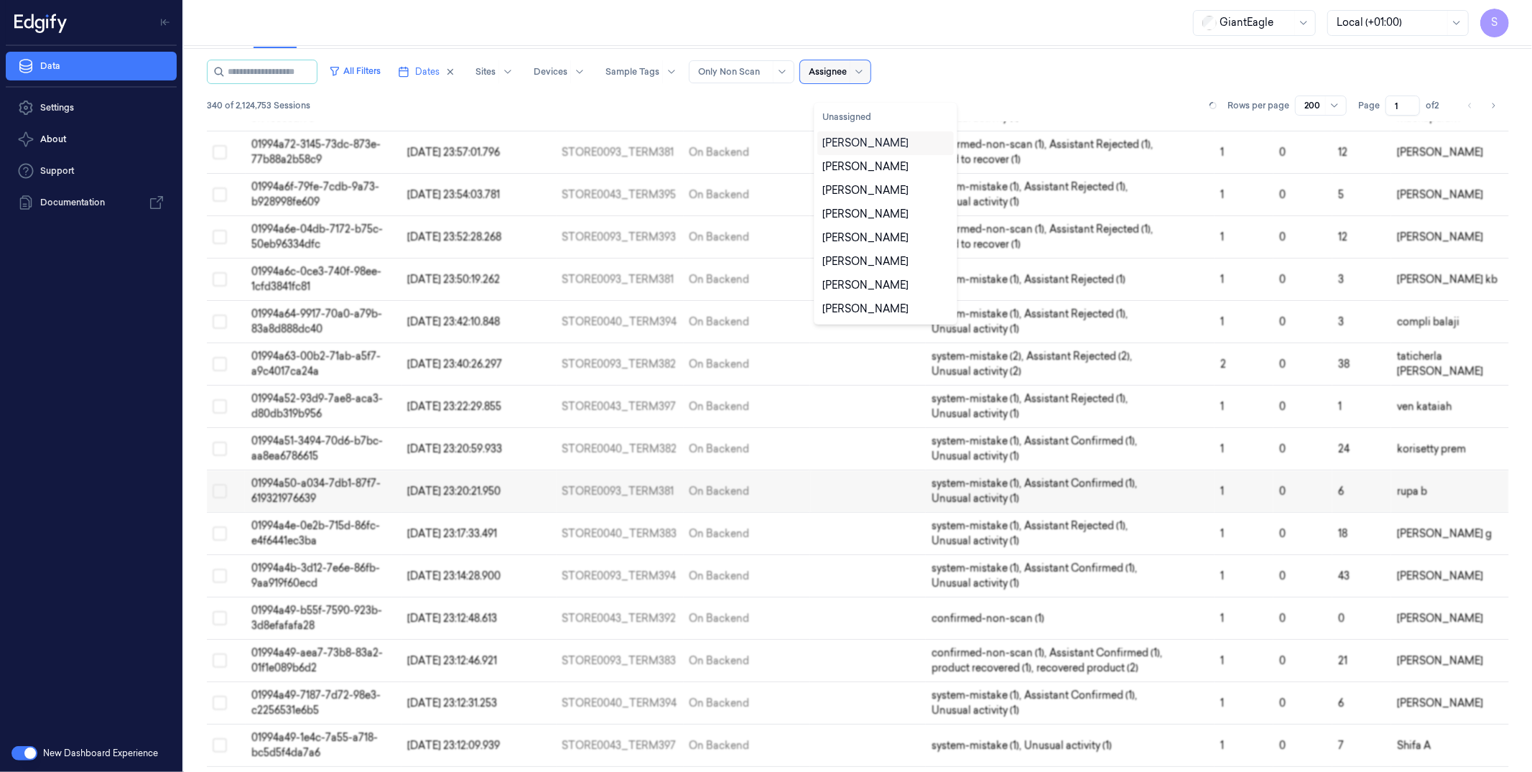
scroll to position [192, 0]
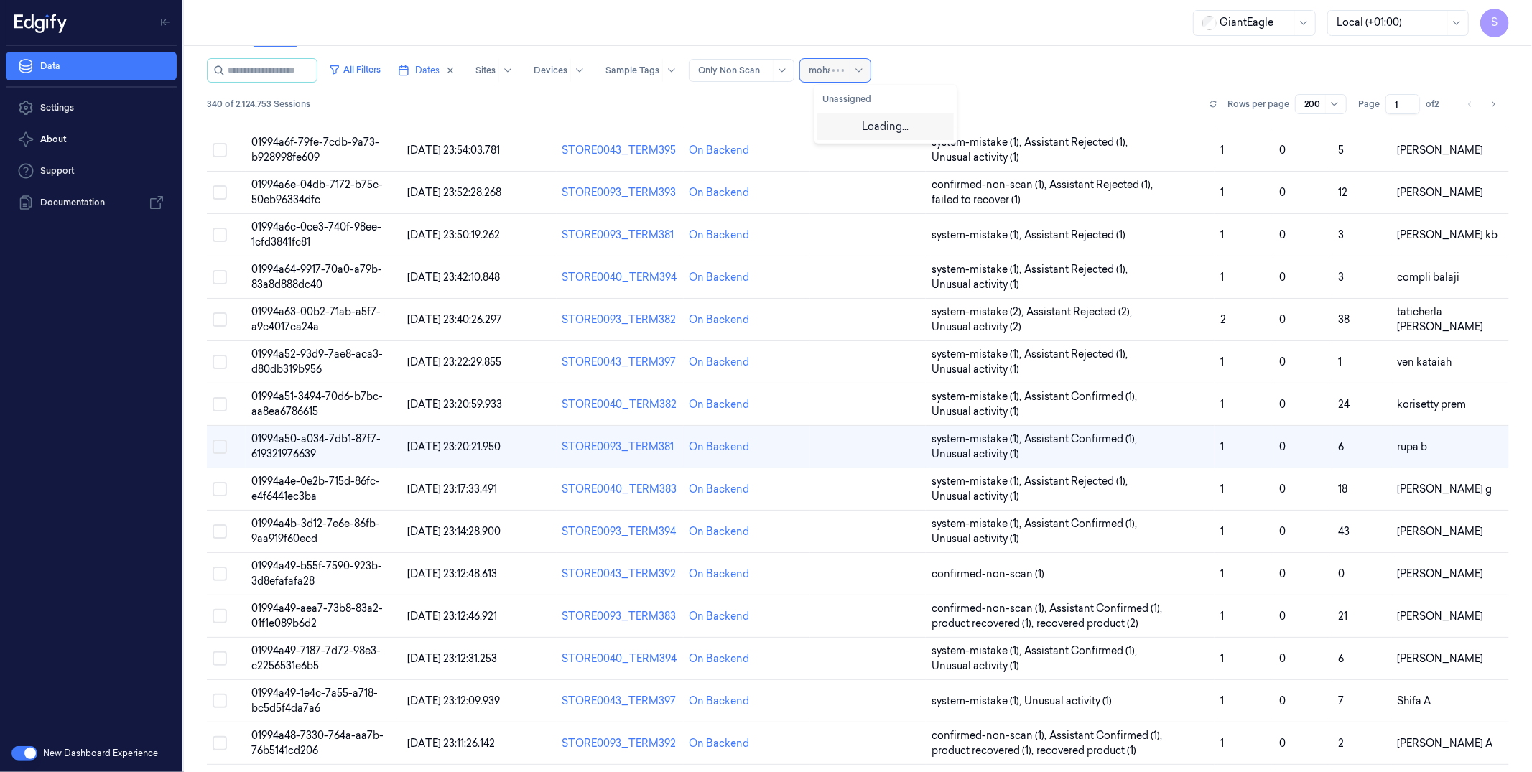
type input "mohan"
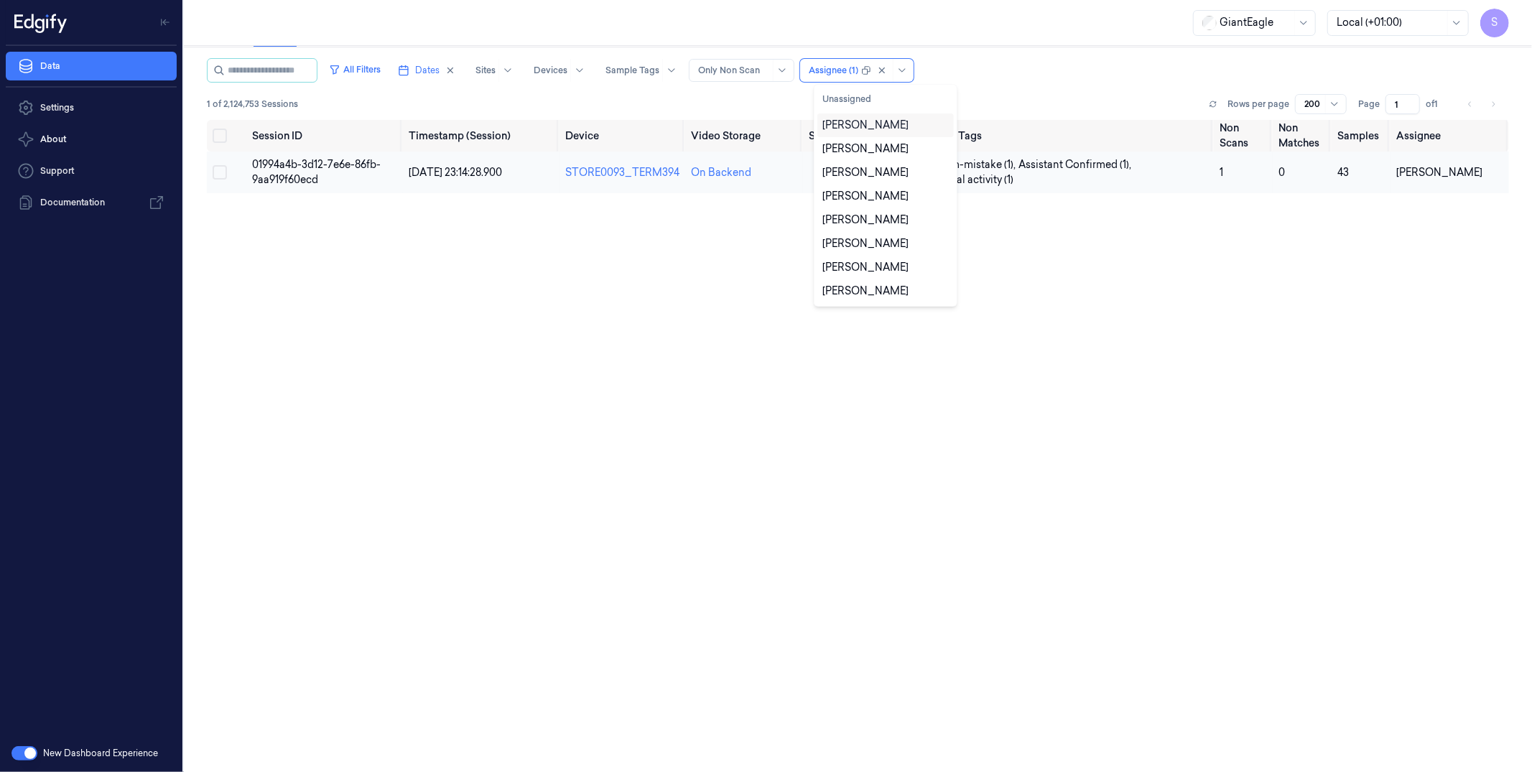
click at [314, 170] on td "01994a4b-3d12-7e6e-86fb-9aa919f60ecd" at bounding box center [324, 173] width 157 height 42
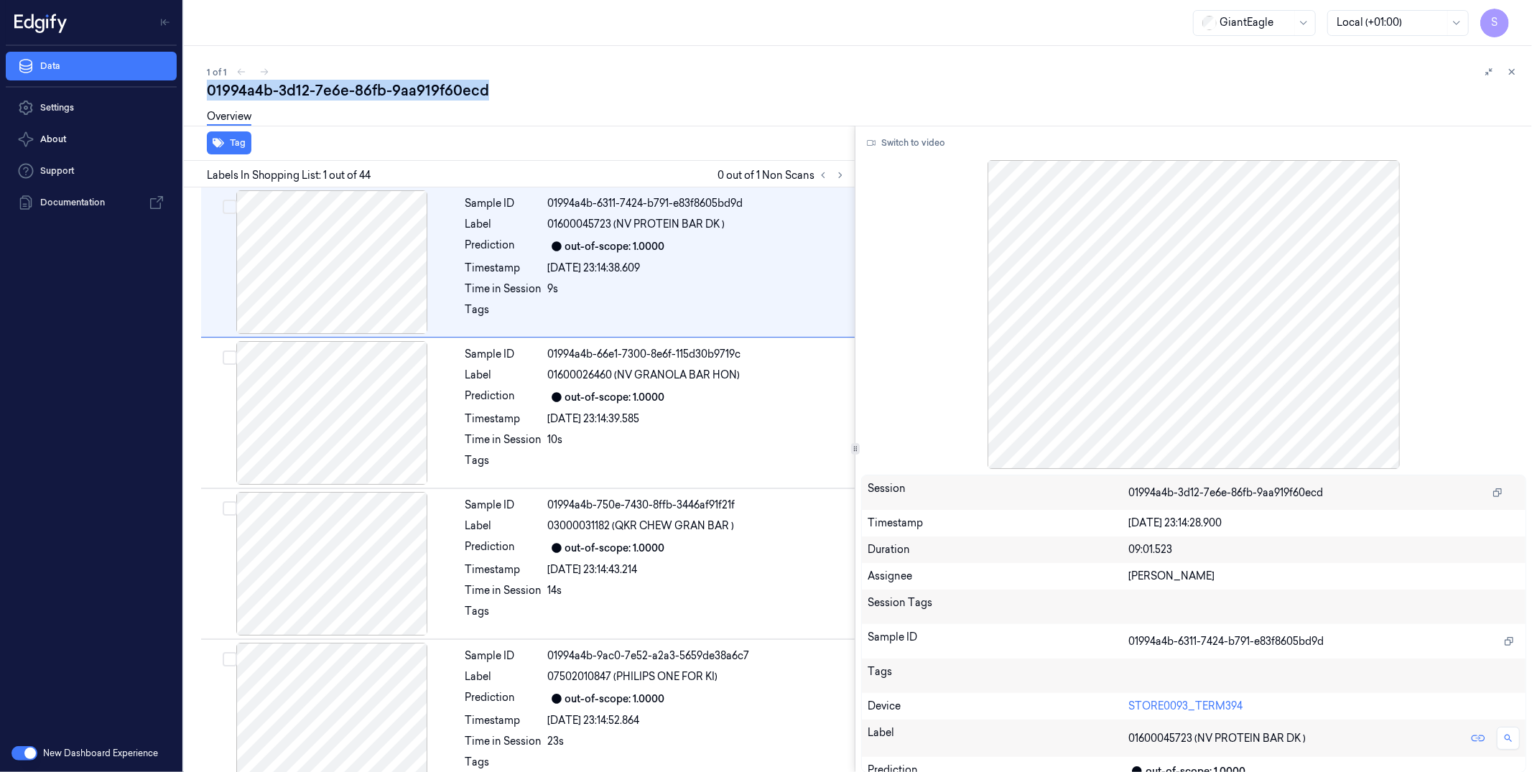
drag, startPoint x: 509, startPoint y: 91, endPoint x: 195, endPoint y: 92, distance: 313.2
click at [199, 92] on div "1 of 1 01994a4b-3d12-7e6e-86fb-9aa919f60ecd Overview Tag Labels In Shopping Lis…" at bounding box center [858, 409] width 1348 height 726
click at [1172, 72] on div "1 of 1 01994a4b-3d12-7e6e-86fb-9aa919f60ecd Overview Tag Labels In Shopping Lis…" at bounding box center [858, 409] width 1348 height 726
click at [1172, 72] on icon at bounding box center [1512, 72] width 10 height 10
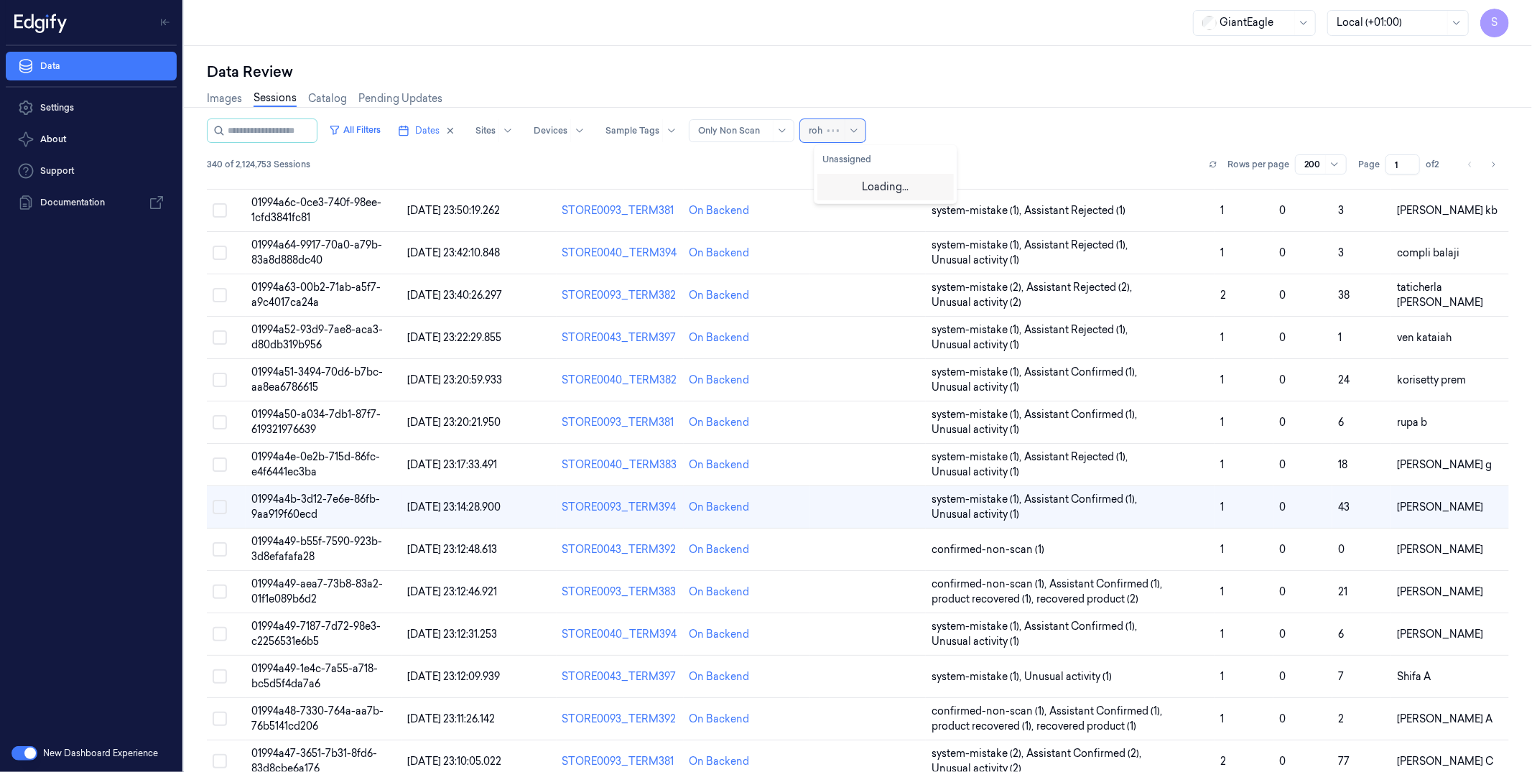
type input "rohi"
click at [878, 186] on div "Rohit Achary" at bounding box center [866, 185] width 86 height 15
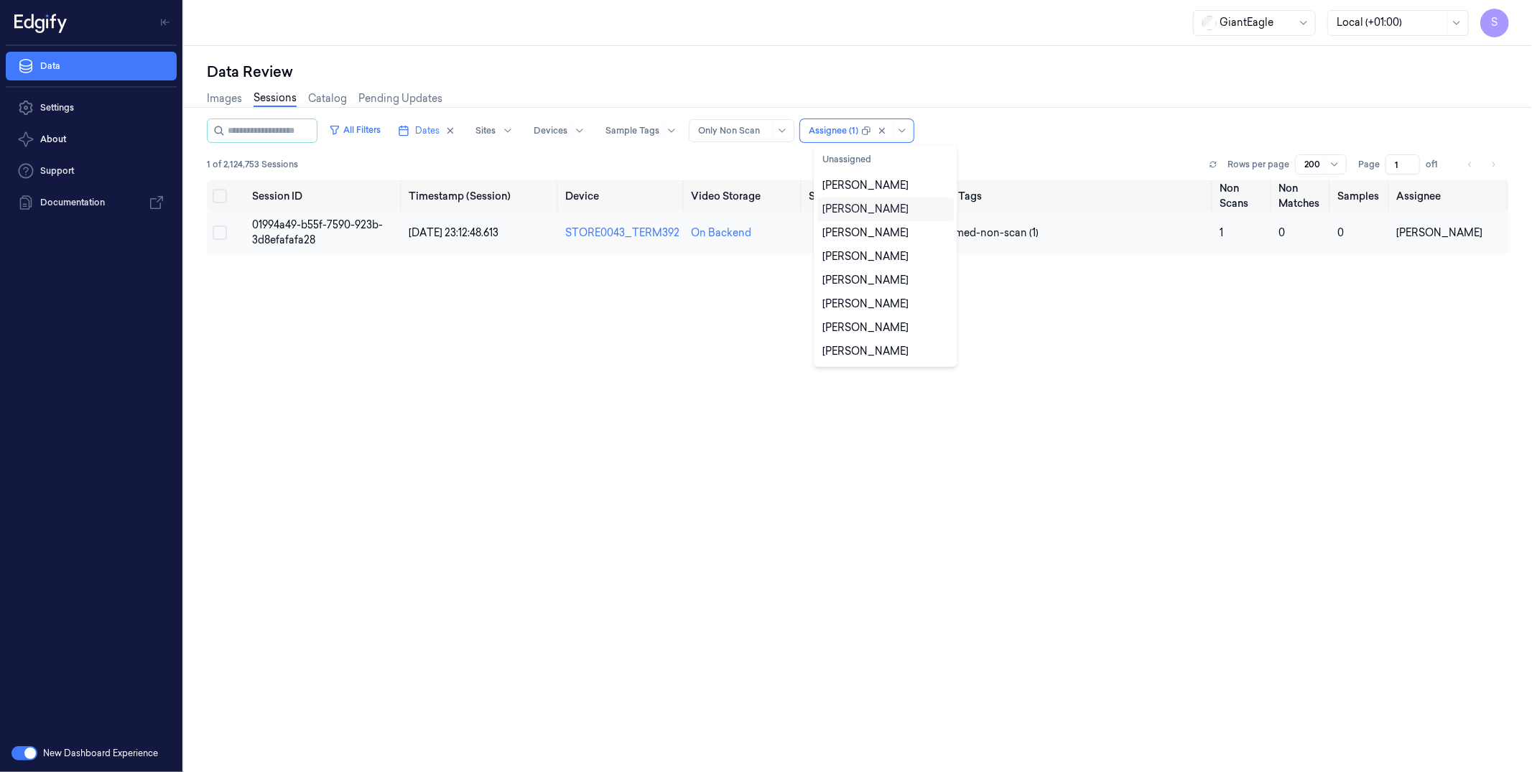
click at [311, 239] on span "01994a49-b55f-7590-923b-3d8efafafa28" at bounding box center [317, 232] width 131 height 28
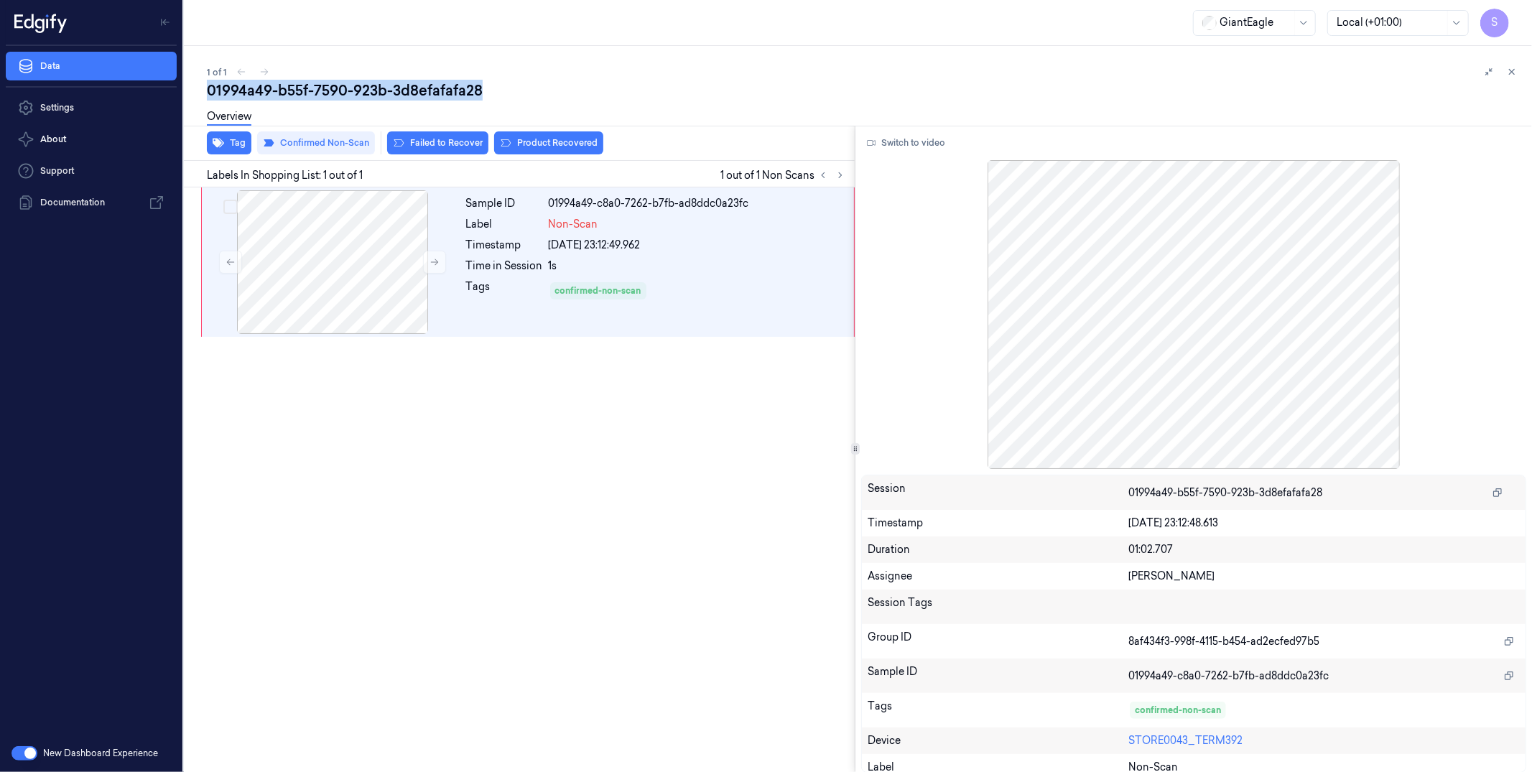
drag, startPoint x: 489, startPoint y: 94, endPoint x: 201, endPoint y: 89, distance: 287.4
click at [202, 88] on div "1 of 1 01994a49-b55f-7590-923b-3d8efafafa28 Overview Tag Confirmed Non-Scan Fai…" at bounding box center [858, 409] width 1348 height 726
click at [1172, 65] on div "1 of 1 01994a49-b55f-7590-923b-3d8efafafa28 Overview Tag Confirmed Non-Scan Fai…" at bounding box center [858, 409] width 1348 height 726
click at [1172, 71] on icon at bounding box center [1512, 72] width 10 height 10
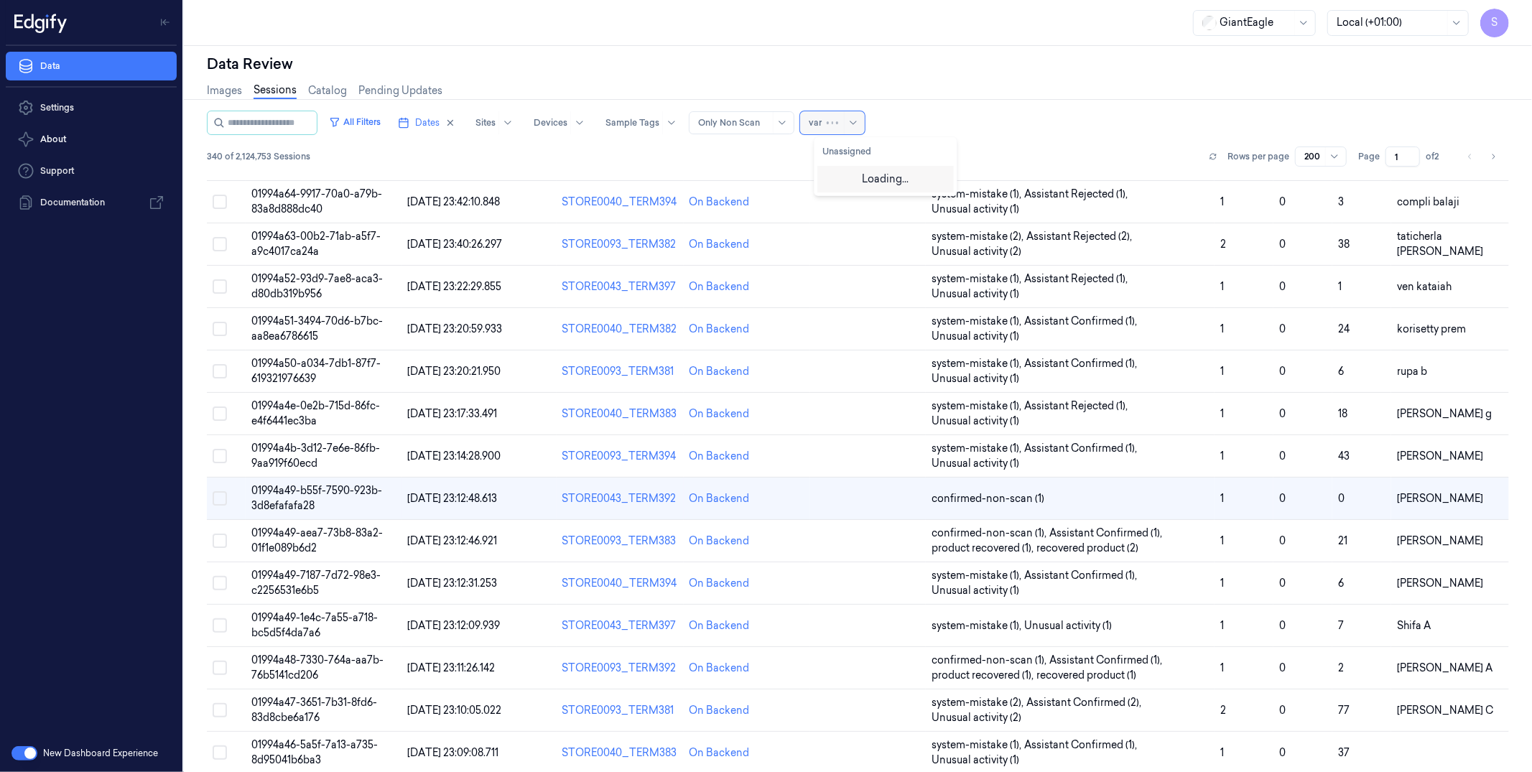
type input "vars"
click at [873, 170] on div "Varsha Poojary" at bounding box center [866, 177] width 86 height 15
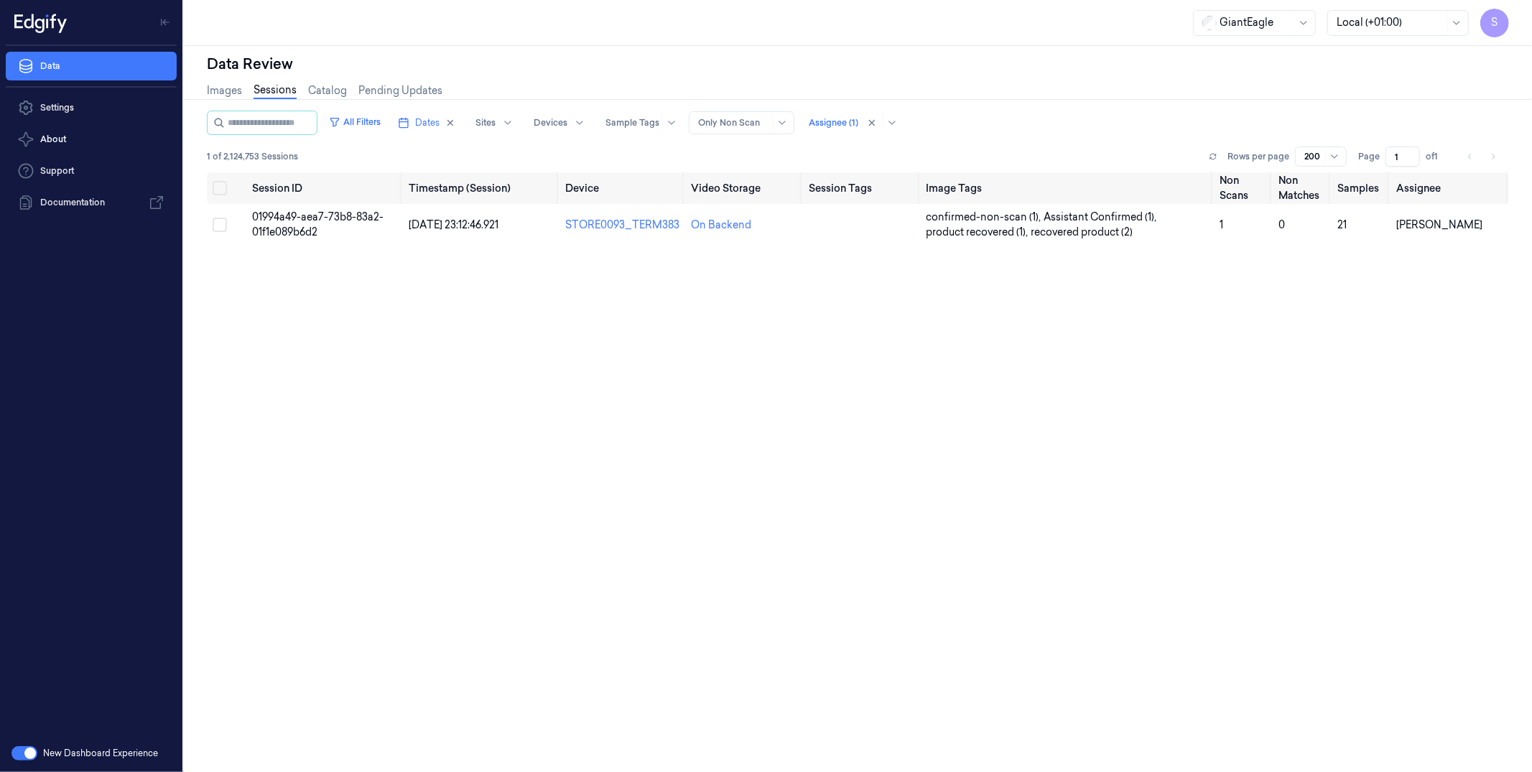
click at [715, 272] on div "Session ID Timestamp (Session) Device Video Storage Session Tags Image Tags Non…" at bounding box center [858, 498] width 1302 height 653
drag, startPoint x: 296, startPoint y: 229, endPoint x: 341, endPoint y: 213, distance: 48.2
click at [296, 229] on span "01994a49-aea7-73b8-83a2-01f1e089b6d2" at bounding box center [317, 224] width 131 height 28
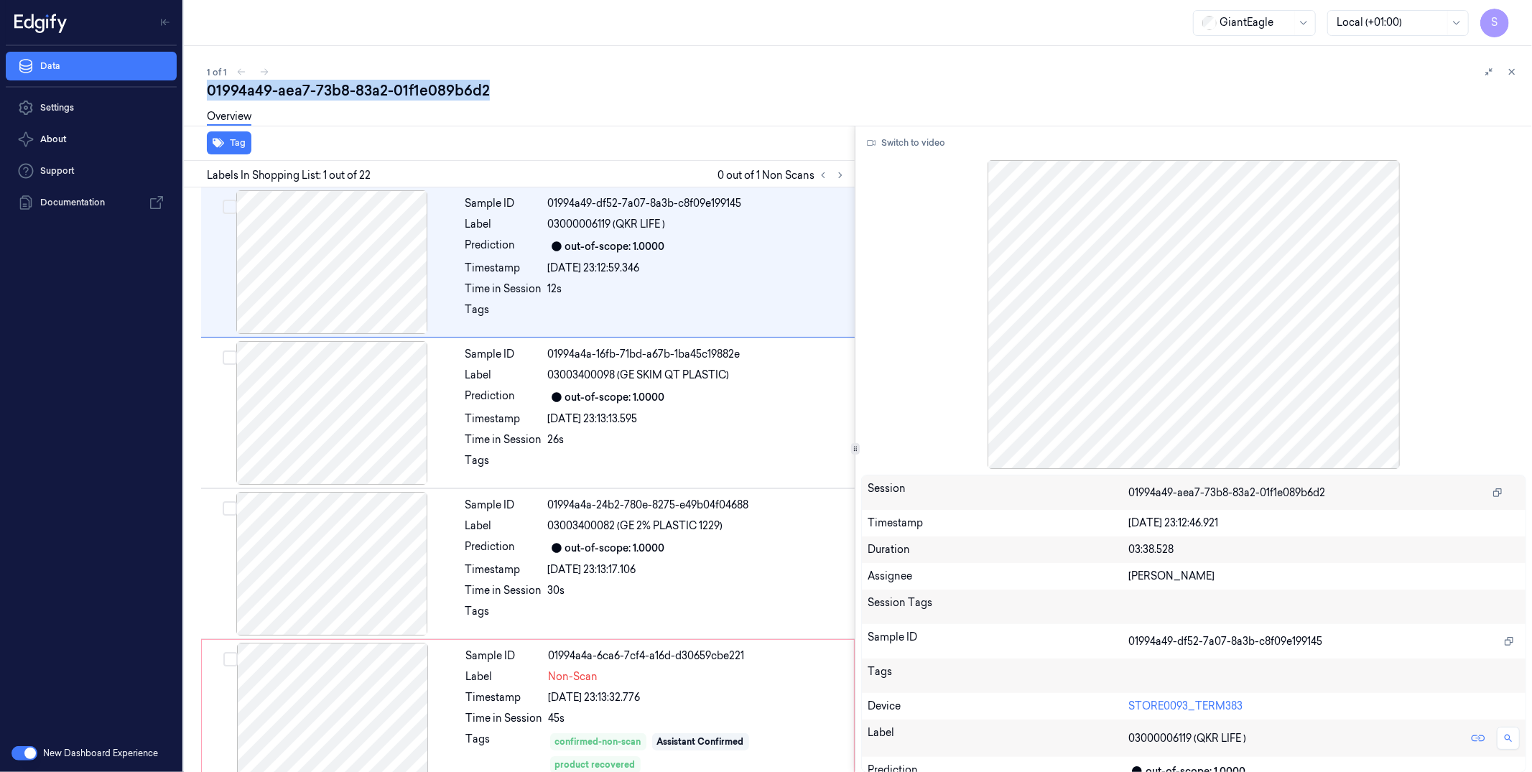
drag, startPoint x: 501, startPoint y: 90, endPoint x: 202, endPoint y: 93, distance: 298.9
click at [202, 93] on div "1 of 1 01994a49-aea7-73b8-83a2-01f1e089b6d2 Overview Tag Labels In Shopping Lis…" at bounding box center [858, 409] width 1348 height 726
click at [1172, 68] on button at bounding box center [1512, 71] width 17 height 17
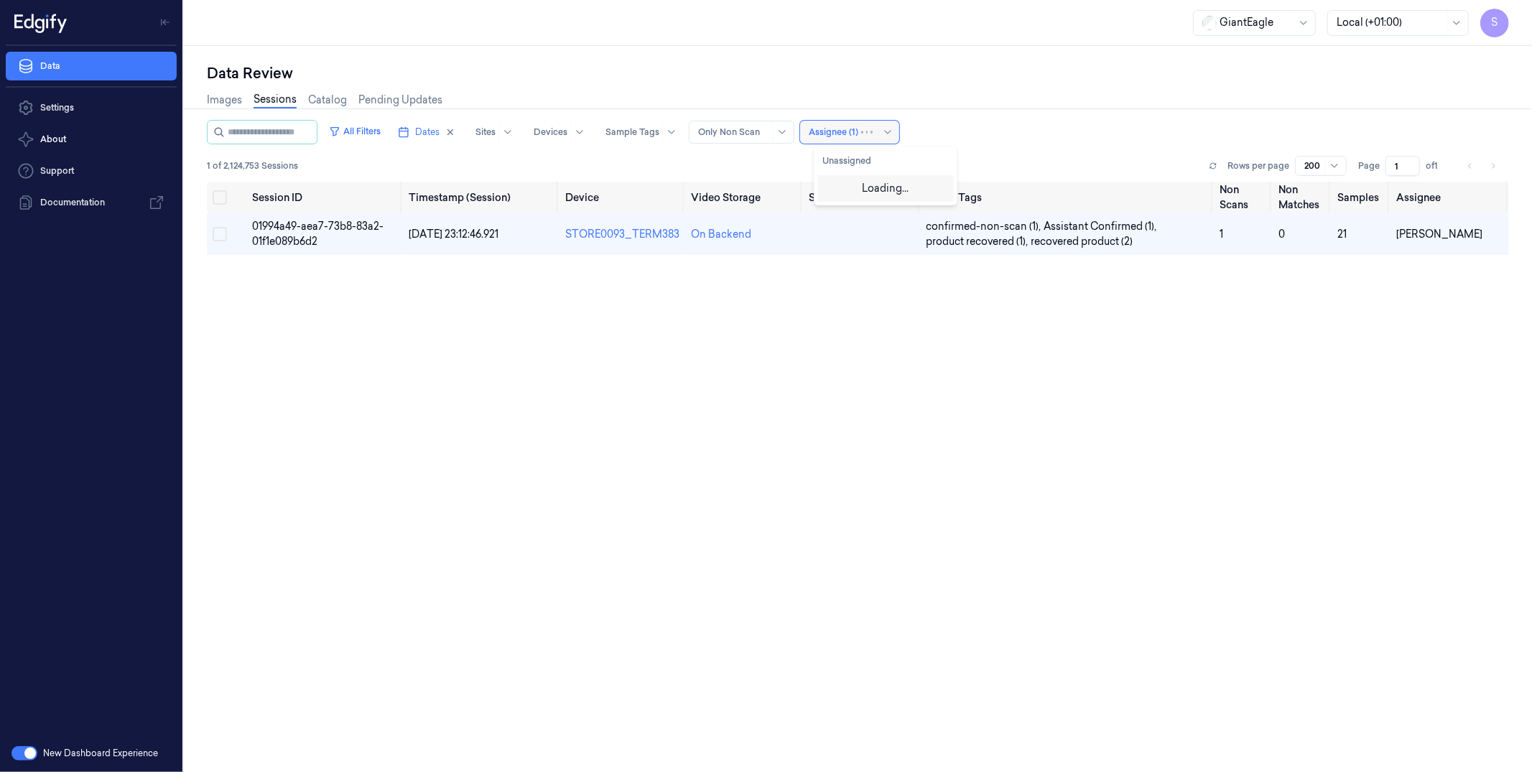
click at [858, 128] on div at bounding box center [834, 132] width 50 height 13
type input "ank"
click at [884, 218] on div "Ankitha Naik" at bounding box center [885, 210] width 125 height 15
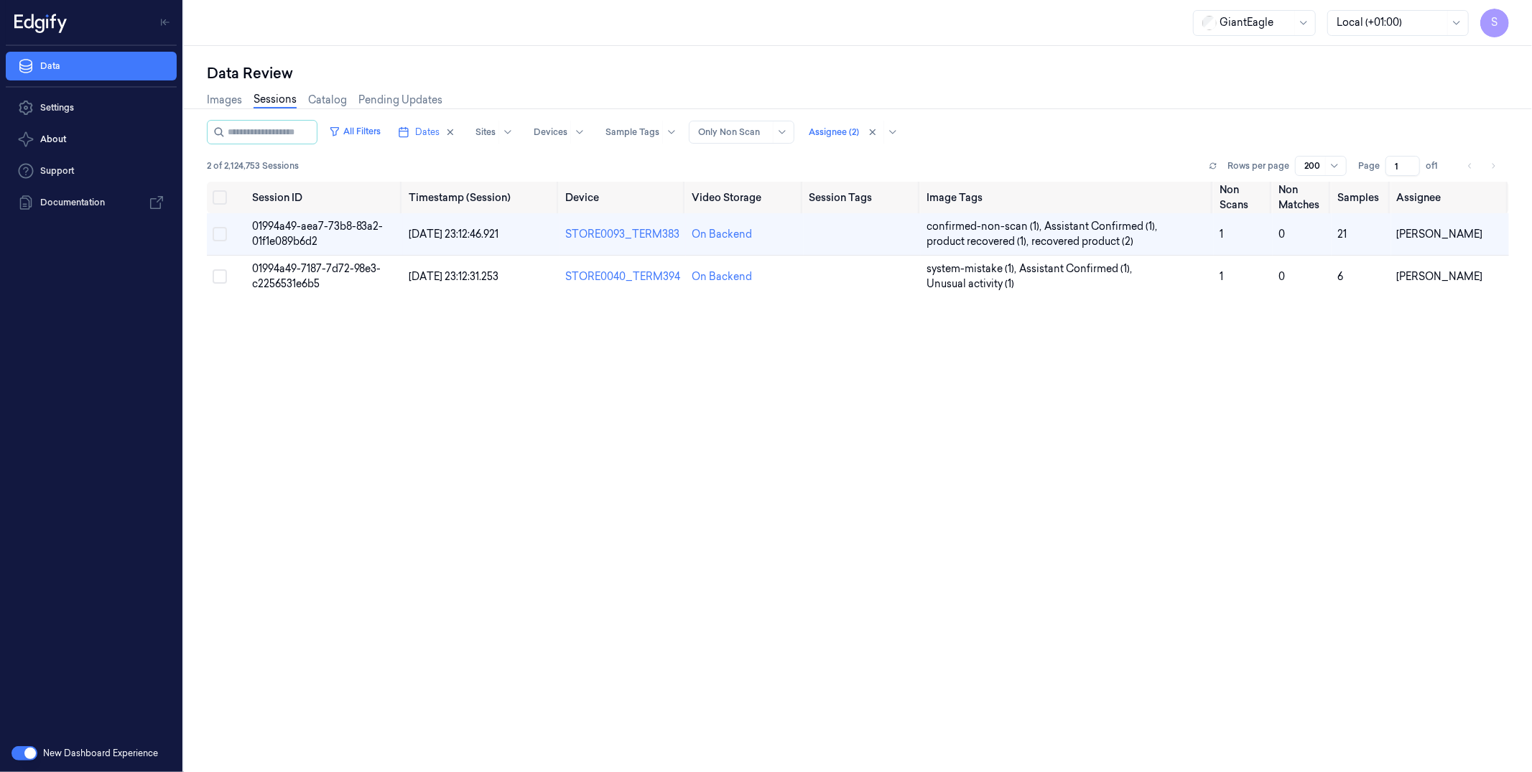
drag, startPoint x: 1191, startPoint y: 349, endPoint x: 600, endPoint y: 307, distance: 592.7
click at [1172, 349] on div "Session ID Timestamp (Session) Device Video Storage Session Tags Image Tags Non…" at bounding box center [858, 508] width 1302 height 653
click at [315, 279] on span "01994a49-7187-7d72-98e3-c2256531e6b5" at bounding box center [316, 276] width 129 height 28
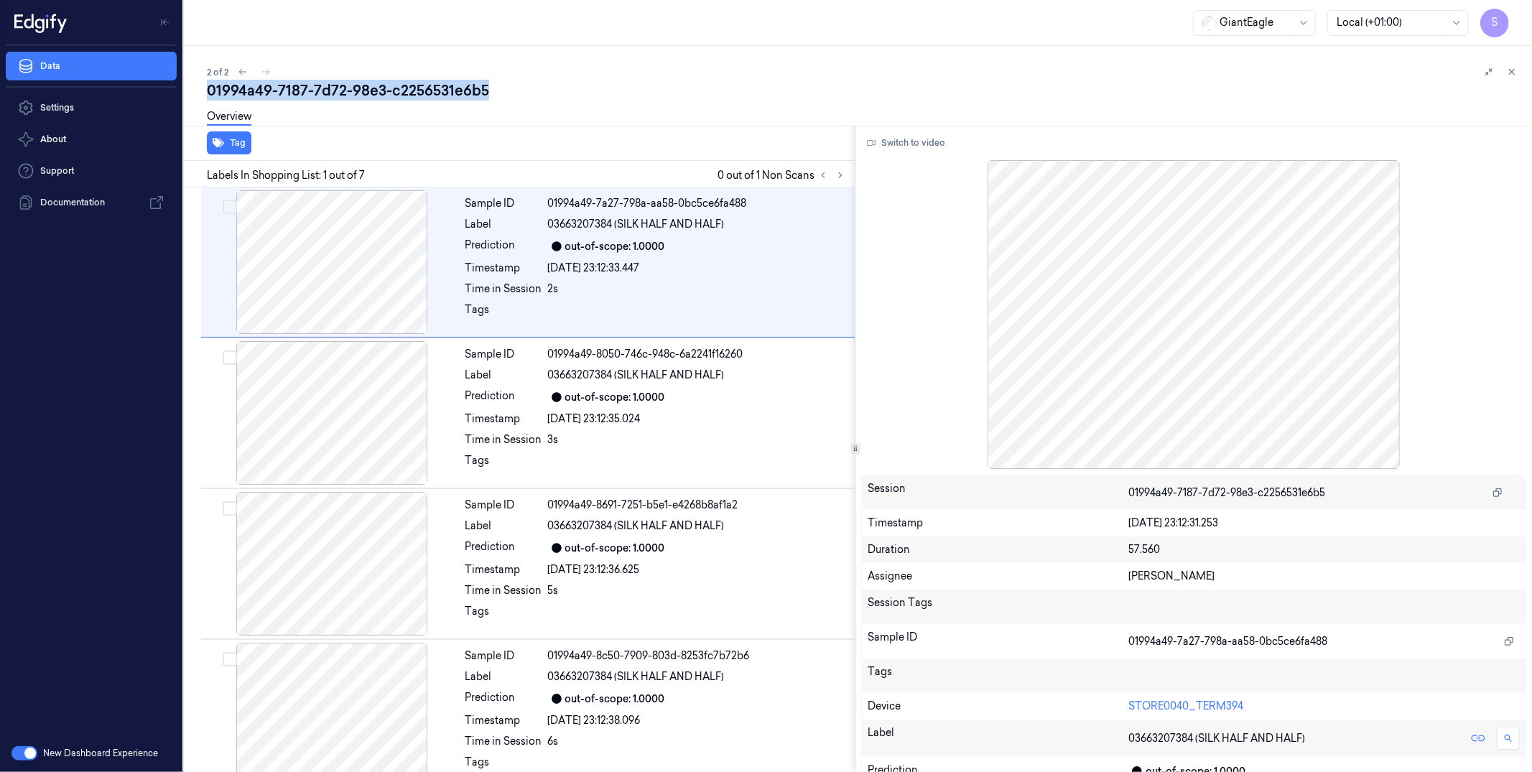
drag, startPoint x: 518, startPoint y: 93, endPoint x: 206, endPoint y: 87, distance: 311.8
click at [207, 88] on div "01994a49-7187-7d72-98e3-c2256531e6b5" at bounding box center [864, 90] width 1314 height 20
click at [1172, 68] on icon at bounding box center [1512, 72] width 10 height 10
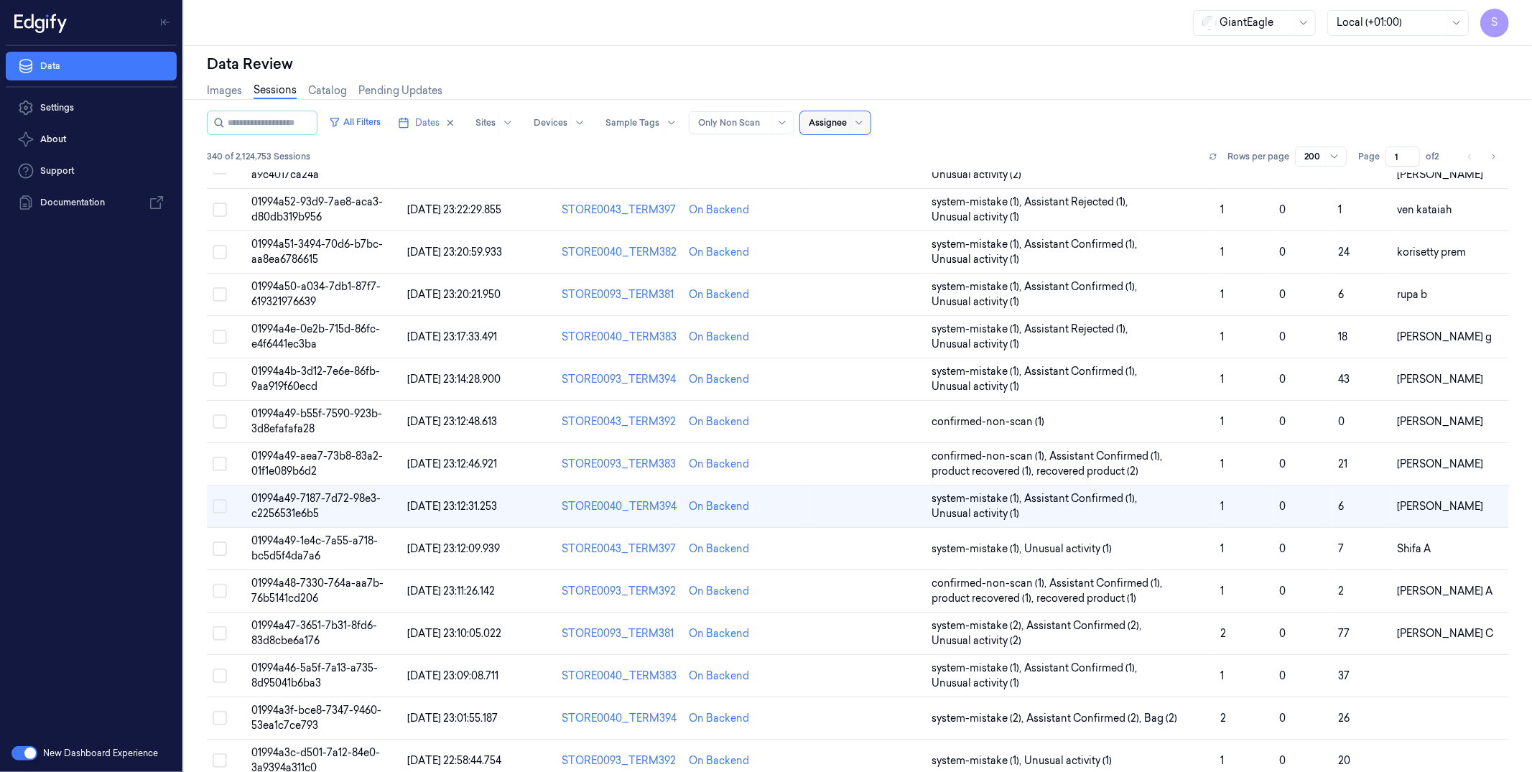
scroll to position [404, 0]
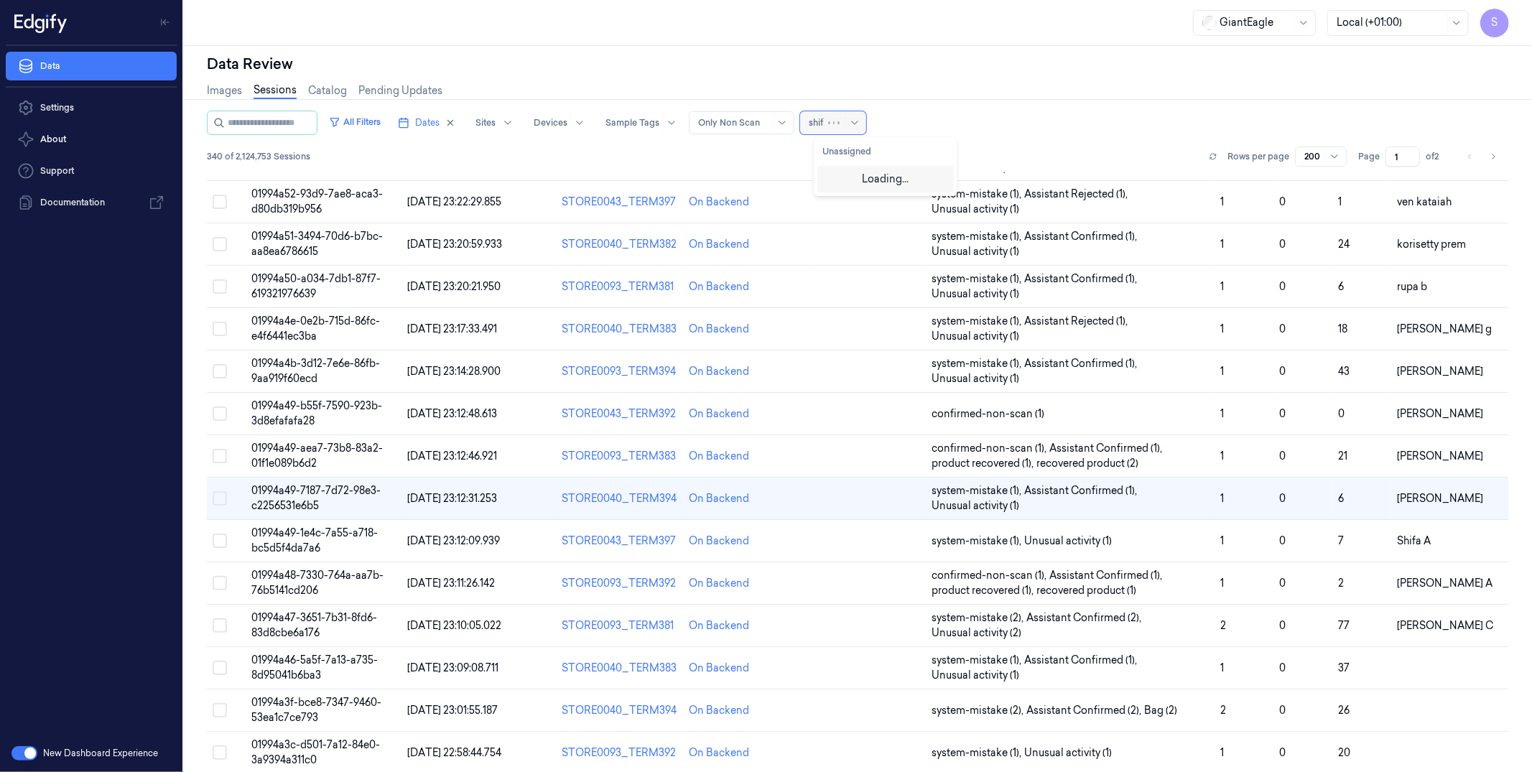
type input "shifa"
click at [878, 174] on div "Shifa A" at bounding box center [885, 177] width 125 height 15
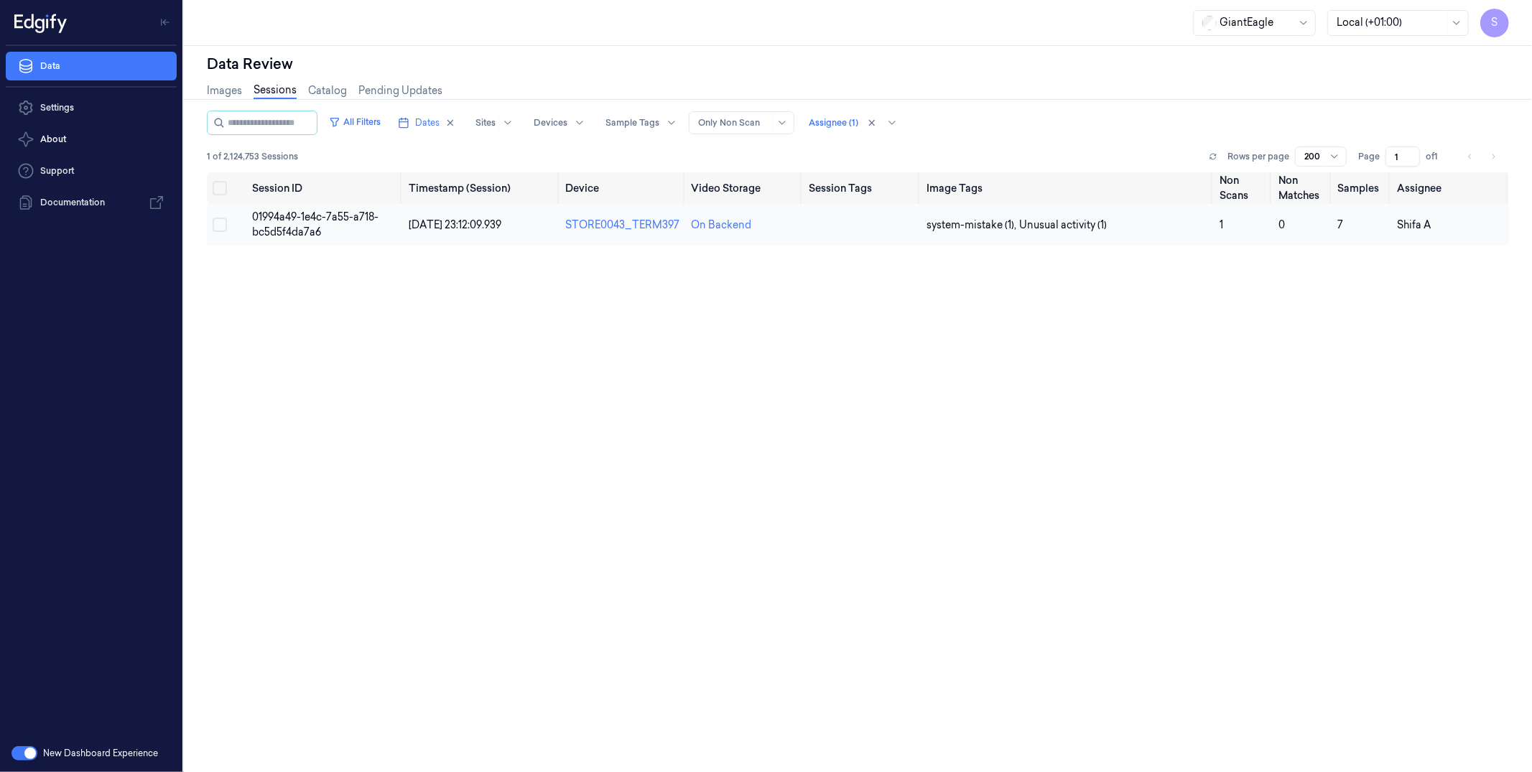
drag, startPoint x: 311, startPoint y: 221, endPoint x: 360, endPoint y: 220, distance: 48.9
click at [311, 221] on span "01994a49-1e4c-7a55-a718-bc5d5f4da7a6" at bounding box center [315, 224] width 126 height 28
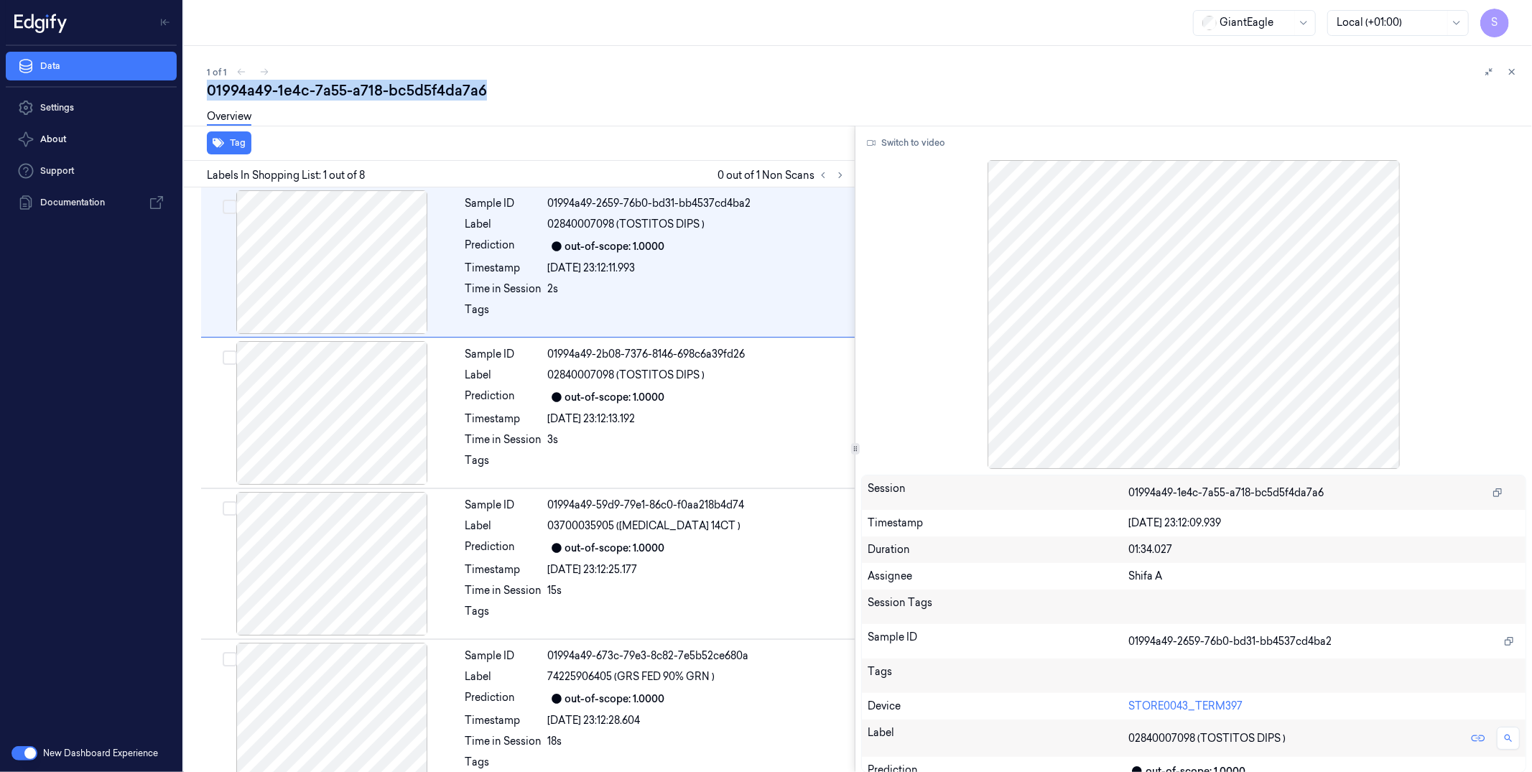
drag, startPoint x: 496, startPoint y: 86, endPoint x: 202, endPoint y: 89, distance: 294.6
click at [204, 93] on div "1 of 1 01994a49-1e4c-7a55-a718-bc5d5f4da7a6 Overview Tag Labels In Shopping Lis…" at bounding box center [858, 409] width 1348 height 726
drag, startPoint x: 1511, startPoint y: 66, endPoint x: 1488, endPoint y: 70, distance: 23.4
click at [1172, 67] on icon at bounding box center [1512, 72] width 10 height 10
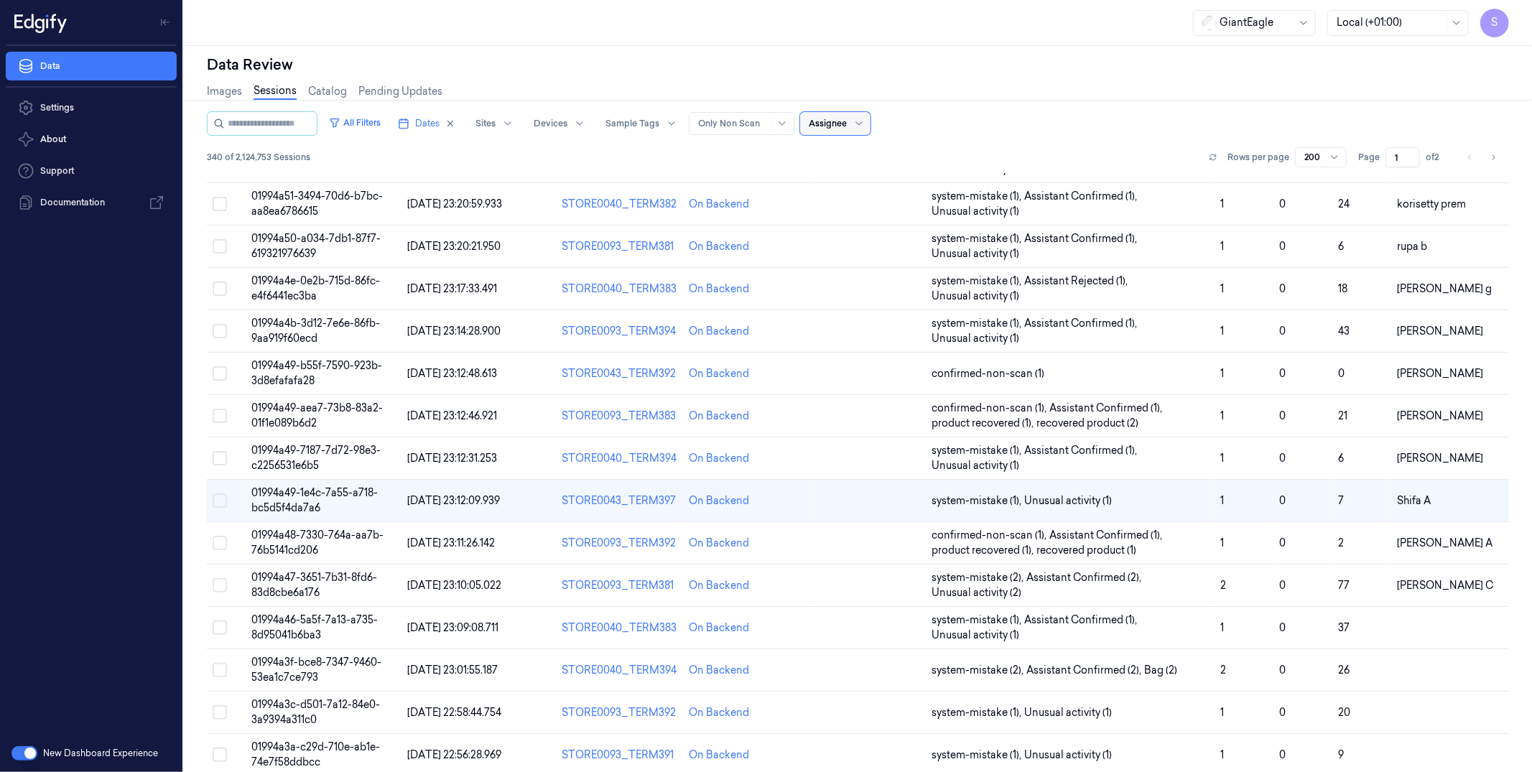
scroll to position [447, 0]
type input "chandu"
click at [876, 177] on div "Chandu A" at bounding box center [885, 178] width 125 height 15
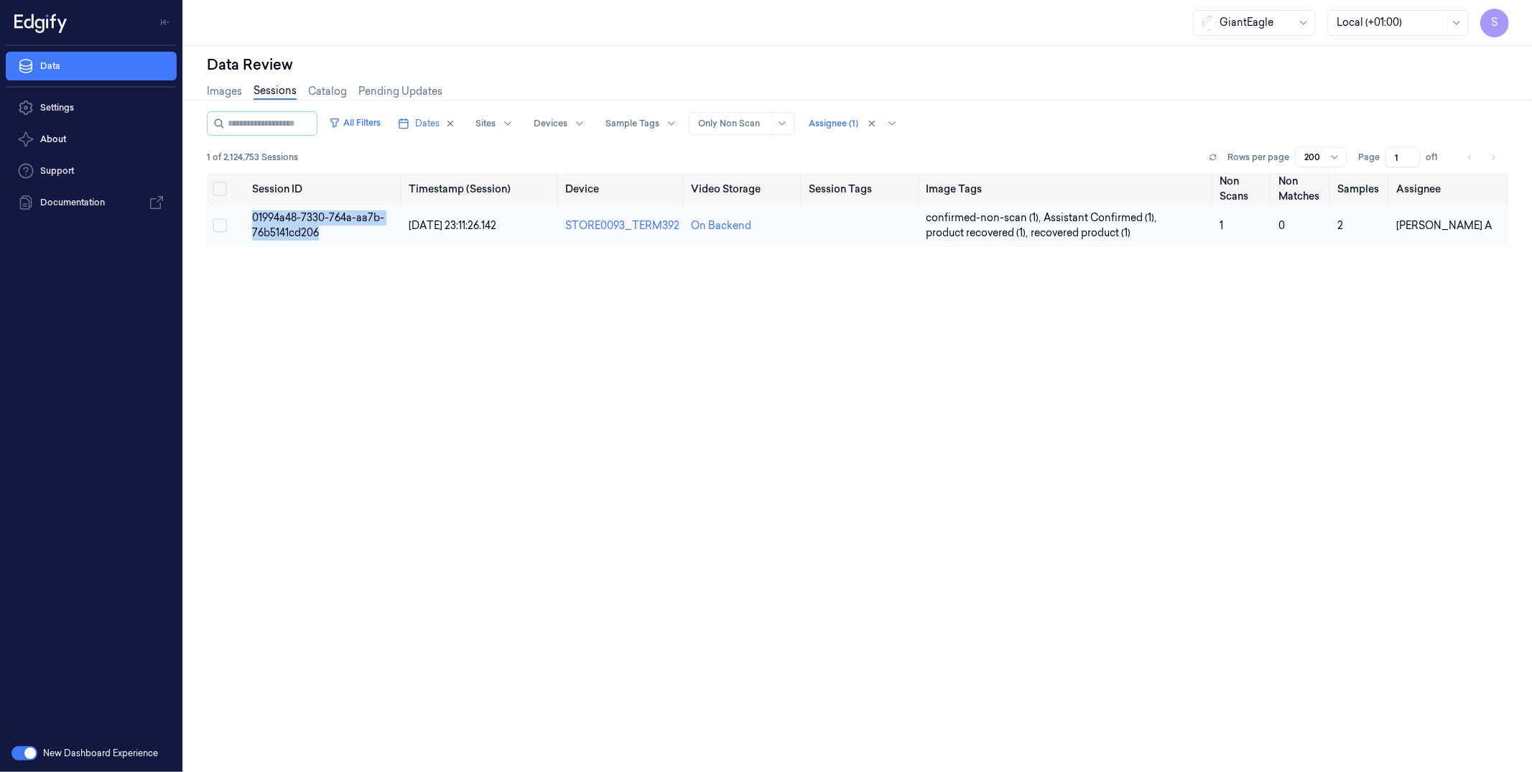
drag, startPoint x: 325, startPoint y: 236, endPoint x: 249, endPoint y: 218, distance: 78.8
click at [249, 218] on td "01994a48-7330-764a-aa7b-76b5141cd206" at bounding box center [324, 226] width 157 height 42
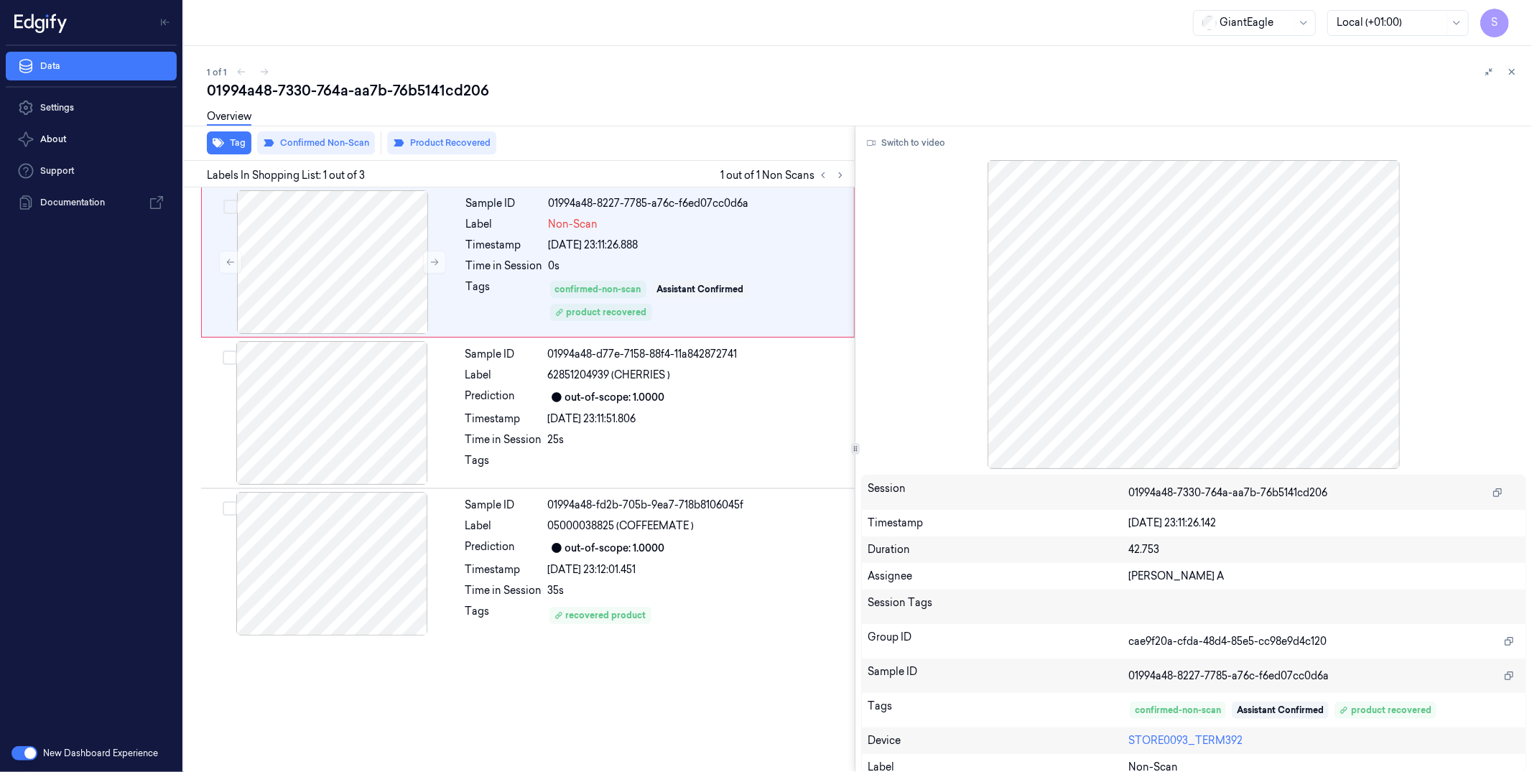
click at [1172, 70] on icon at bounding box center [1512, 72] width 10 height 10
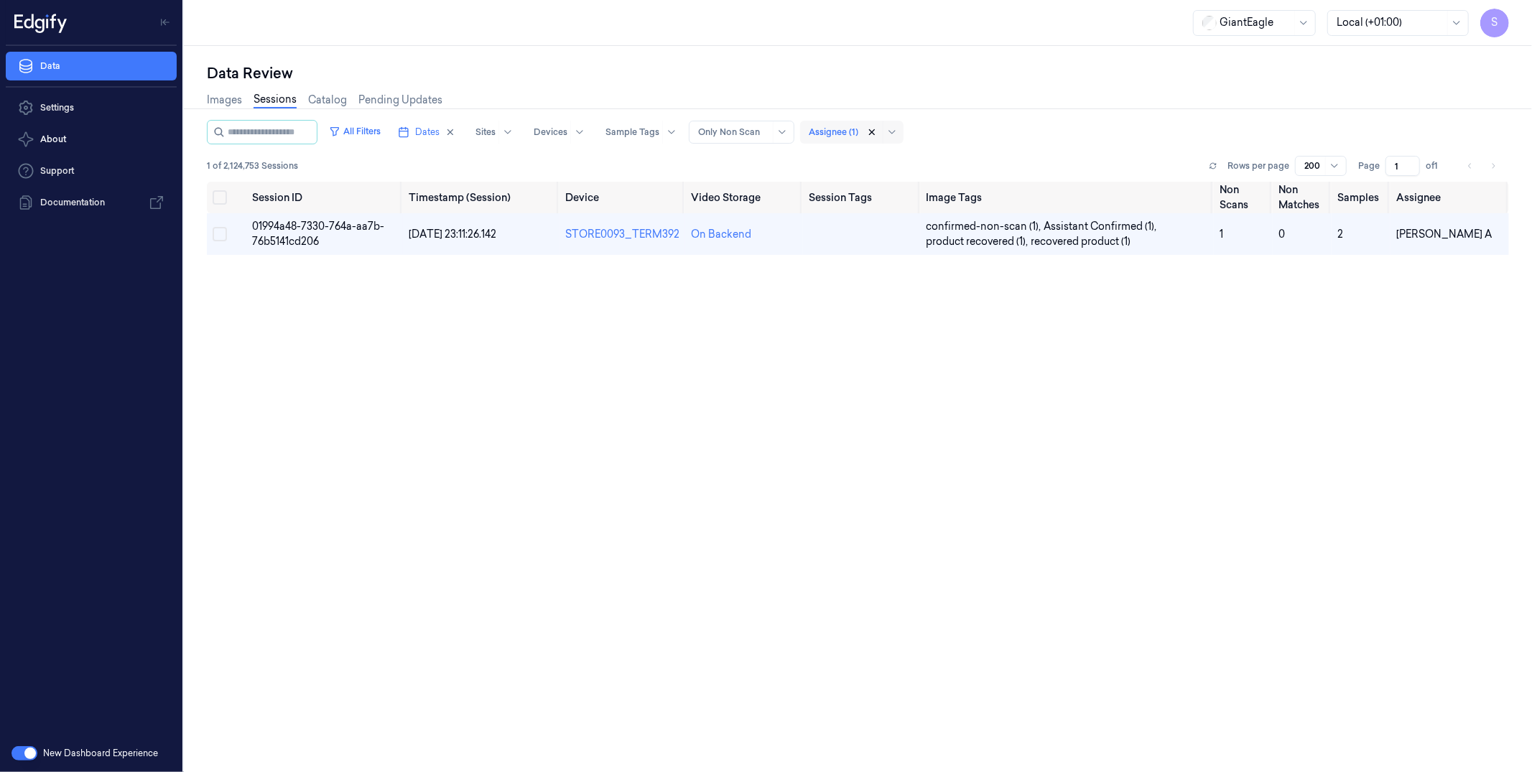
drag, startPoint x: 888, startPoint y: 131, endPoint x: 877, endPoint y: 134, distance: 11.4
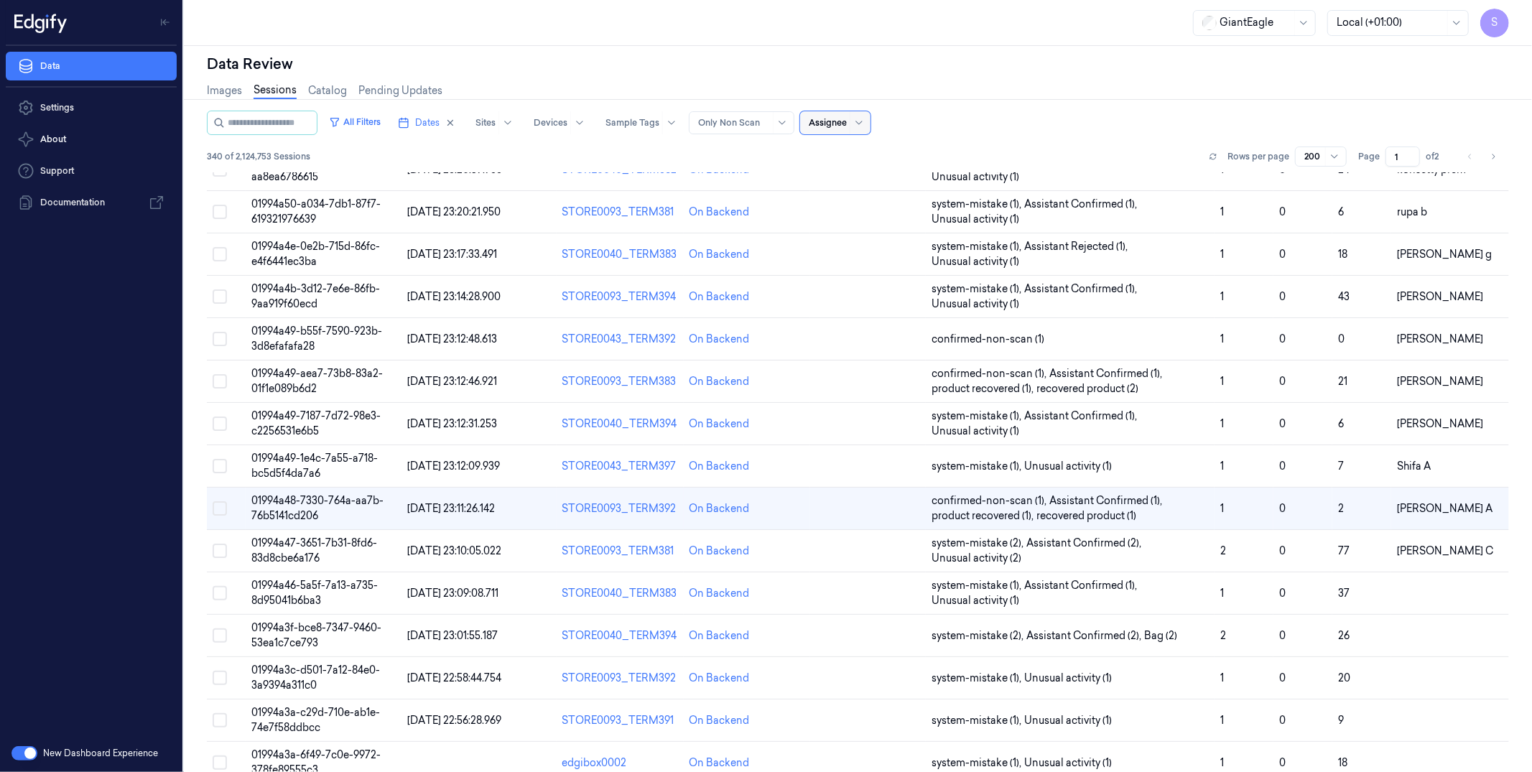
scroll to position [489, 0]
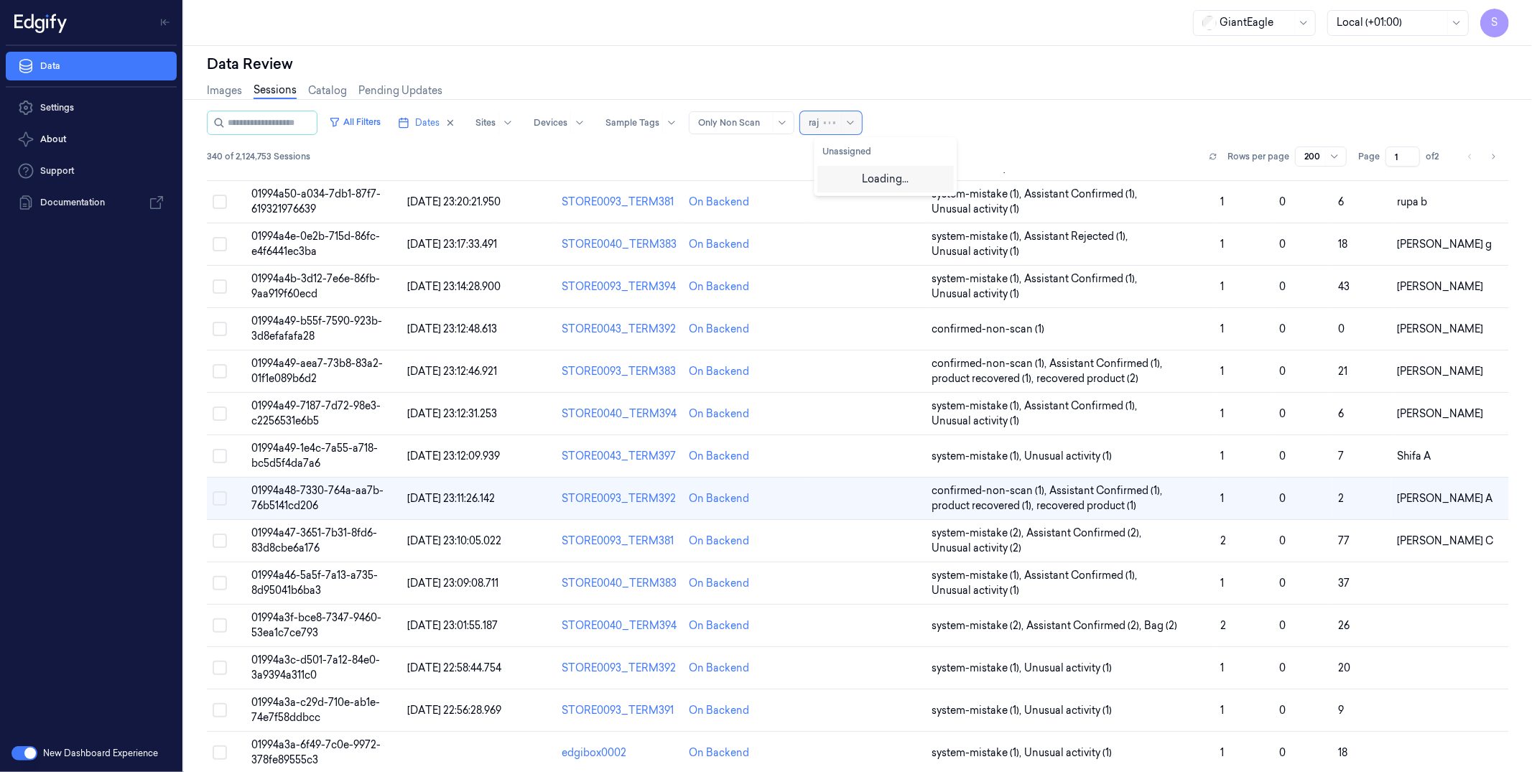
type input "raja"
click at [858, 173] on div "Rajasekhar C" at bounding box center [871, 177] width 96 height 15
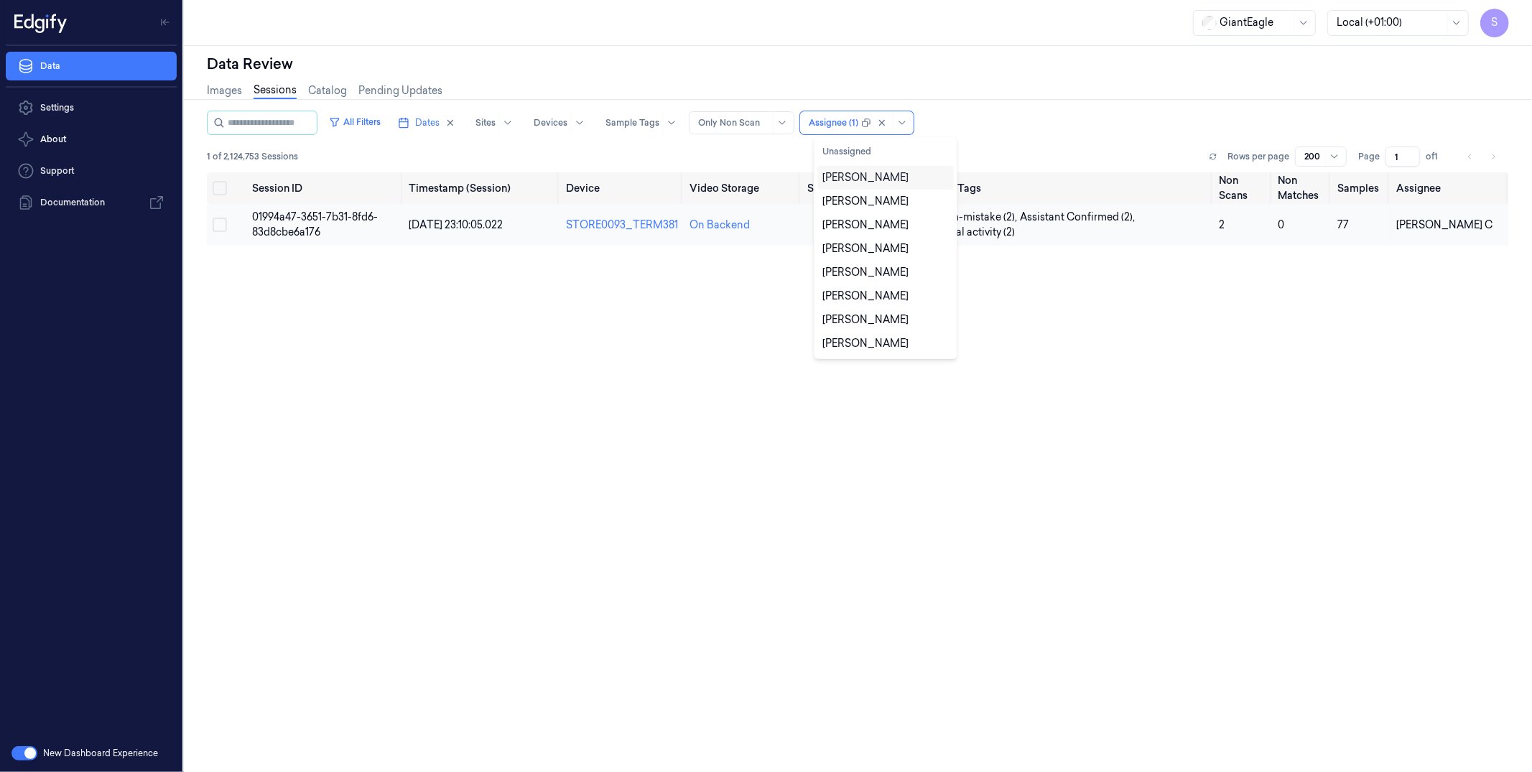
click at [325, 225] on td "01994a47-3651-7b31-8fd6-83d8cbe6a176" at bounding box center [324, 225] width 157 height 42
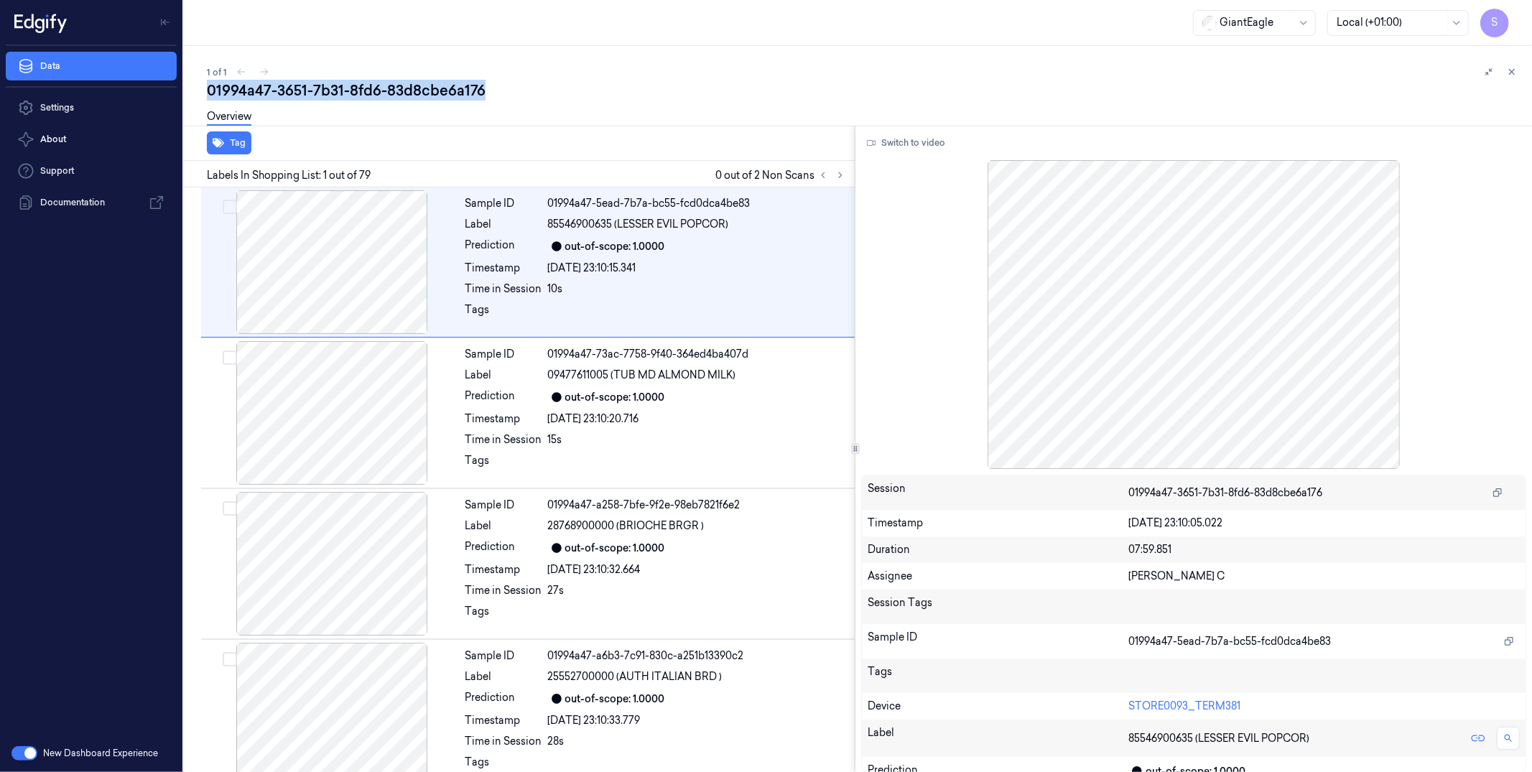
drag, startPoint x: 504, startPoint y: 91, endPoint x: 195, endPoint y: 92, distance: 308.9
click at [190, 91] on div "1 of 1 01994a47-3651-7b31-8fd6-83d8cbe6a176 Overview Tag Labels In Shopping Lis…" at bounding box center [858, 409] width 1348 height 726
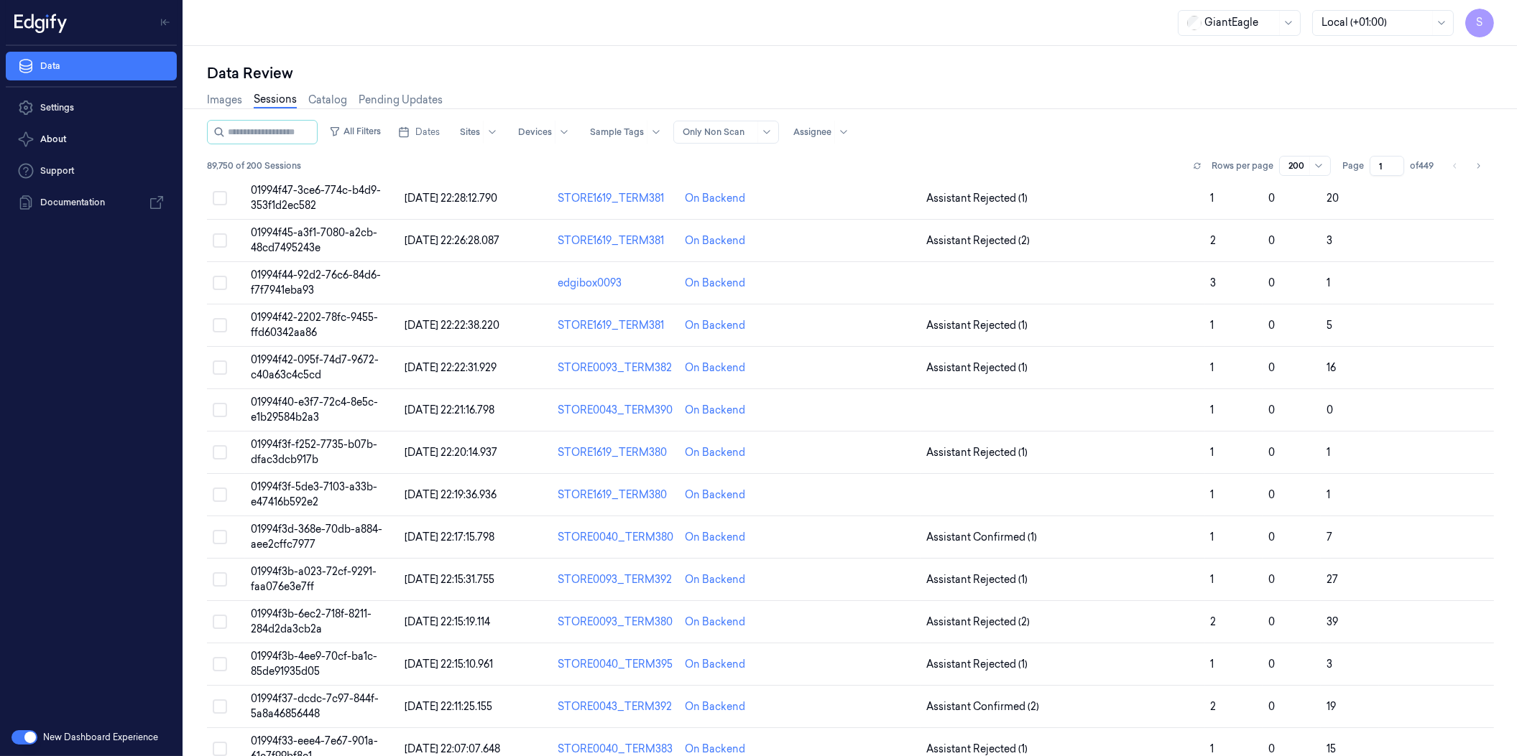
scroll to position [5608, 0]
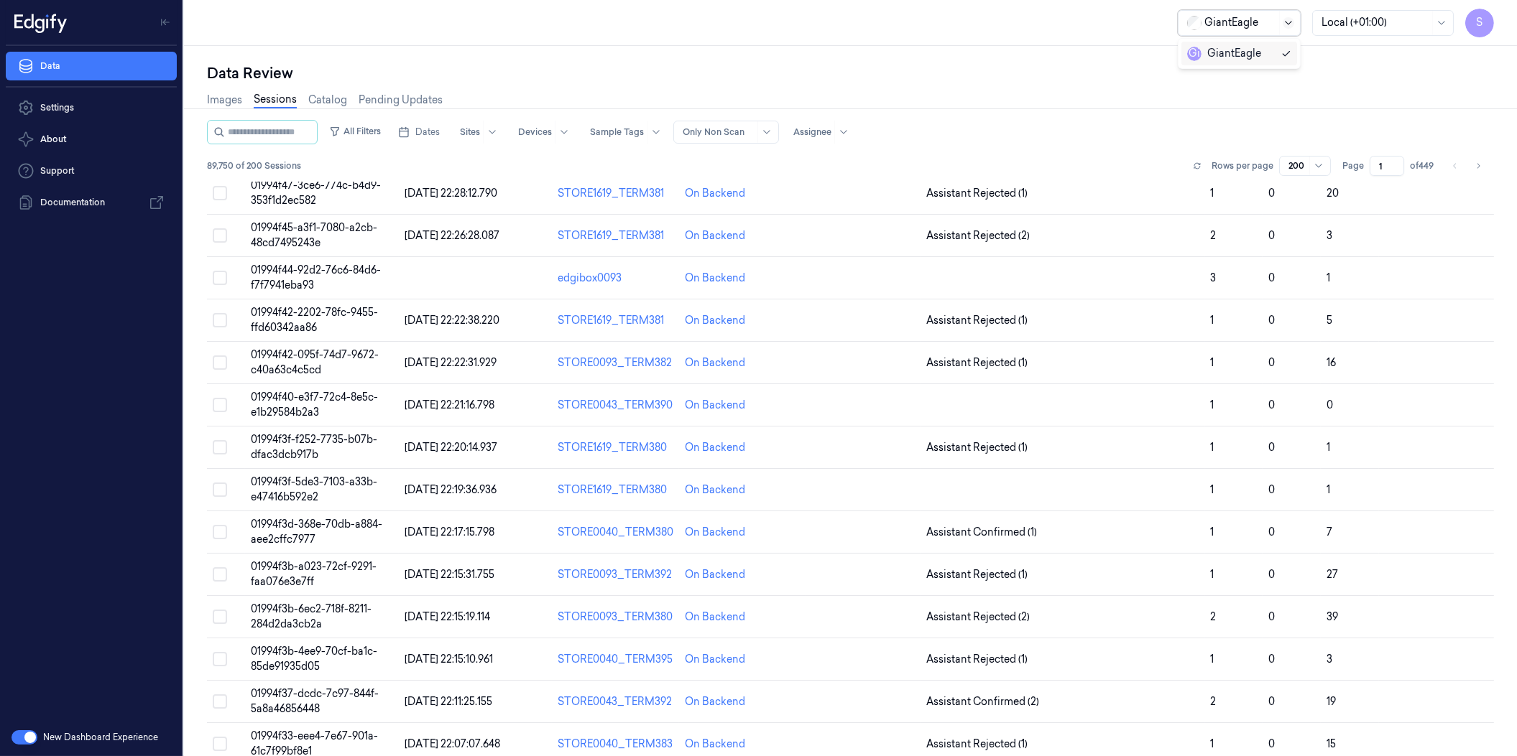
click at [1290, 22] on icon at bounding box center [1287, 22] width 11 height 11
click at [1097, 27] on div "GiantEagle selected, 1 of 1. 1 result available. Use Up and Down to choose opti…" at bounding box center [850, 23] width 1333 height 46
click at [1274, 27] on div at bounding box center [1240, 22] width 72 height 15
click at [75, 79] on link "Data" at bounding box center [91, 66] width 171 height 29
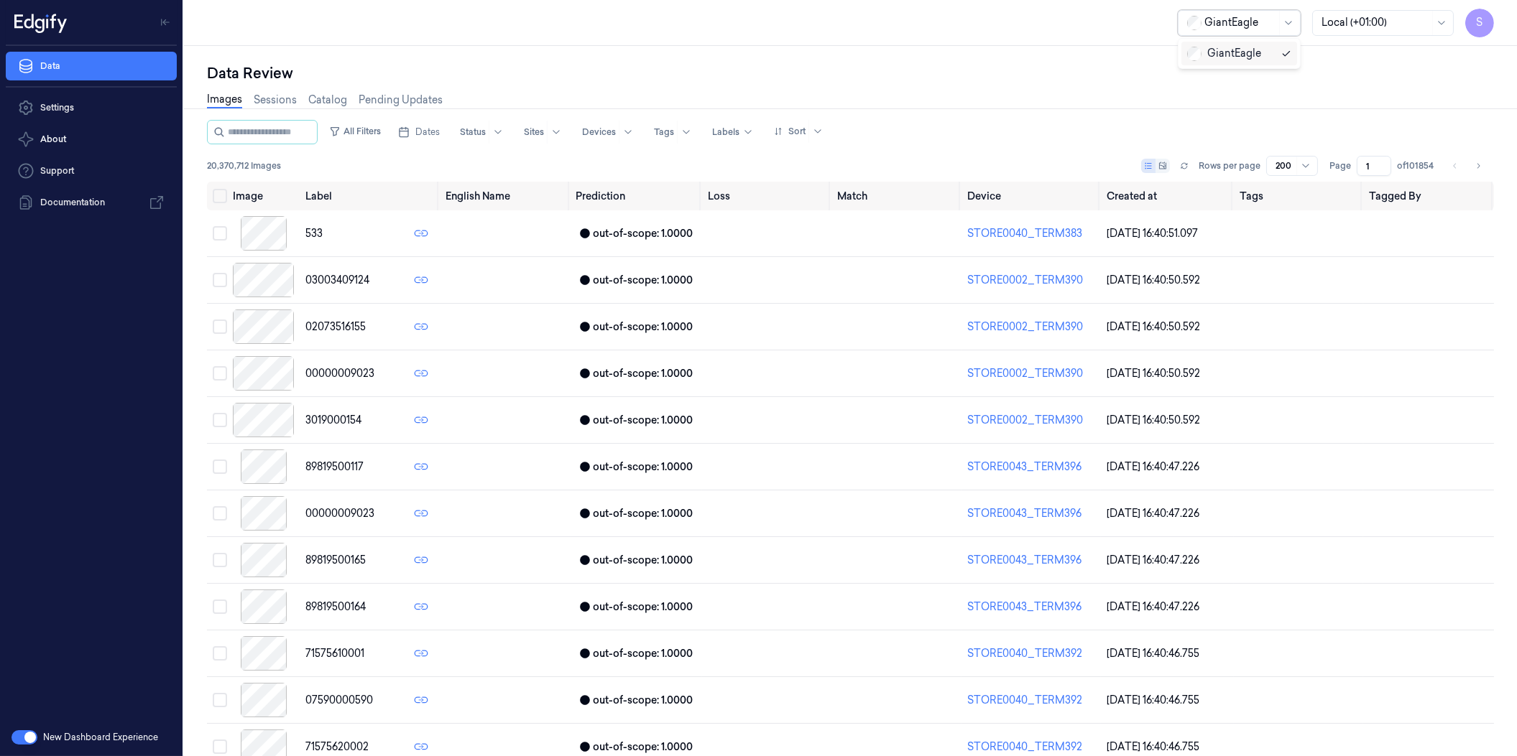
click at [1214, 29] on div at bounding box center [1240, 22] width 72 height 15
click at [27, 728] on button "button" at bounding box center [24, 738] width 26 height 14
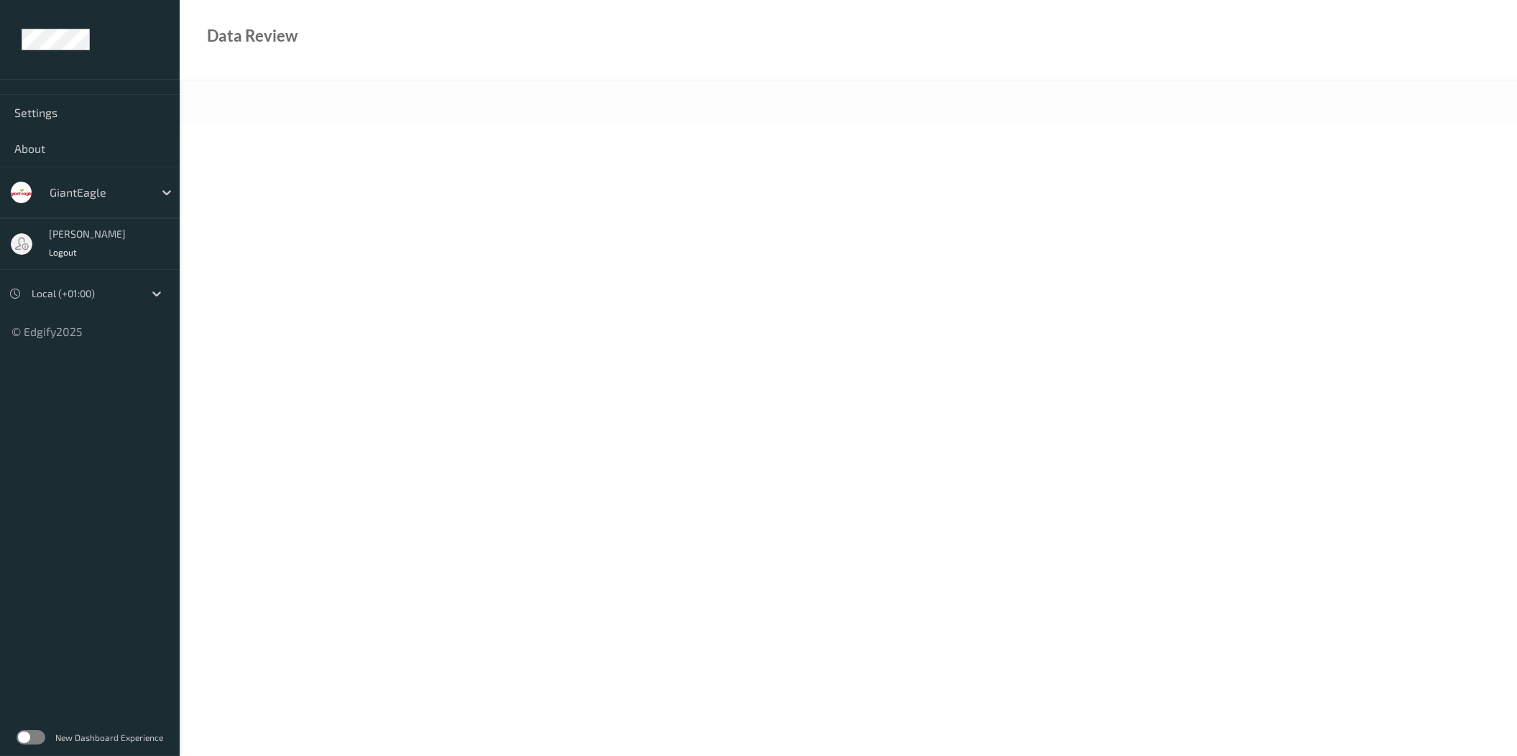
click at [134, 189] on div at bounding box center [98, 192] width 97 height 17
click at [144, 190] on div at bounding box center [98, 192] width 97 height 17
click at [129, 190] on div at bounding box center [98, 192] width 97 height 17
click at [144, 190] on div at bounding box center [98, 192] width 97 height 17
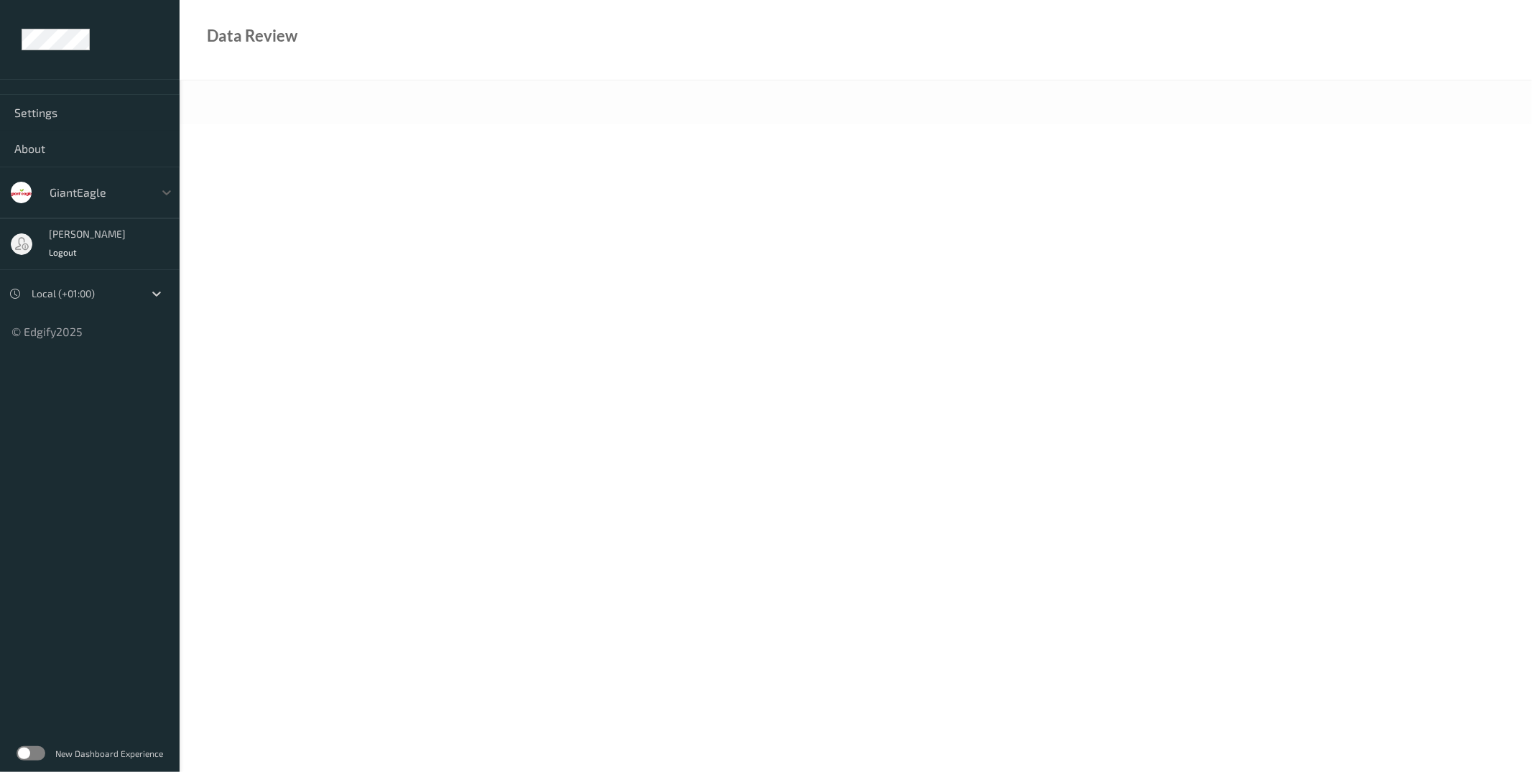
click at [36, 756] on label at bounding box center [31, 753] width 29 height 14
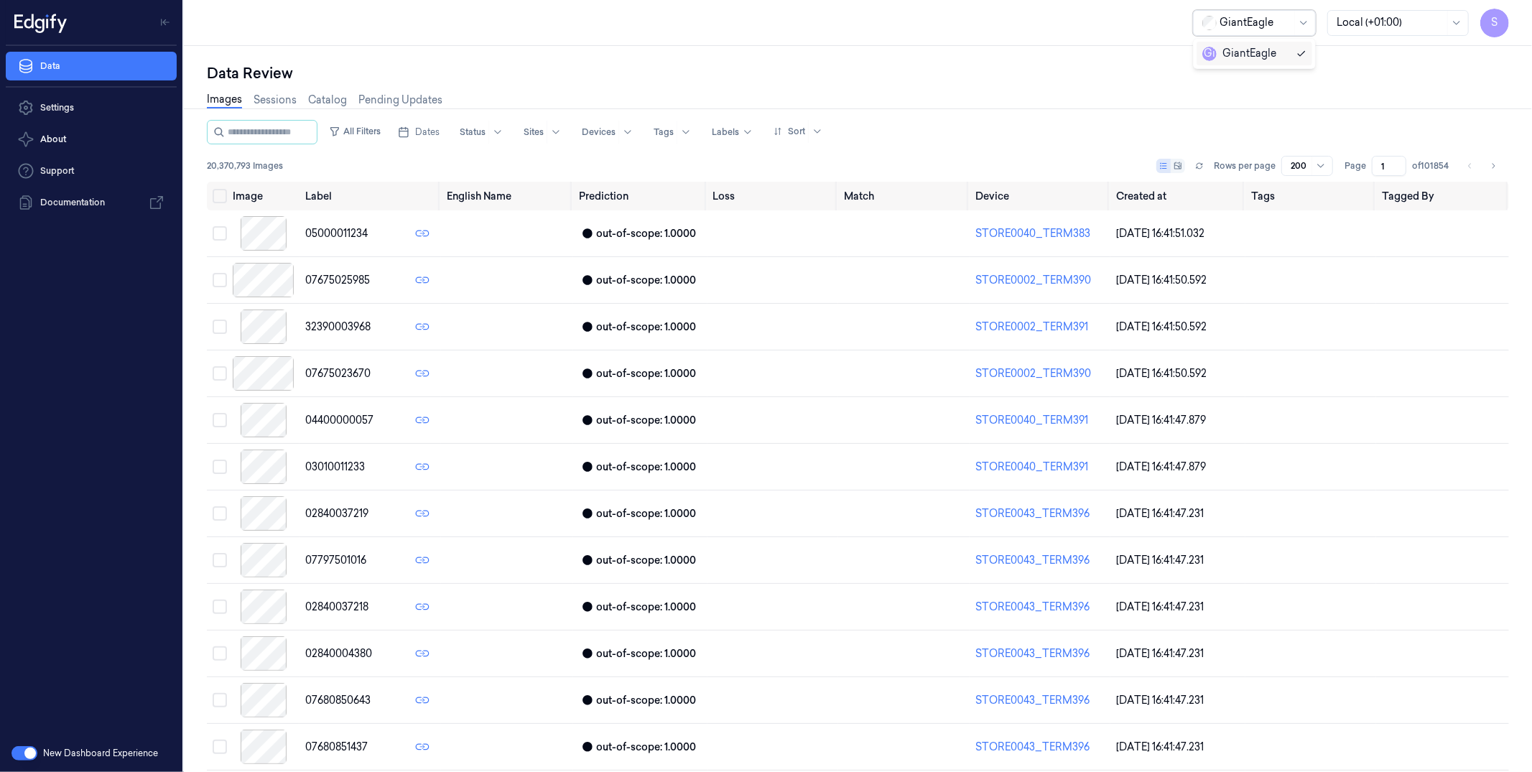
click at [1290, 16] on div at bounding box center [1256, 22] width 72 height 15
click at [1497, 27] on span "S" at bounding box center [1495, 23] width 29 height 29
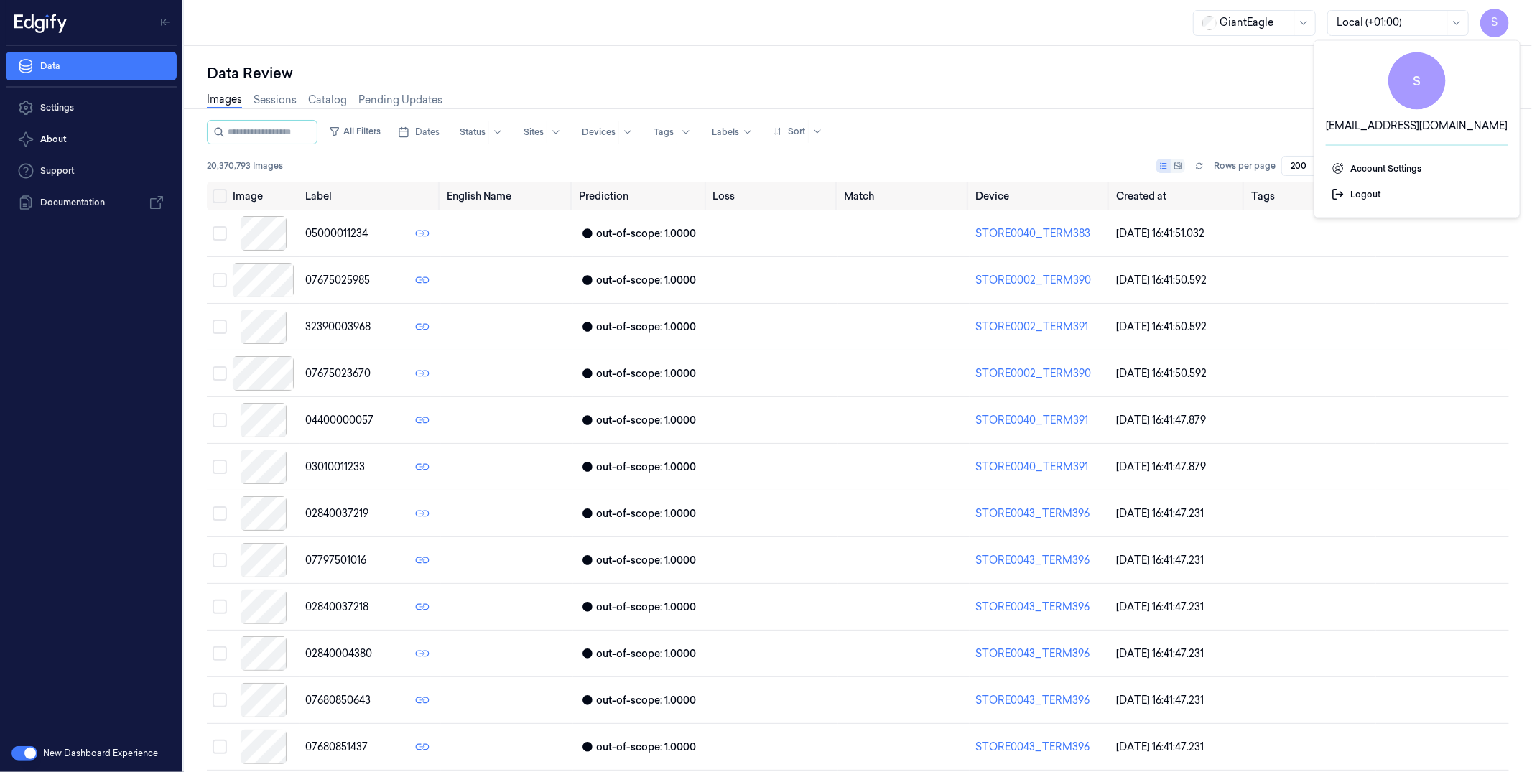
click at [964, 42] on div "GiantEagle Local (+01:00) S" at bounding box center [858, 23] width 1348 height 46
click at [1272, 11] on div "GiantEagle" at bounding box center [1256, 23] width 72 height 24
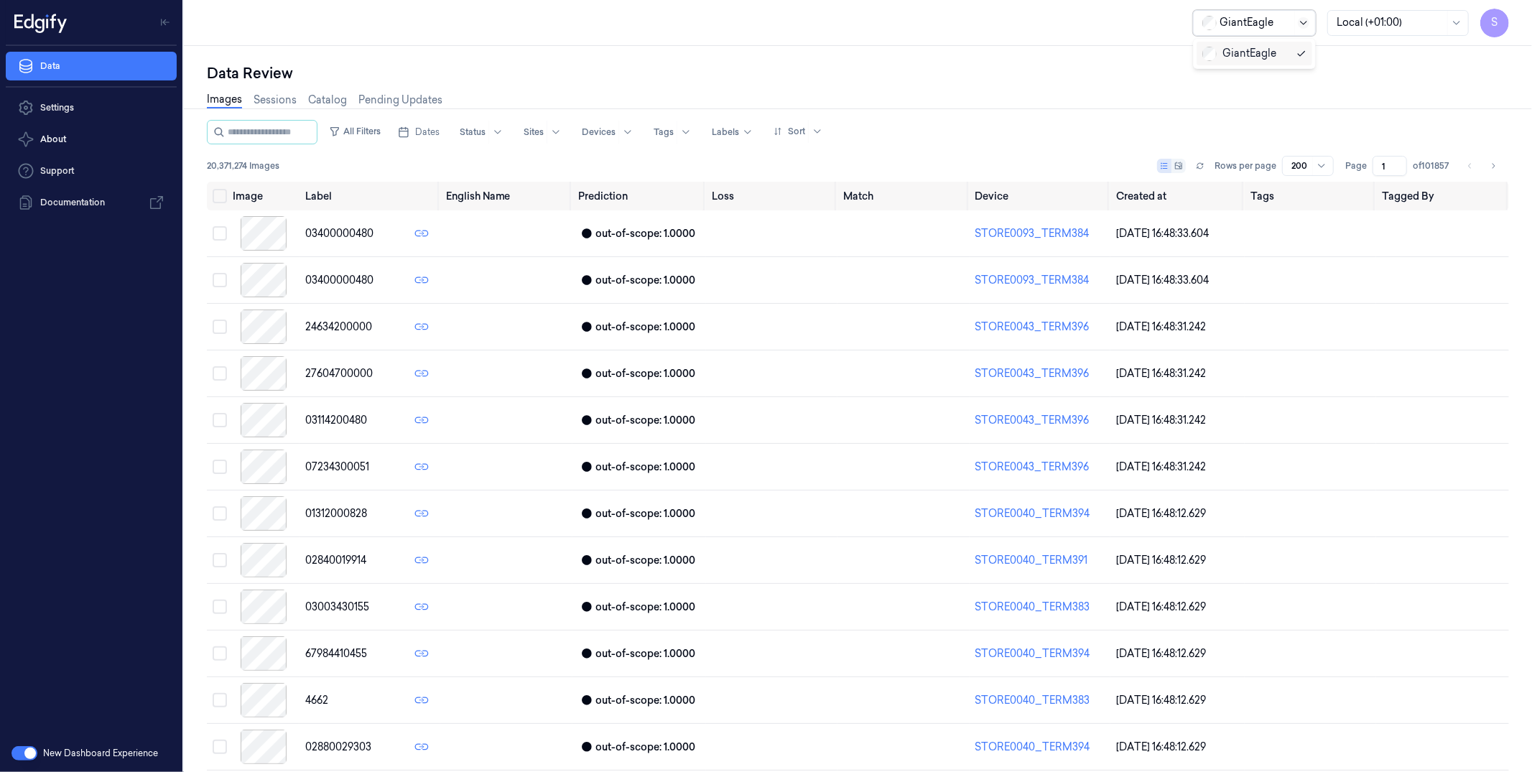
click at [1302, 22] on icon at bounding box center [1303, 23] width 6 height 4
click at [1486, 32] on span "S" at bounding box center [1495, 23] width 29 height 29
click at [1374, 193] on span "Logout" at bounding box center [1417, 194] width 171 height 13
